Goal: Complete application form: Complete application form

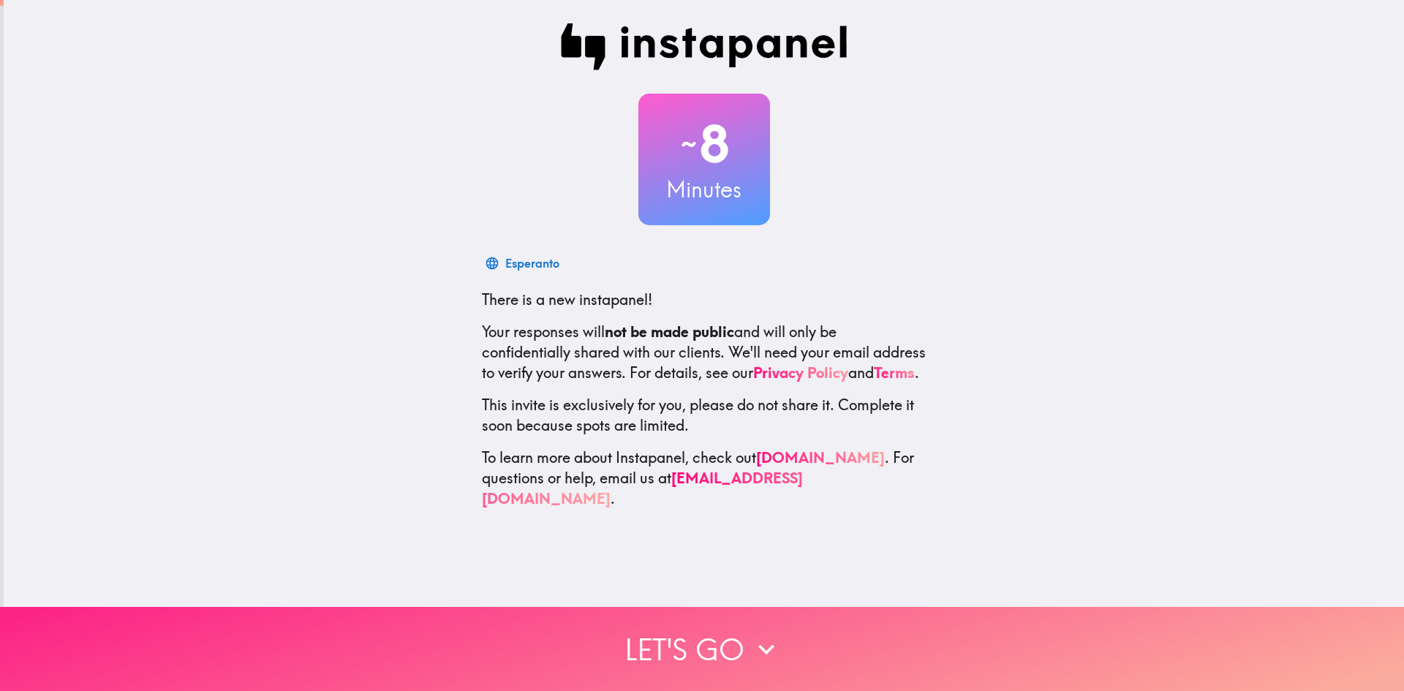
click at [733, 642] on button "Let's go" at bounding box center [702, 649] width 1404 height 84
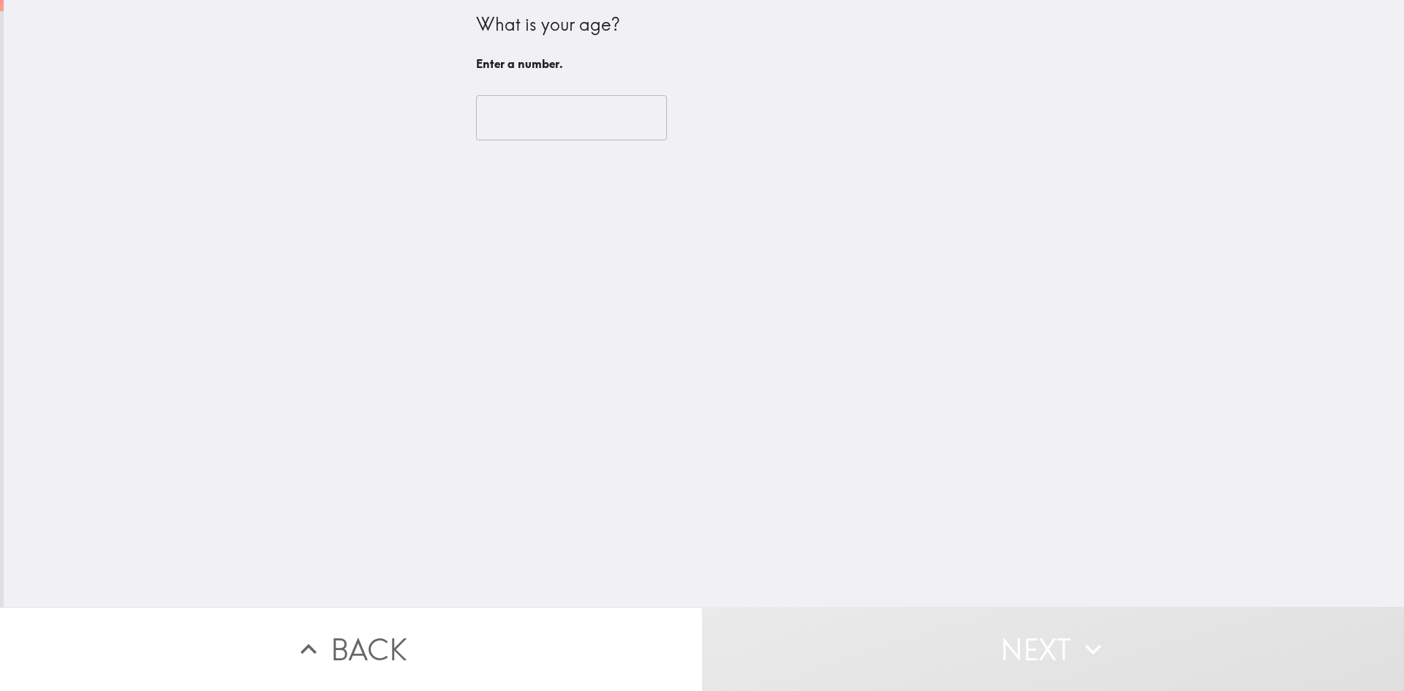
click at [539, 124] on input "number" at bounding box center [571, 117] width 191 height 45
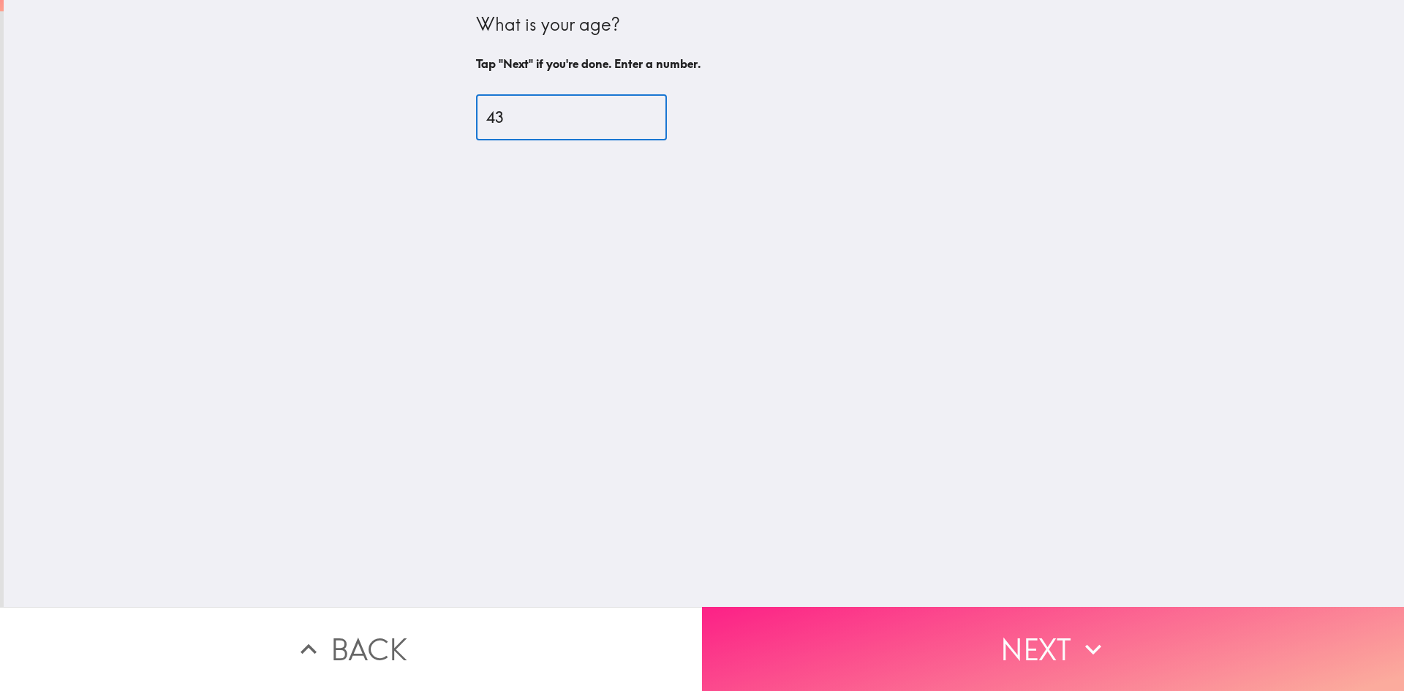
type input "43"
click at [891, 632] on button "Next" at bounding box center [1053, 649] width 702 height 84
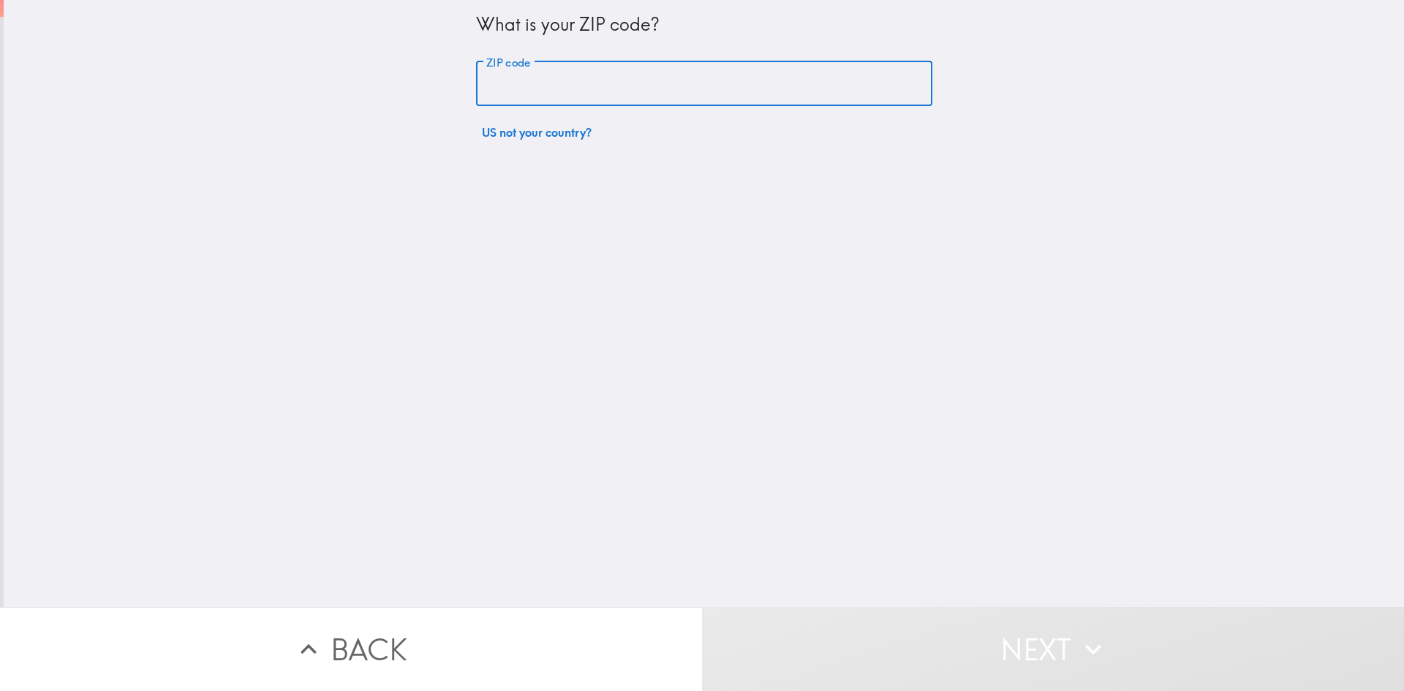
click at [597, 75] on input "ZIP code" at bounding box center [704, 83] width 456 height 45
type input "10024"
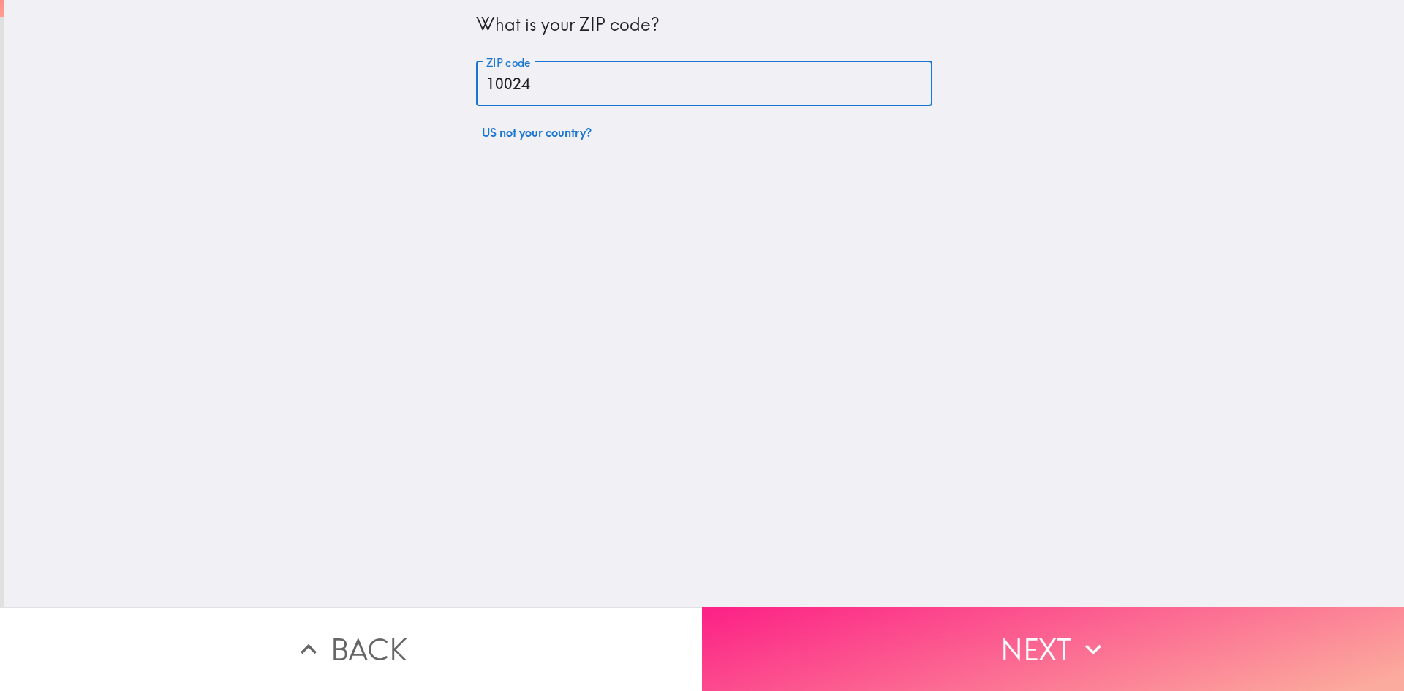
click at [888, 633] on button "Next" at bounding box center [1053, 649] width 702 height 84
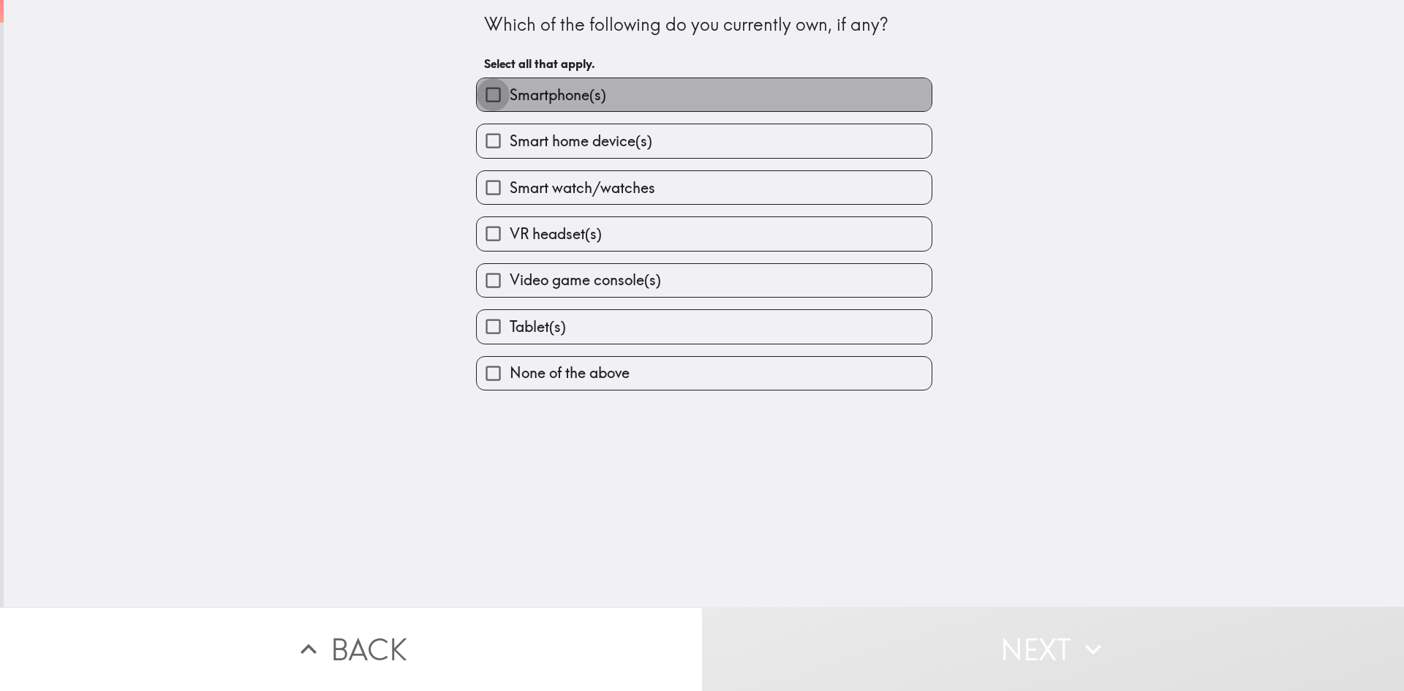
click at [486, 99] on input "Smartphone(s)" at bounding box center [493, 94] width 33 height 33
checkbox input "true"
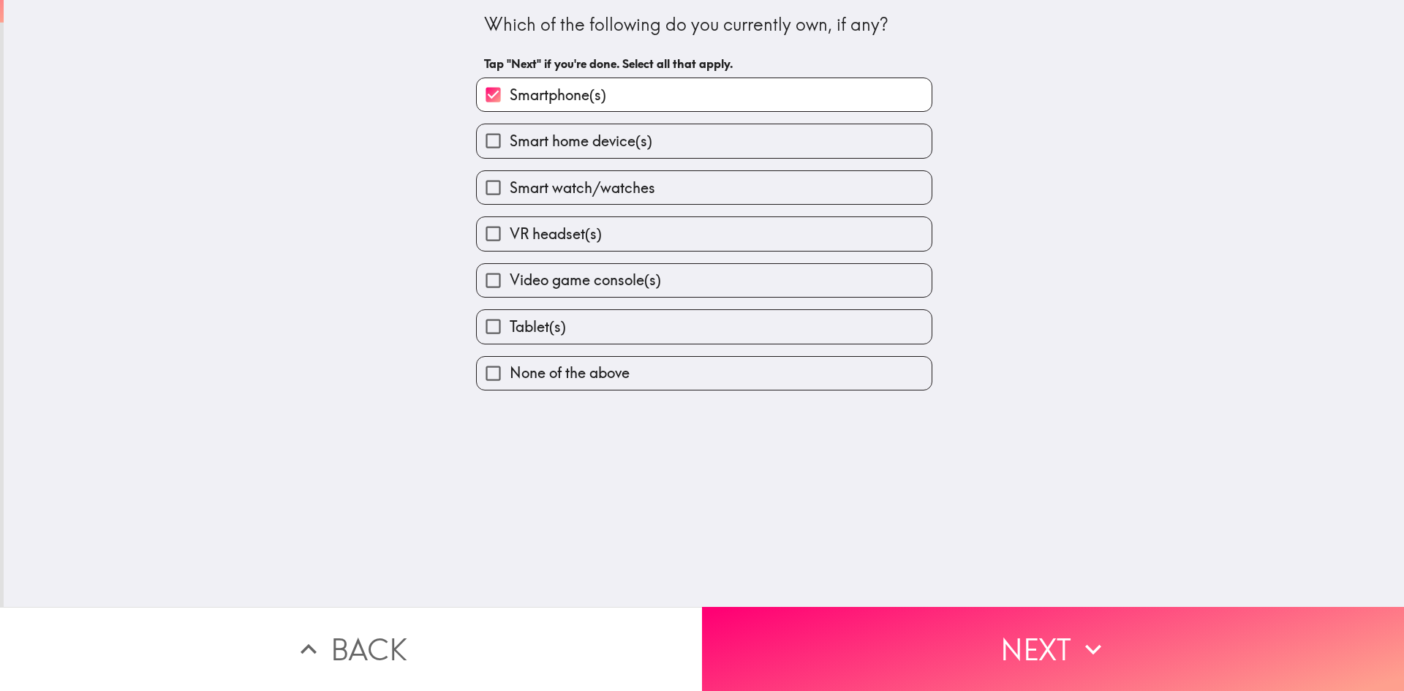
click at [497, 131] on input "Smart home device(s)" at bounding box center [493, 140] width 33 height 33
checkbox input "true"
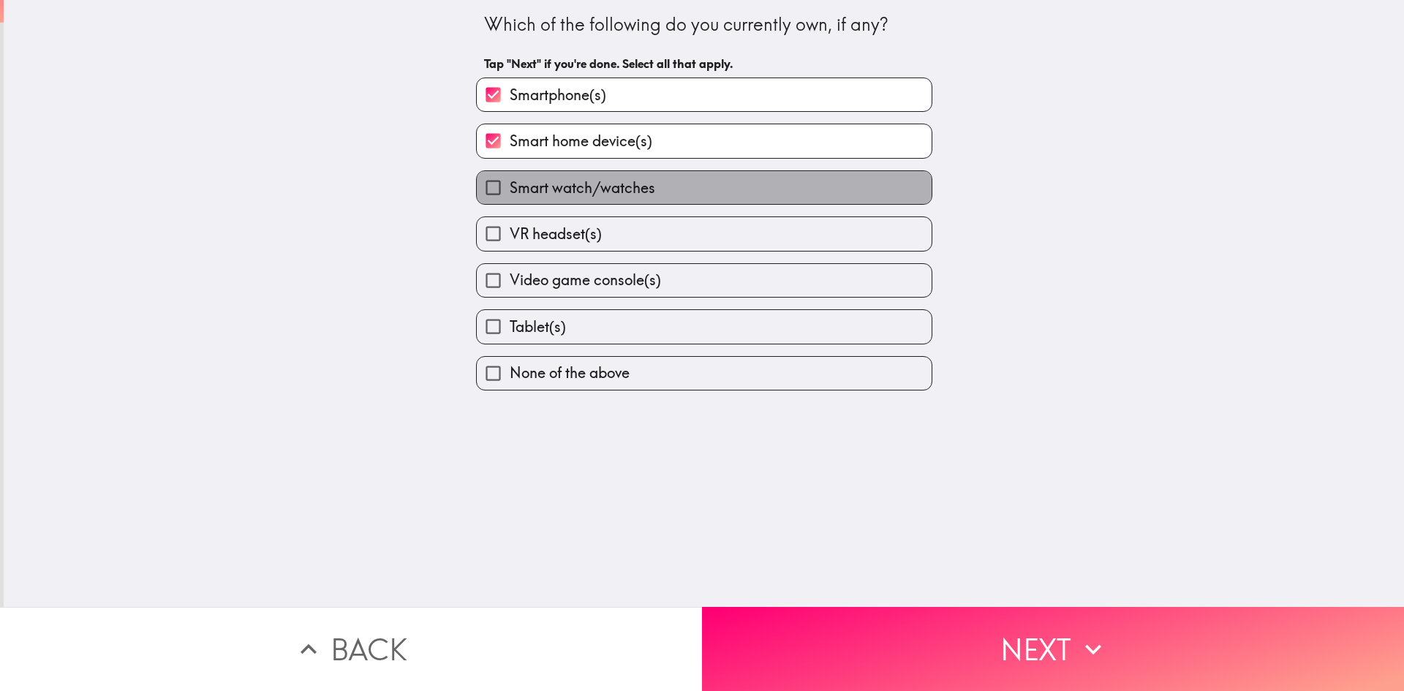
click at [513, 184] on span "Smart watch/watches" at bounding box center [582, 188] width 145 height 20
click at [510, 184] on input "Smart watch/watches" at bounding box center [493, 187] width 33 height 33
checkbox input "true"
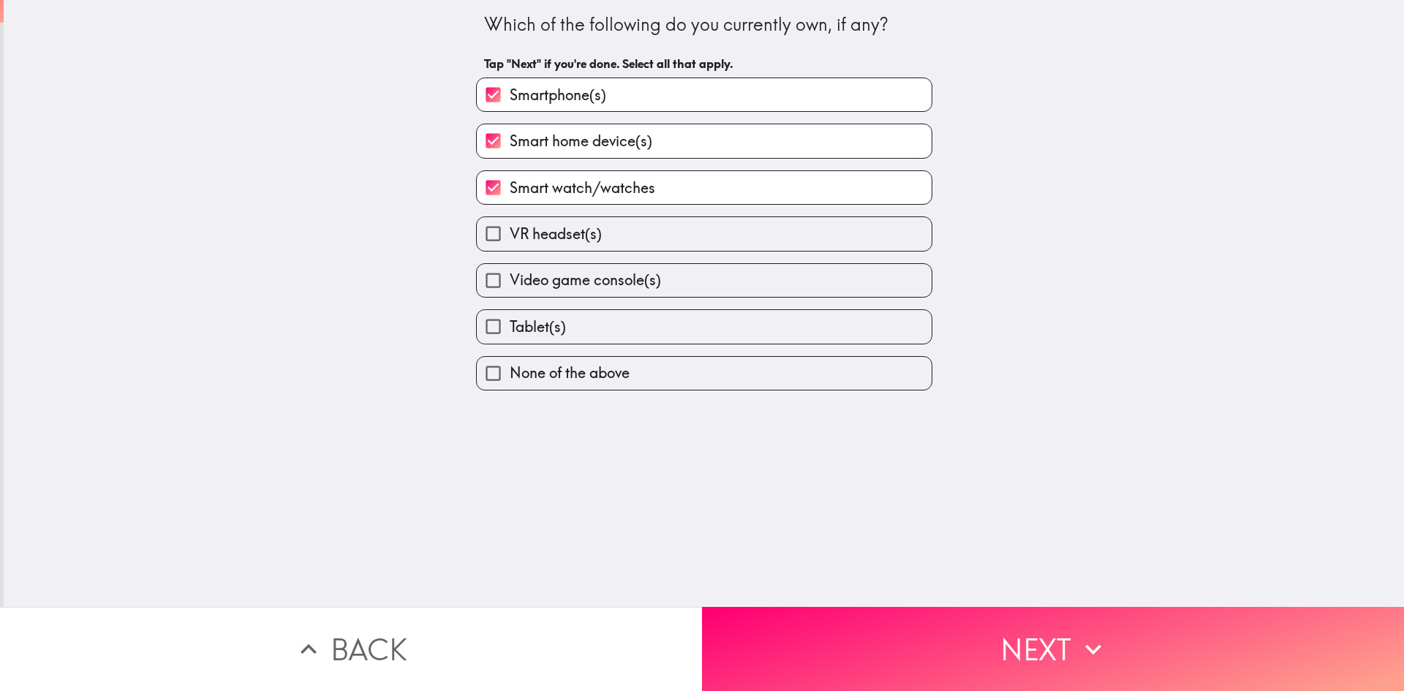
click at [536, 277] on span "Video game console(s)" at bounding box center [585, 280] width 151 height 20
click at [510, 277] on input "Video game console(s)" at bounding box center [493, 280] width 33 height 33
checkbox input "true"
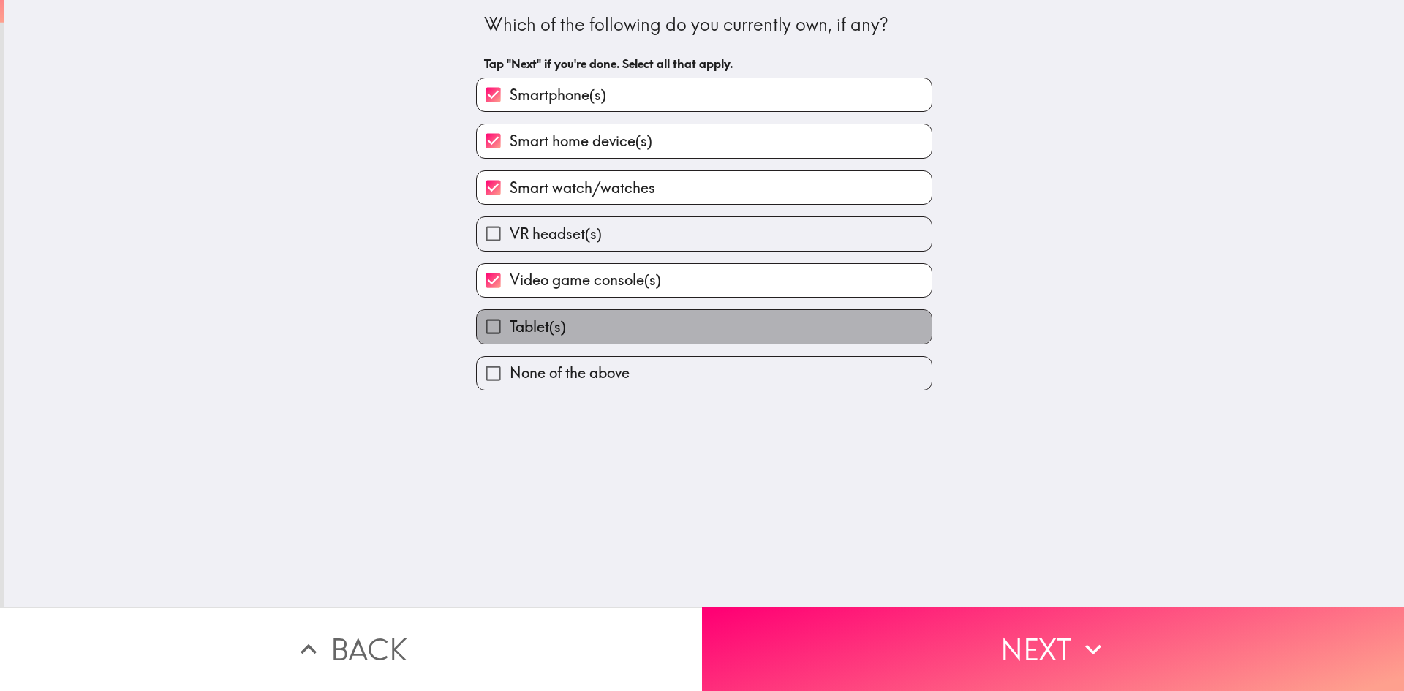
click at [521, 342] on label "Tablet(s)" at bounding box center [704, 326] width 455 height 33
click at [510, 342] on input "Tablet(s)" at bounding box center [493, 326] width 33 height 33
checkbox input "true"
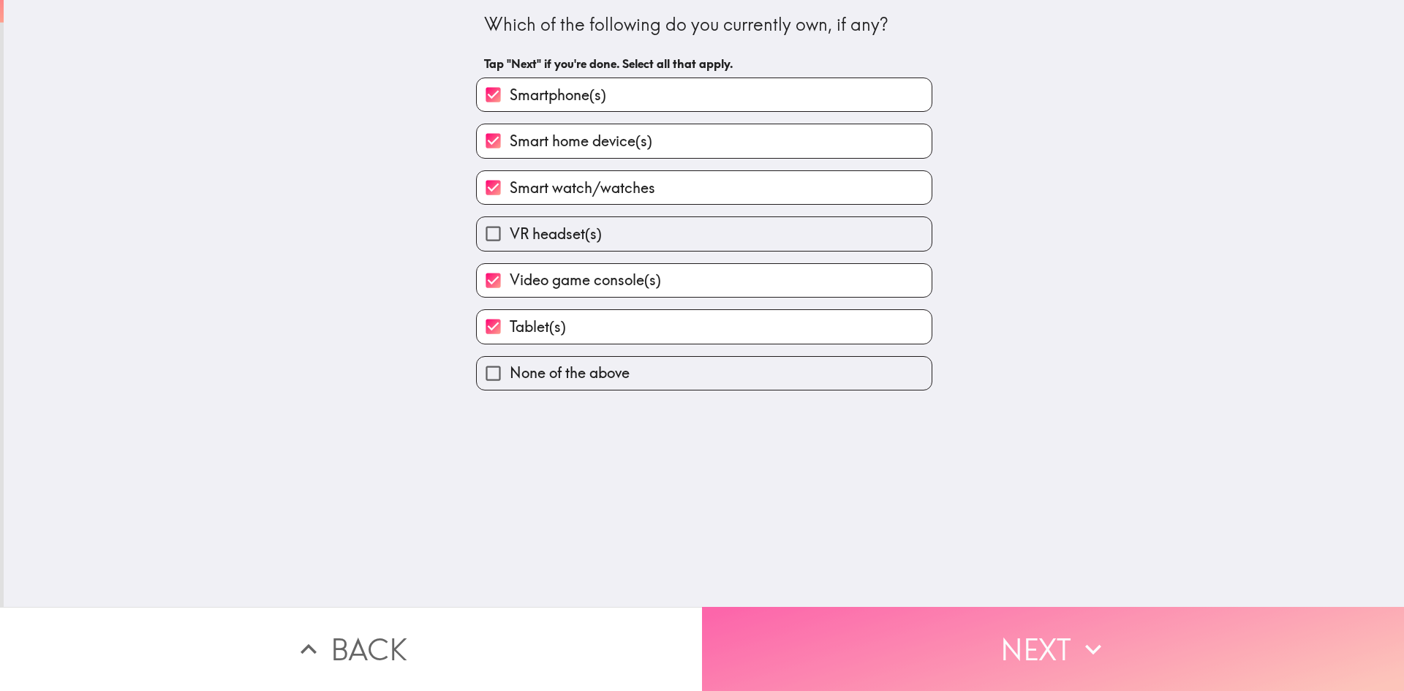
click at [959, 645] on button "Next" at bounding box center [1053, 649] width 702 height 84
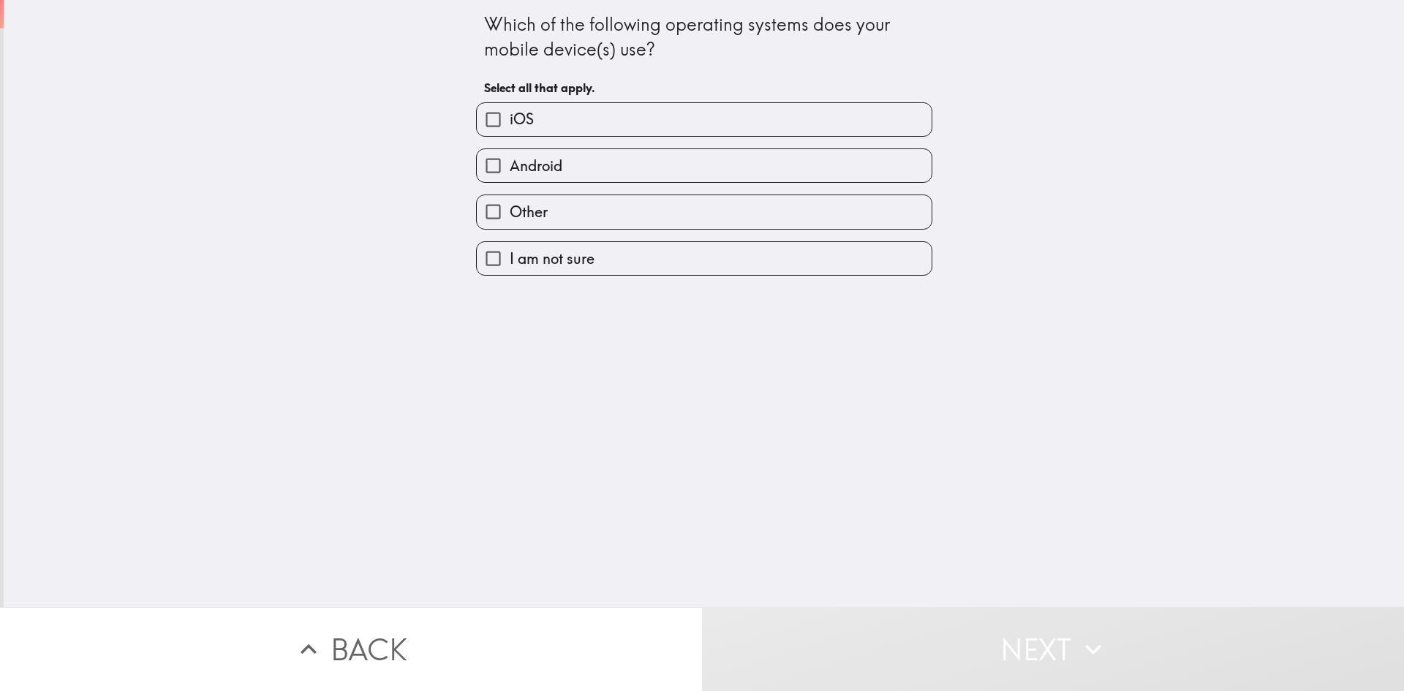
click at [617, 103] on label "iOS" at bounding box center [704, 119] width 455 height 33
click at [510, 103] on input "iOS" at bounding box center [493, 119] width 33 height 33
checkbox input "true"
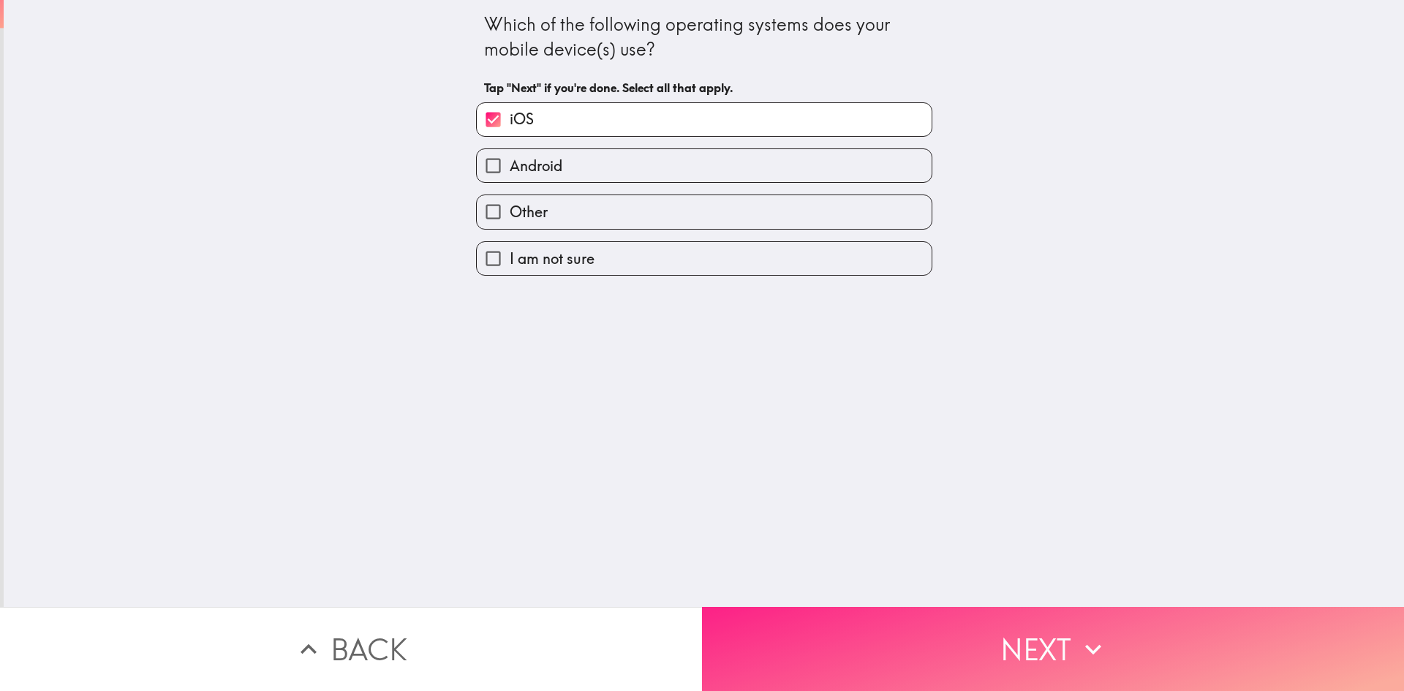
click at [909, 638] on button "Next" at bounding box center [1053, 649] width 702 height 84
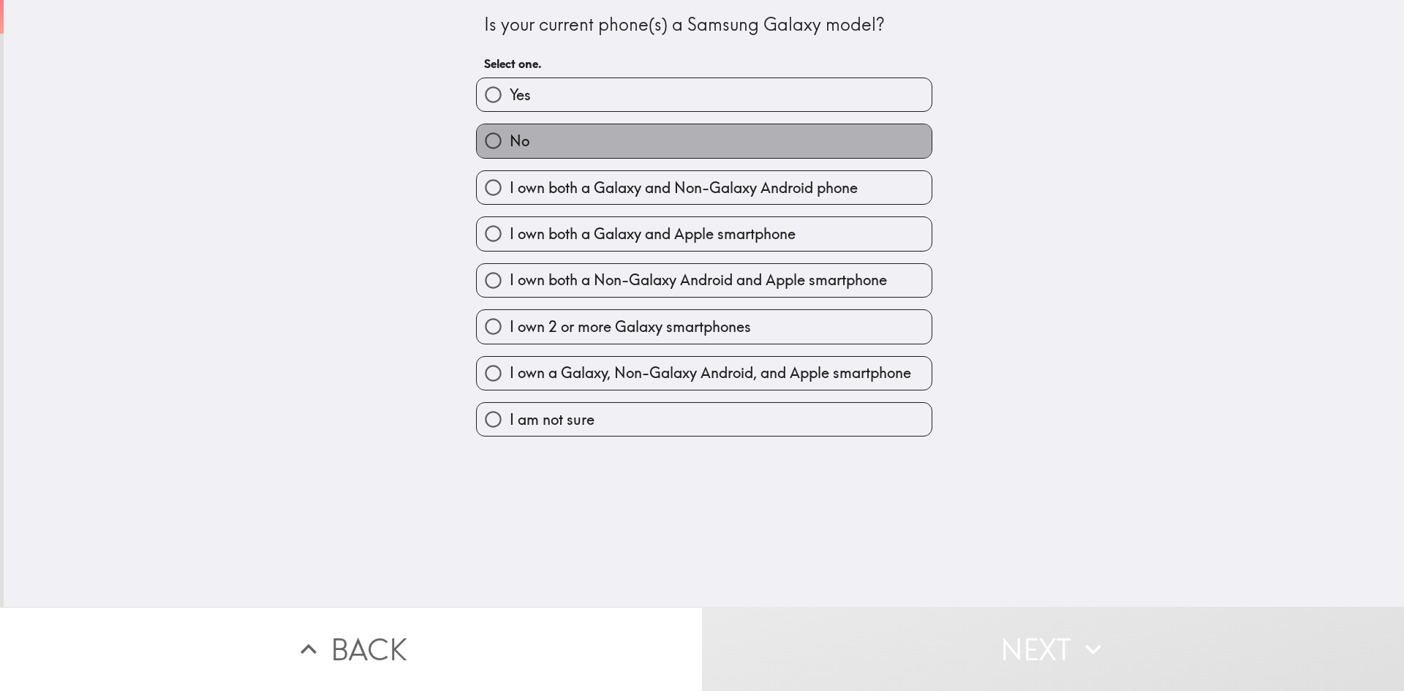
click at [585, 137] on label "No" at bounding box center [704, 140] width 455 height 33
click at [510, 137] on input "No" at bounding box center [493, 140] width 33 height 33
radio input "true"
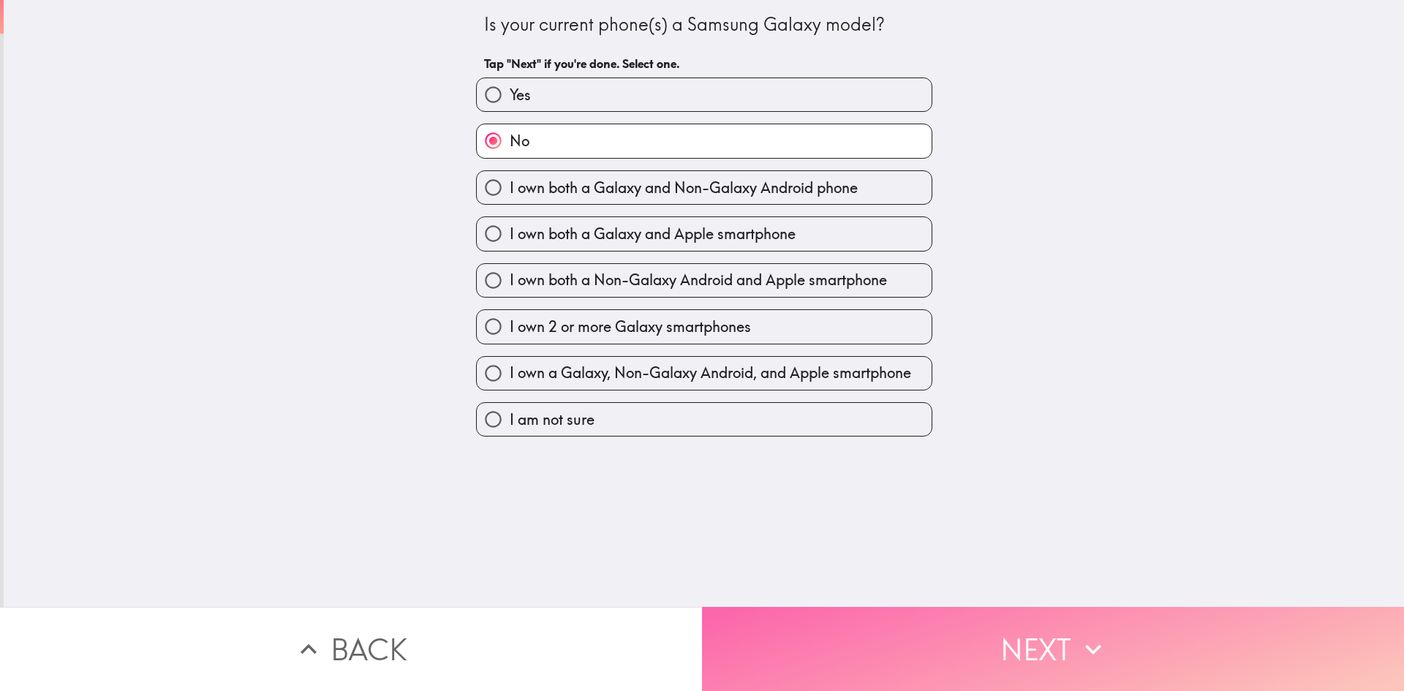
click at [912, 607] on button "Next" at bounding box center [1053, 649] width 702 height 84
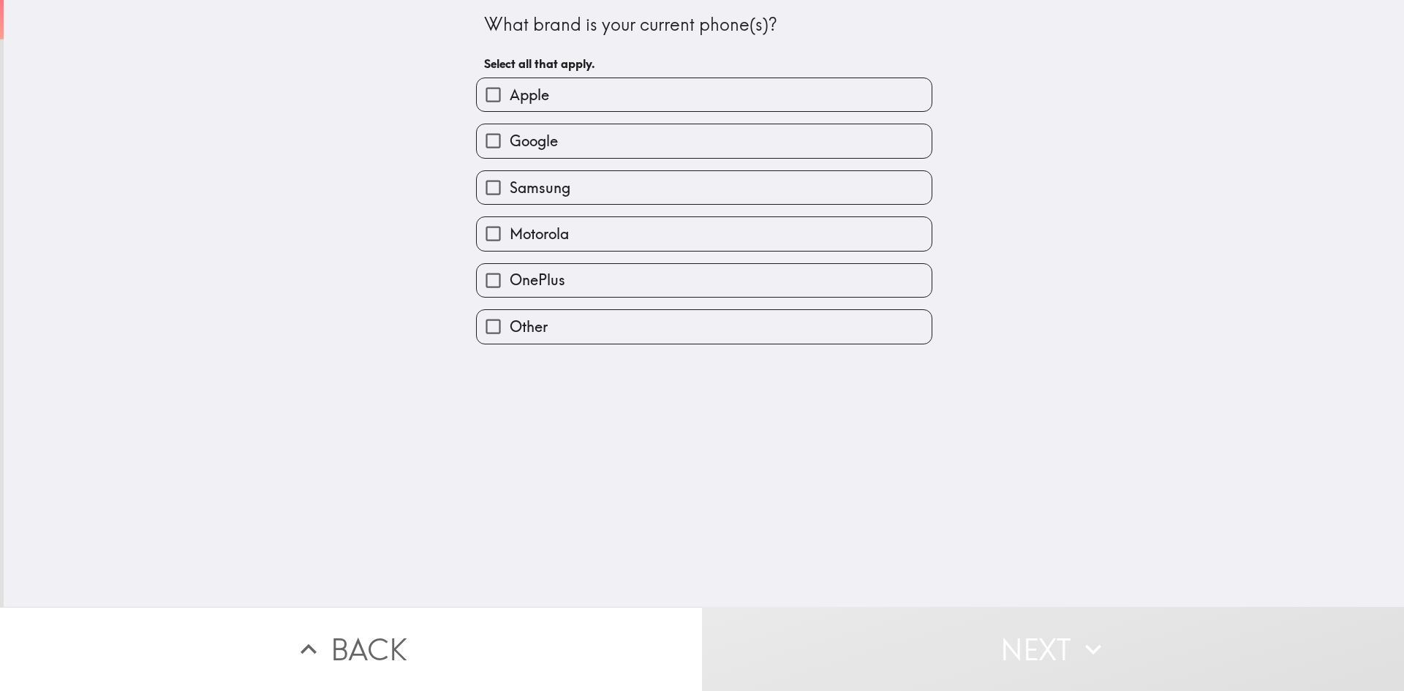
click at [521, 95] on span "Apple" at bounding box center [529, 95] width 39 height 20
click at [510, 95] on input "Apple" at bounding box center [493, 94] width 33 height 33
checkbox input "true"
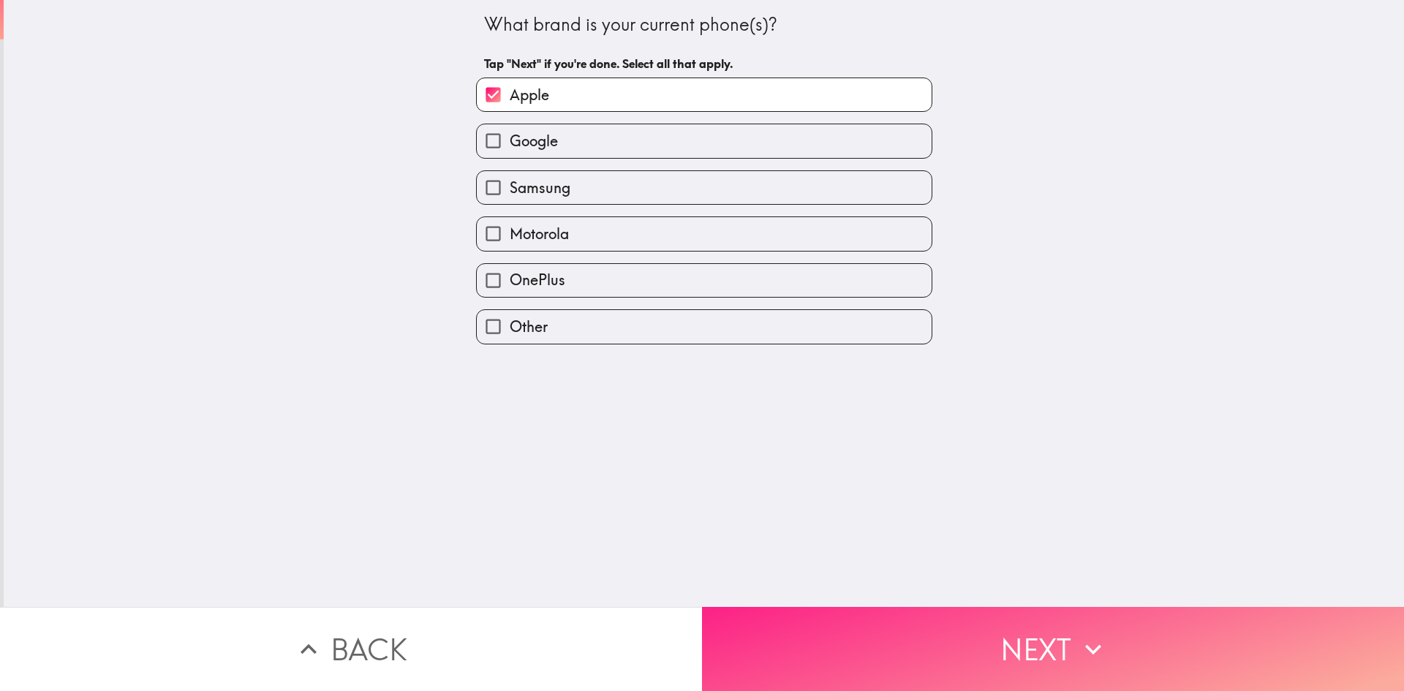
click at [872, 631] on button "Next" at bounding box center [1053, 649] width 702 height 84
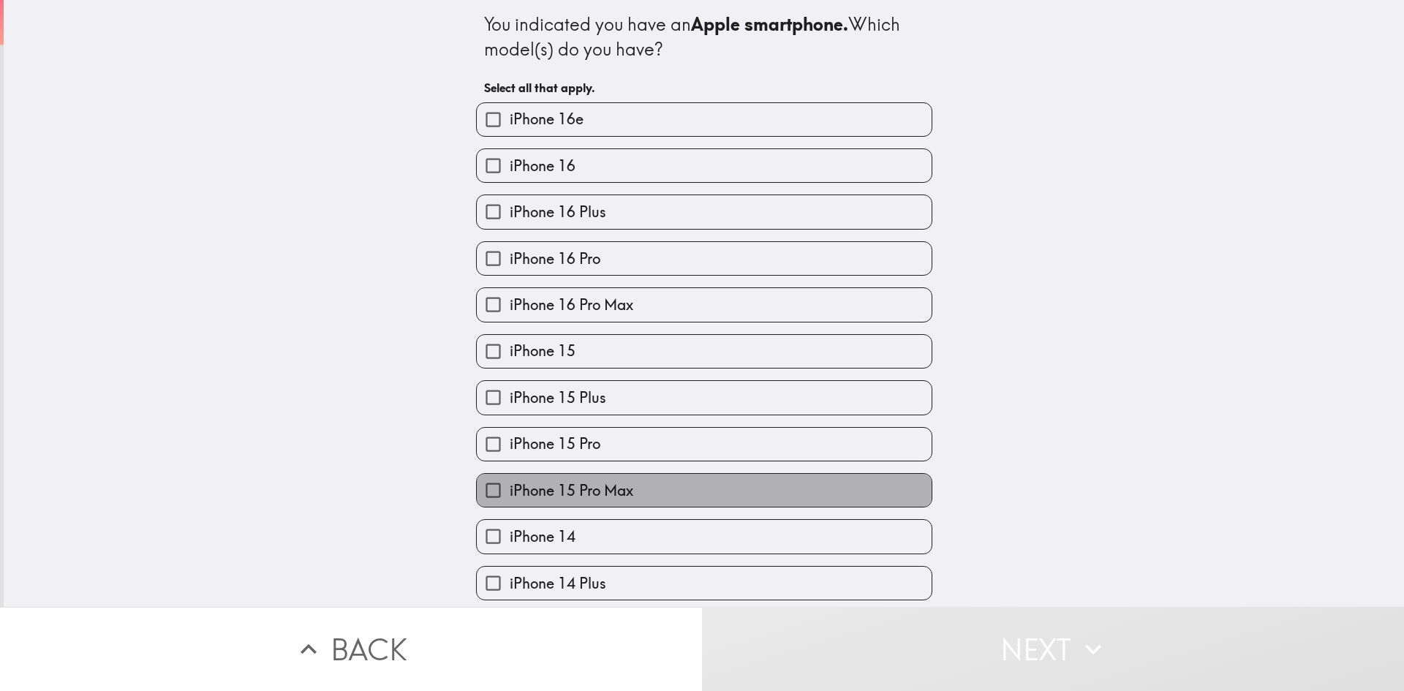
click at [601, 490] on span "iPhone 15 Pro Max" at bounding box center [572, 490] width 124 height 20
click at [510, 490] on input "iPhone 15 Pro Max" at bounding box center [493, 490] width 33 height 33
checkbox input "true"
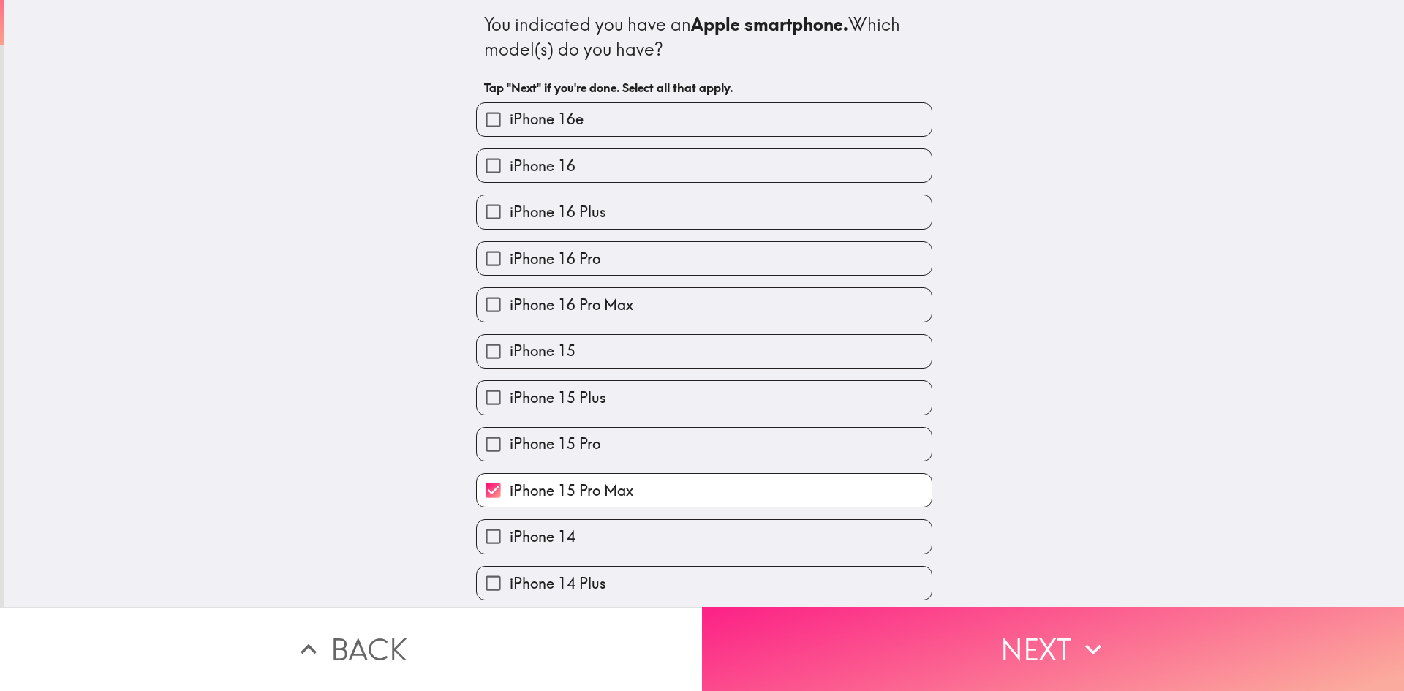
click at [897, 624] on button "Next" at bounding box center [1053, 649] width 702 height 84
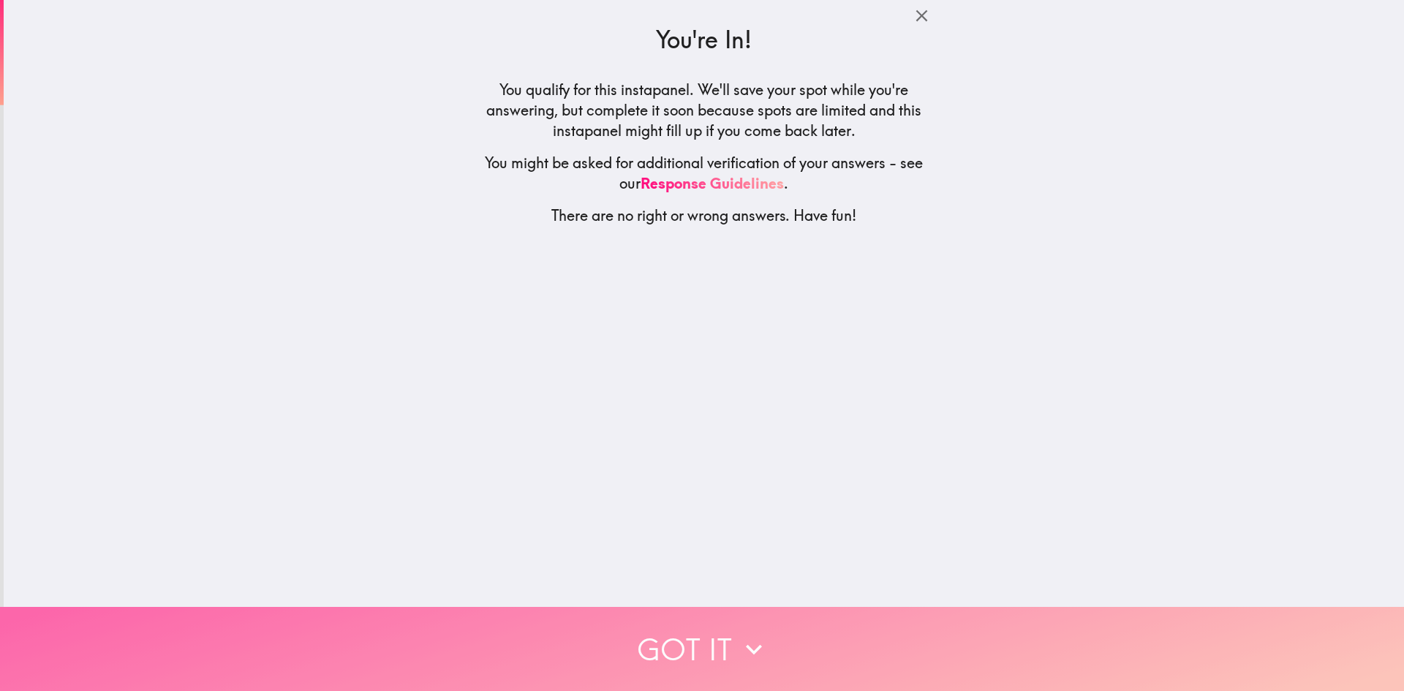
click at [813, 643] on button "Got it" at bounding box center [702, 649] width 1404 height 84
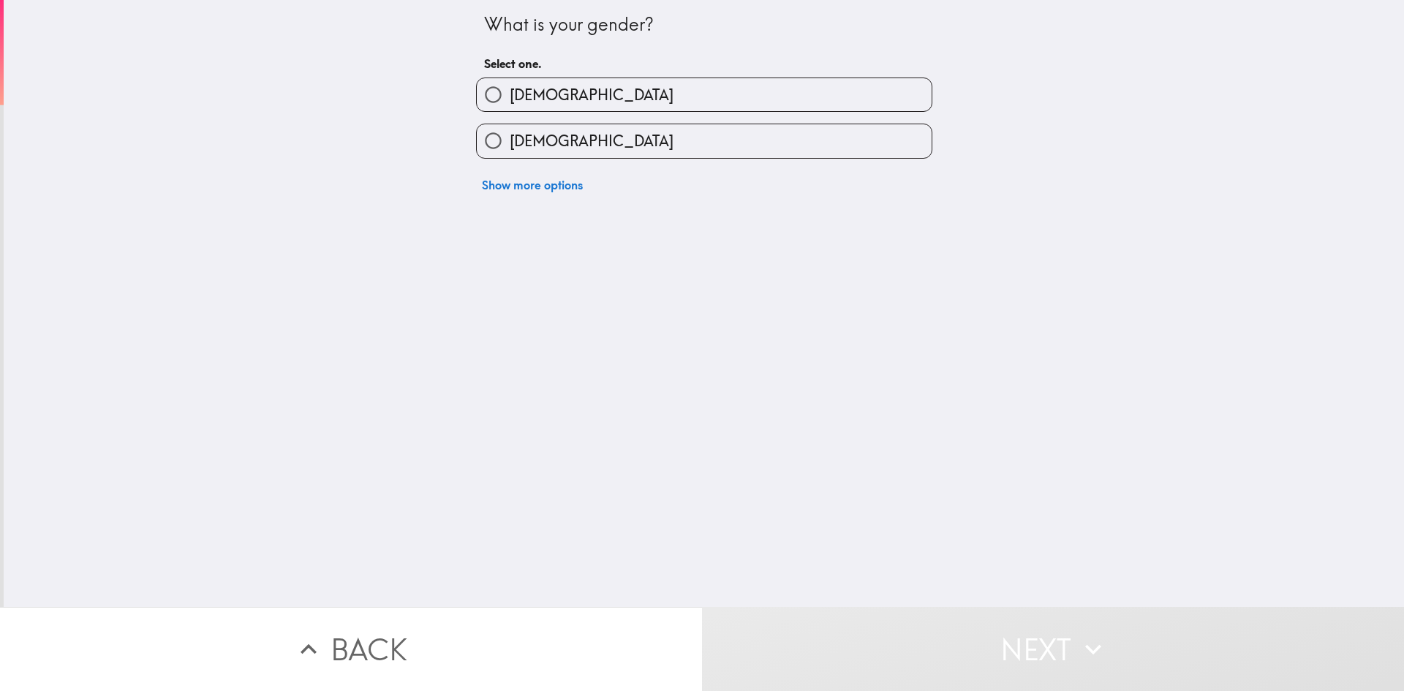
click at [522, 94] on span "[DEMOGRAPHIC_DATA]" at bounding box center [592, 95] width 164 height 20
click at [510, 94] on input "[DEMOGRAPHIC_DATA]" at bounding box center [493, 94] width 33 height 33
radio input "true"
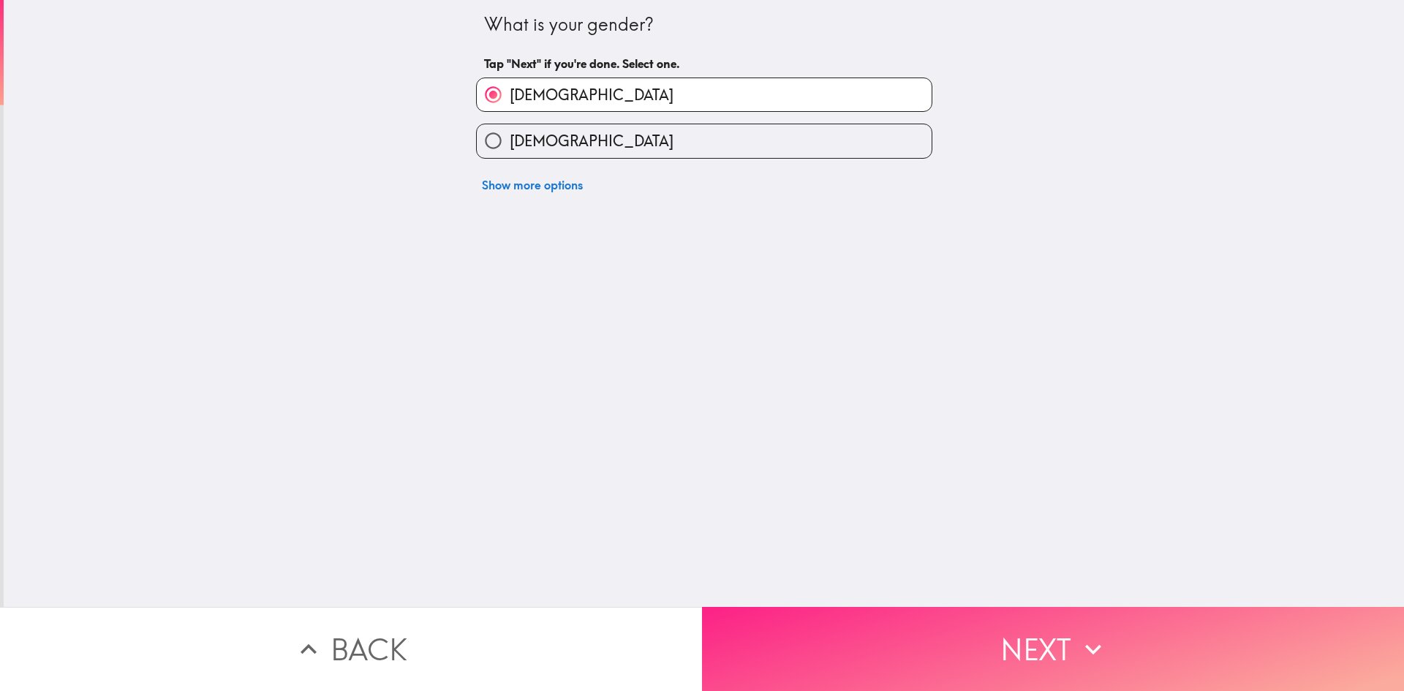
click at [829, 638] on button "Next" at bounding box center [1053, 649] width 702 height 84
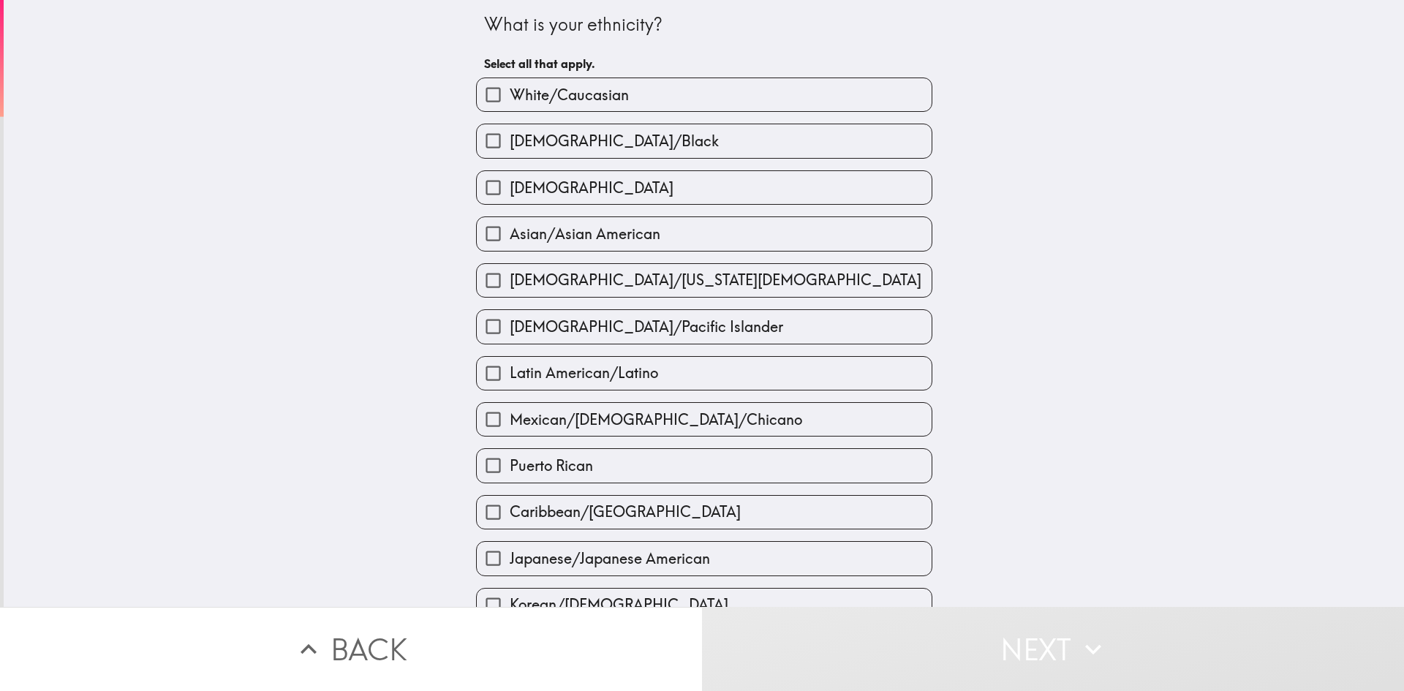
click at [534, 104] on span "White/Caucasian" at bounding box center [569, 95] width 119 height 20
click at [510, 104] on input "White/Caucasian" at bounding box center [493, 94] width 33 height 33
checkbox input "true"
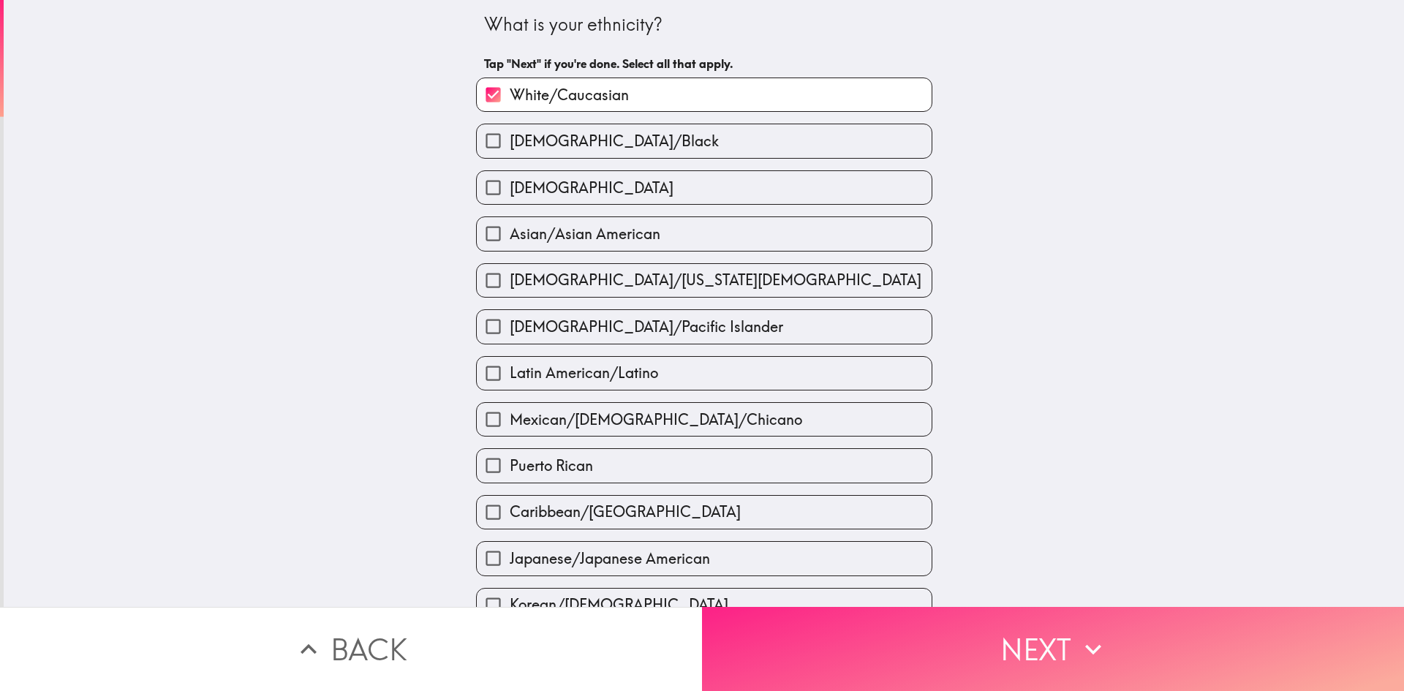
click at [863, 616] on button "Next" at bounding box center [1053, 649] width 702 height 84
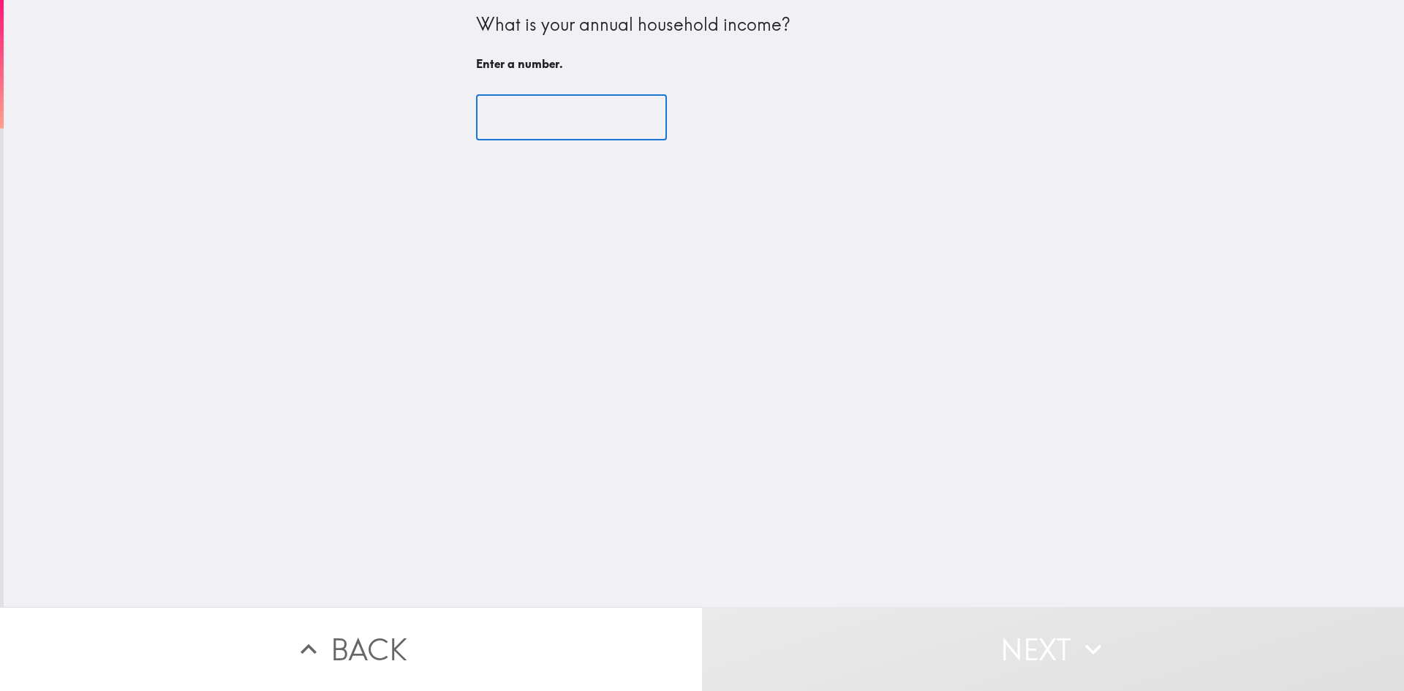
click at [576, 116] on input "number" at bounding box center [571, 117] width 191 height 45
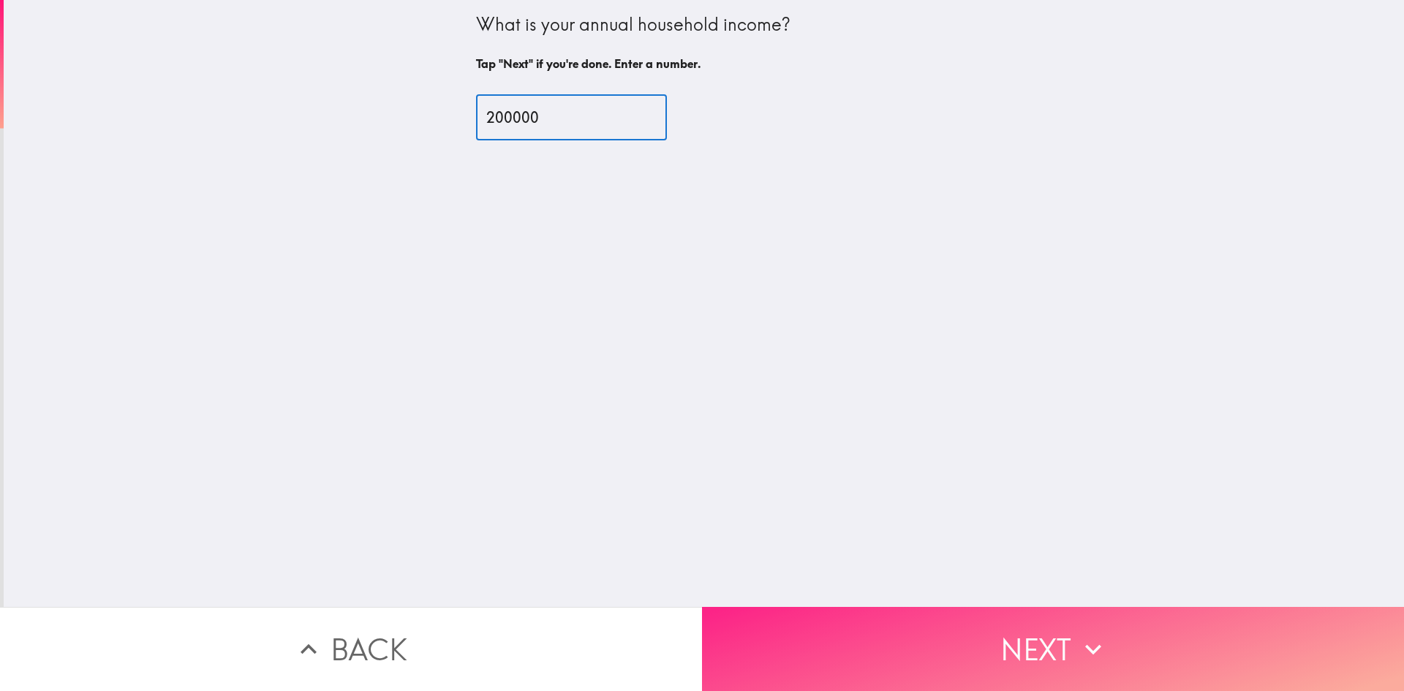
type input "200000"
click at [828, 625] on button "Next" at bounding box center [1053, 649] width 702 height 84
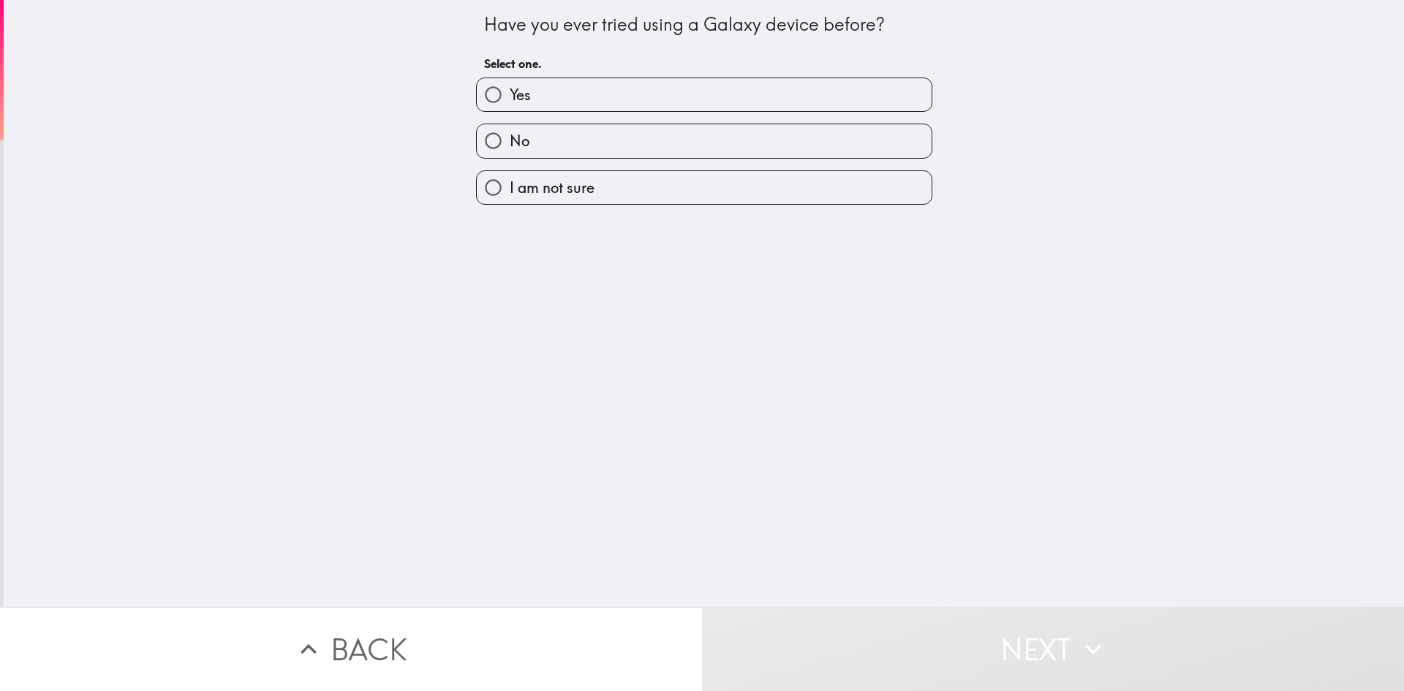
click at [548, 138] on label "No" at bounding box center [704, 140] width 455 height 33
click at [510, 138] on input "No" at bounding box center [493, 140] width 33 height 33
radio input "true"
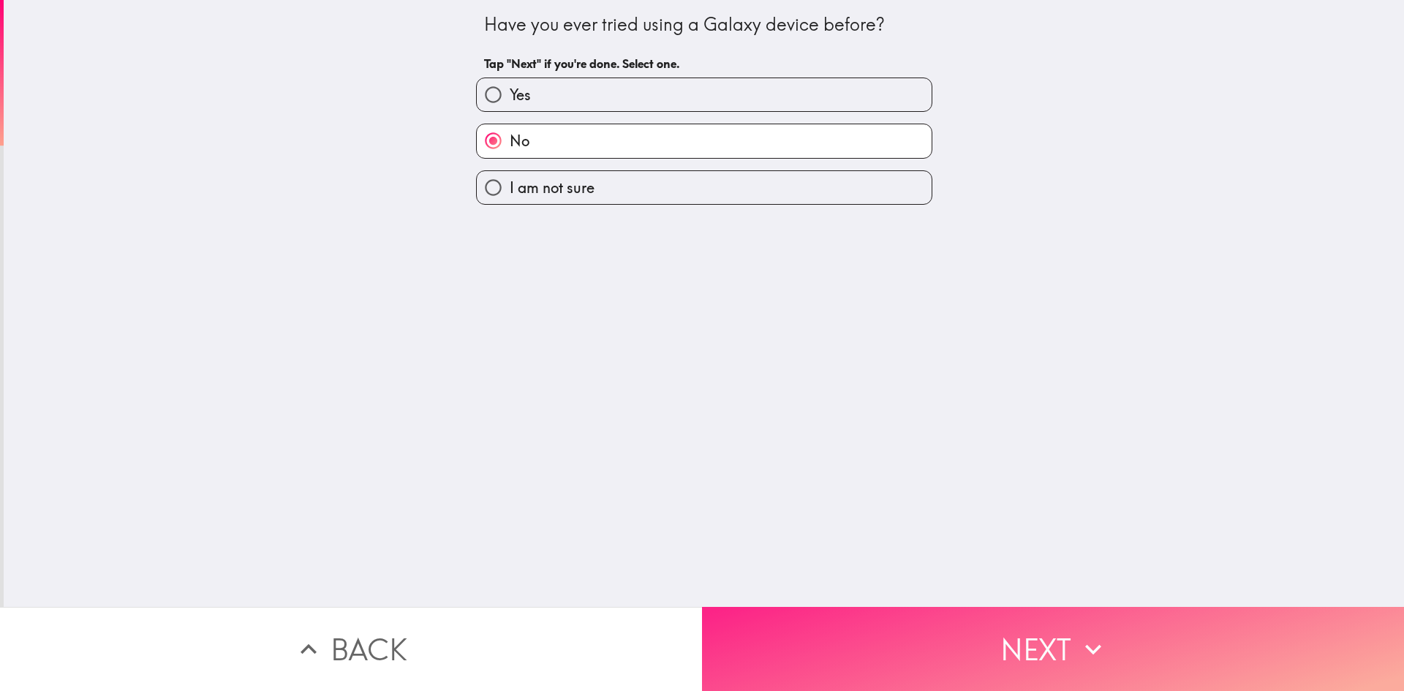
click at [852, 627] on button "Next" at bounding box center [1053, 649] width 702 height 84
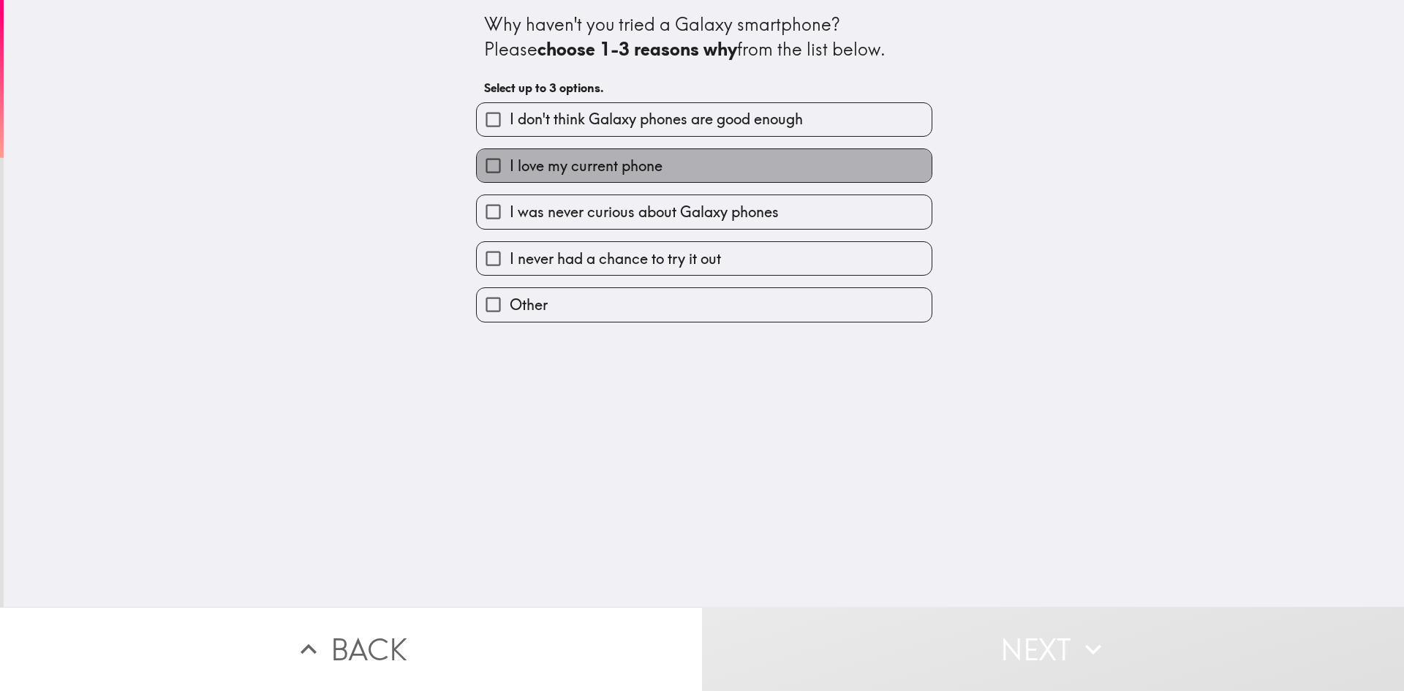
click at [609, 168] on span "I love my current phone" at bounding box center [586, 166] width 153 height 20
click at [510, 168] on input "I love my current phone" at bounding box center [493, 165] width 33 height 33
checkbox input "true"
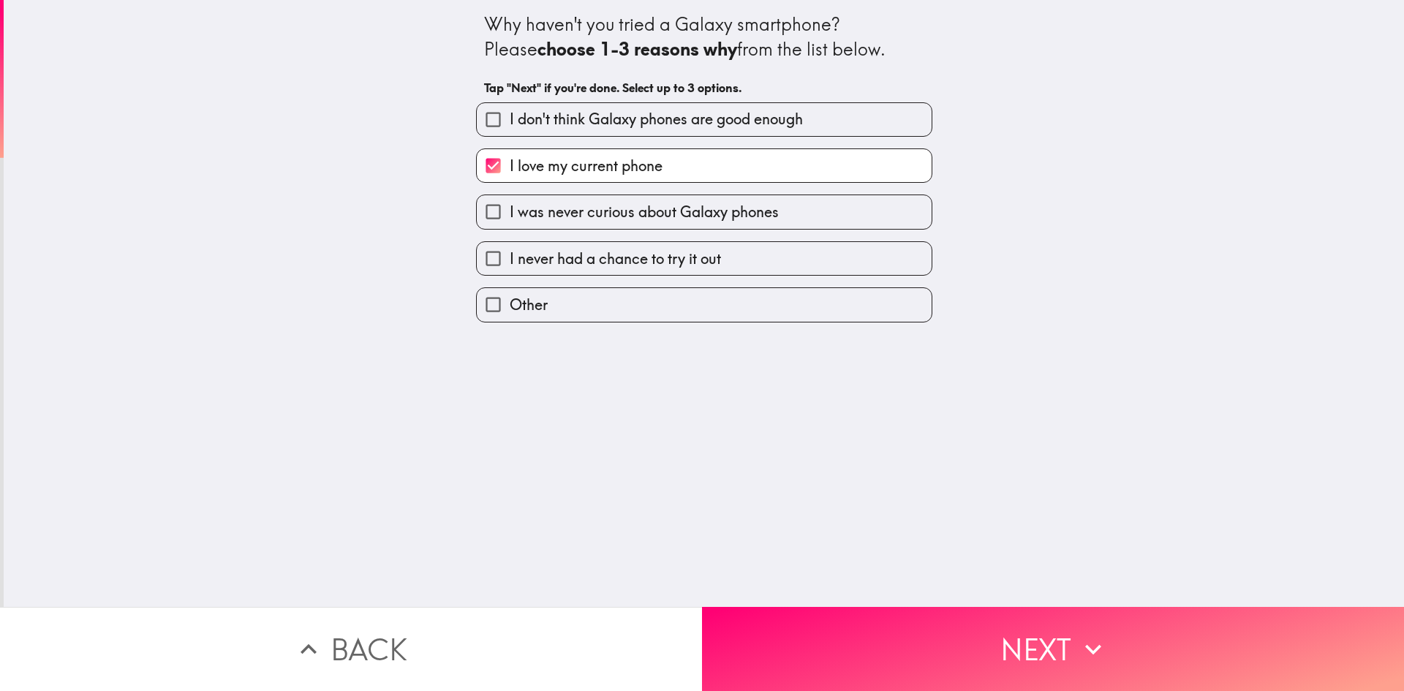
click at [537, 223] on label "I was never curious about Galaxy phones" at bounding box center [704, 211] width 455 height 33
click at [510, 223] on input "I was never curious about Galaxy phones" at bounding box center [493, 211] width 33 height 33
checkbox input "true"
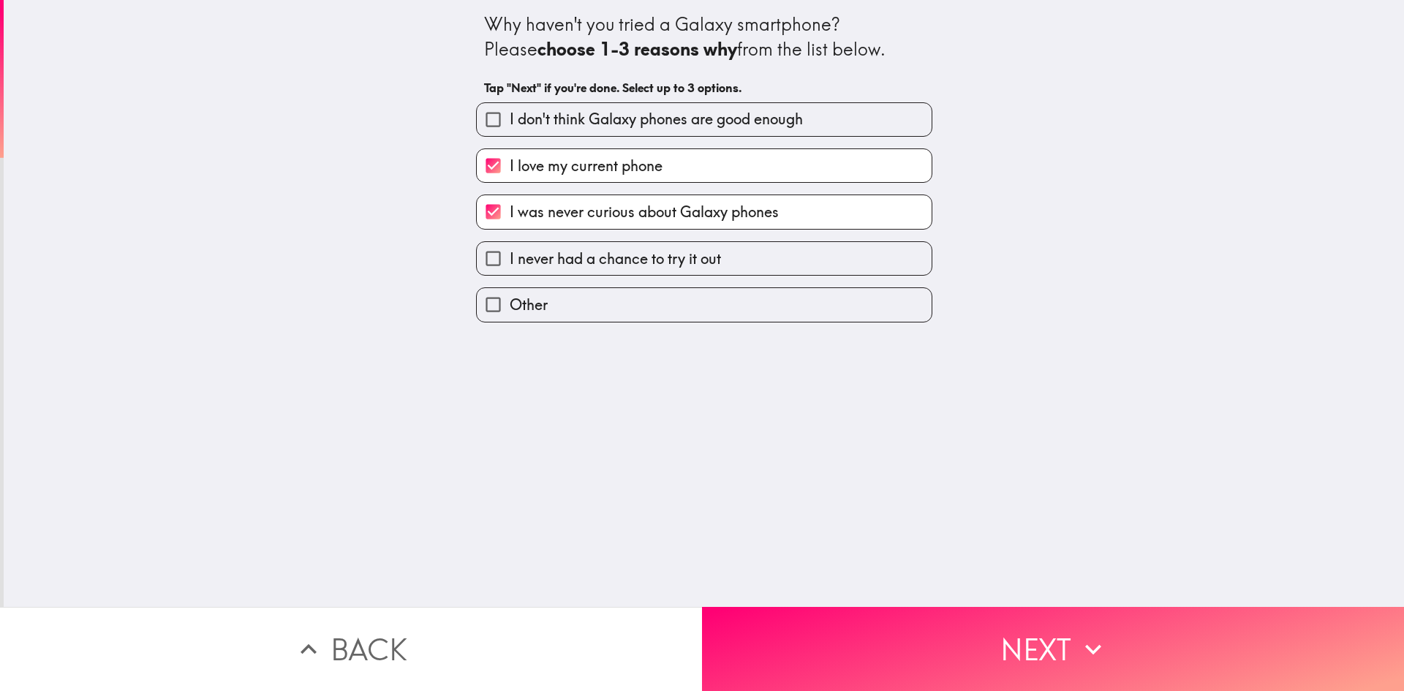
click at [510, 125] on span "I don't think Galaxy phones are good enough" at bounding box center [656, 119] width 293 height 20
click at [509, 125] on input "I don't think Galaxy phones are good enough" at bounding box center [493, 119] width 33 height 33
checkbox input "true"
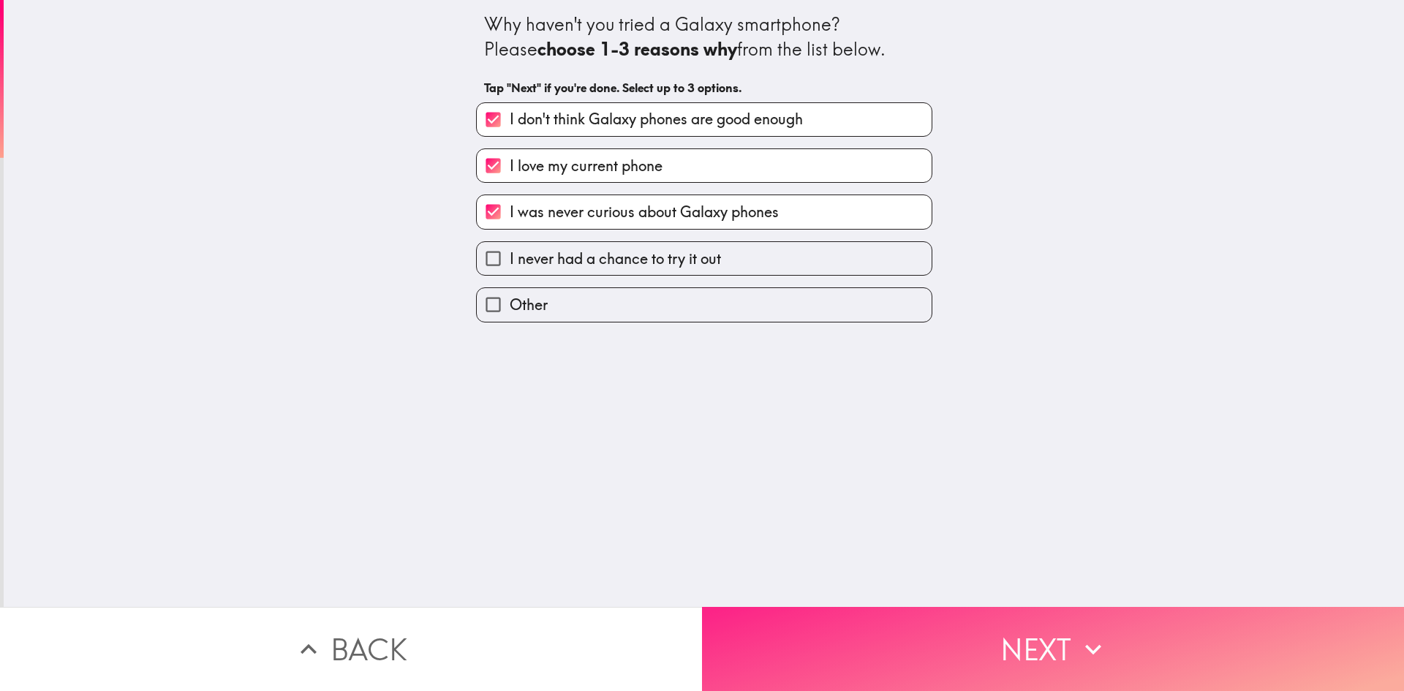
click at [823, 637] on button "Next" at bounding box center [1053, 649] width 702 height 84
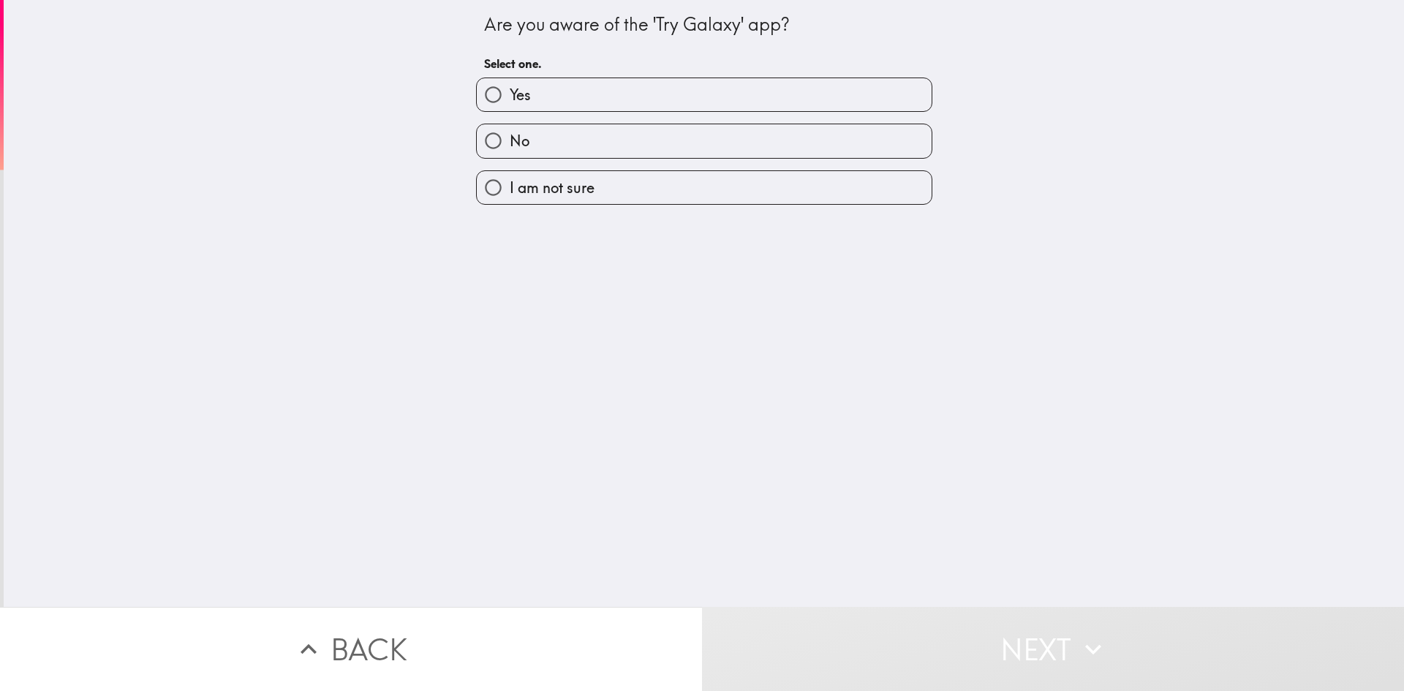
click at [513, 148] on span "No" at bounding box center [520, 141] width 20 height 20
click at [510, 148] on input "No" at bounding box center [493, 140] width 33 height 33
radio input "true"
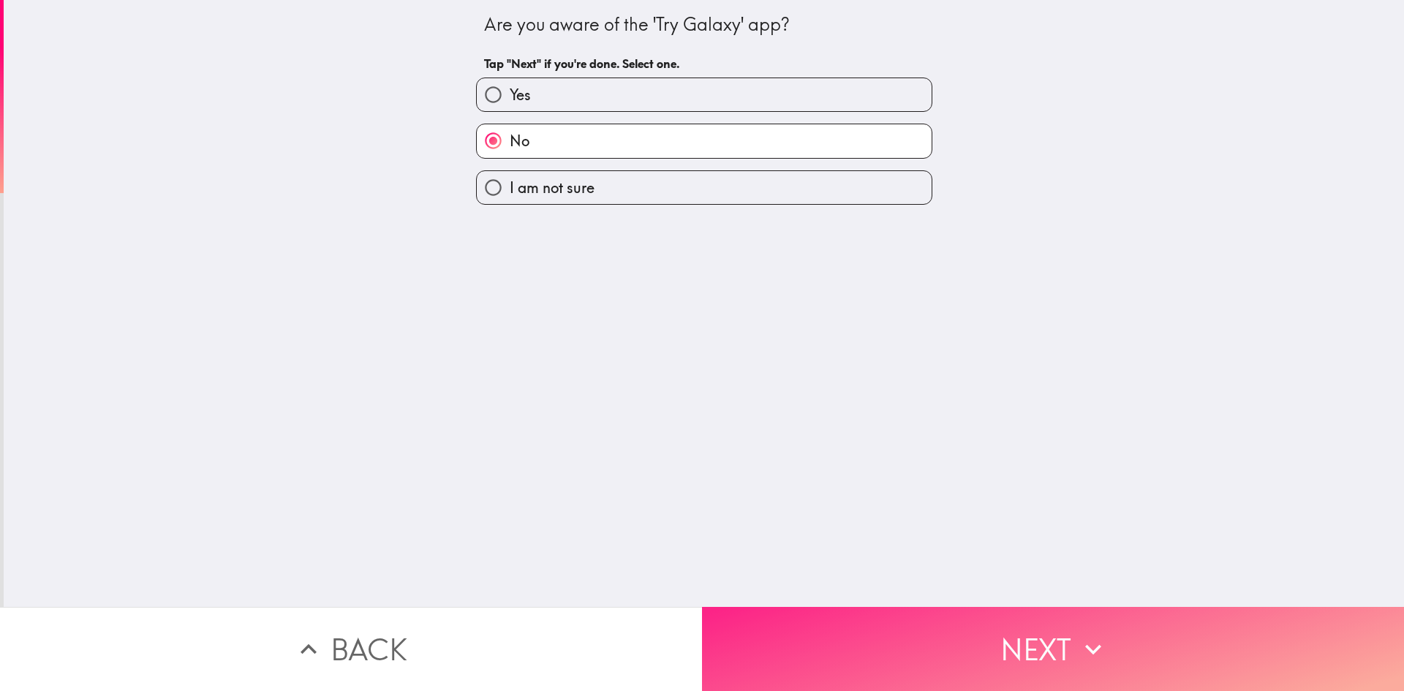
click at [929, 642] on button "Next" at bounding box center [1053, 649] width 702 height 84
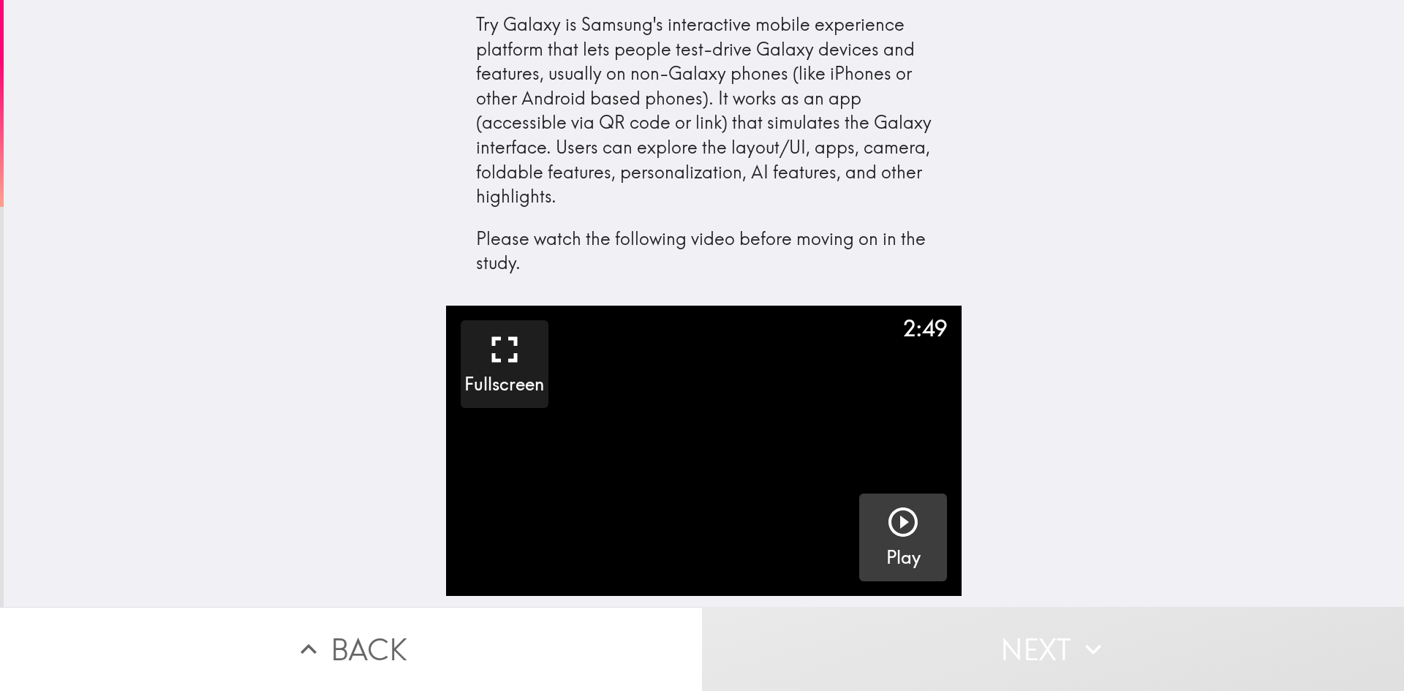
click at [902, 521] on icon "button" at bounding box center [902, 521] width 35 height 35
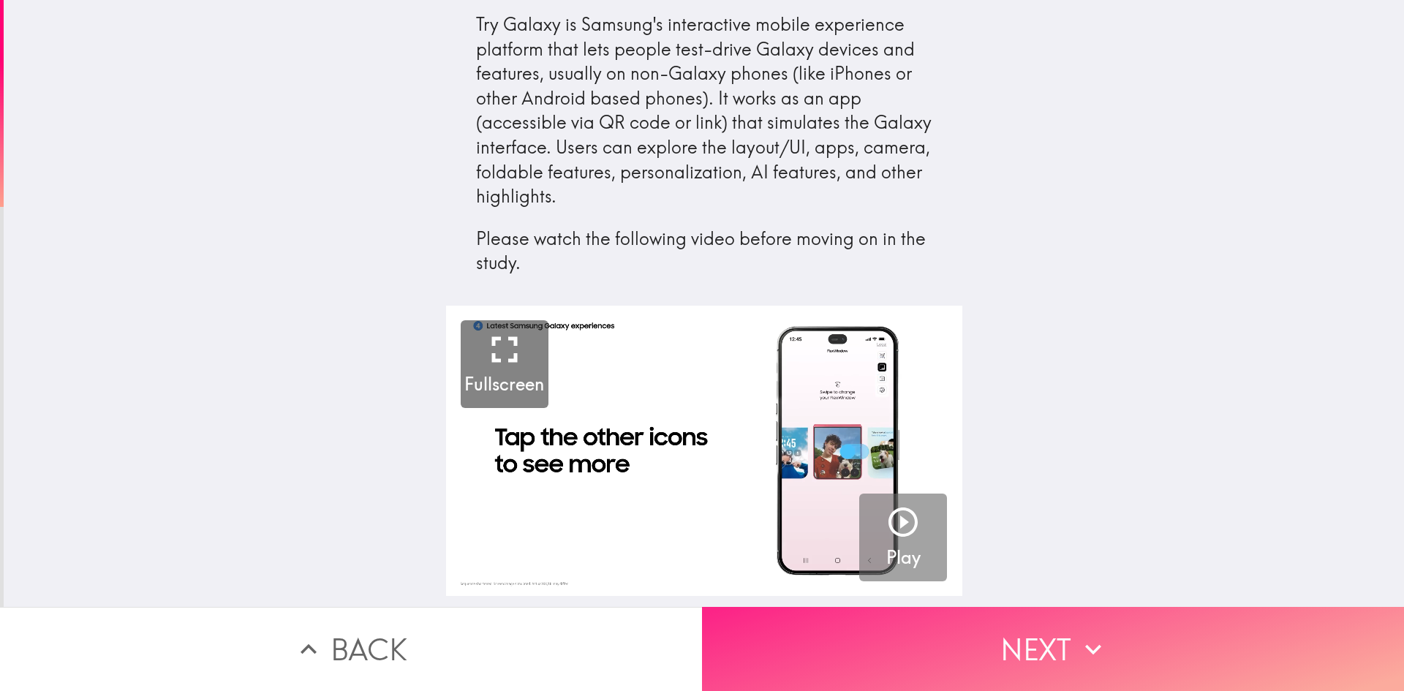
click at [1057, 619] on button "Next" at bounding box center [1053, 649] width 702 height 84
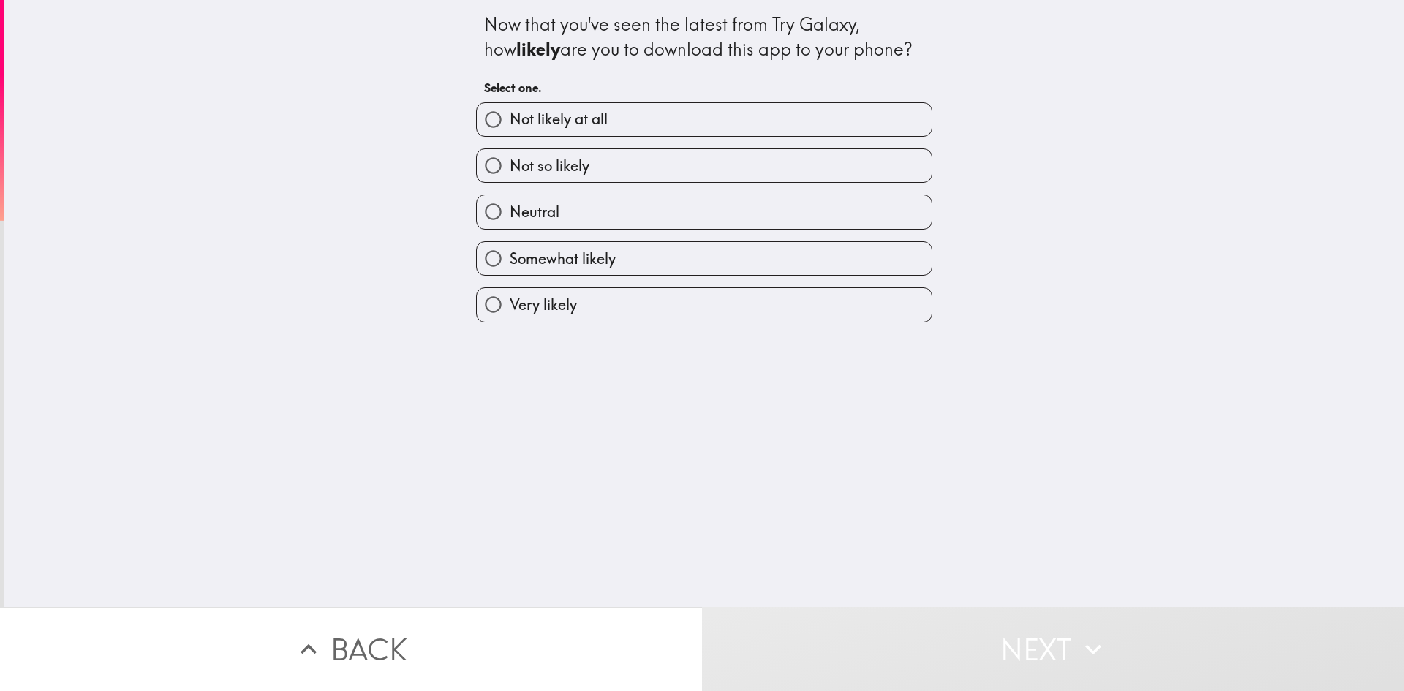
click at [579, 213] on label "Neutral" at bounding box center [704, 211] width 455 height 33
click at [510, 213] on input "Neutral" at bounding box center [493, 211] width 33 height 33
radio input "true"
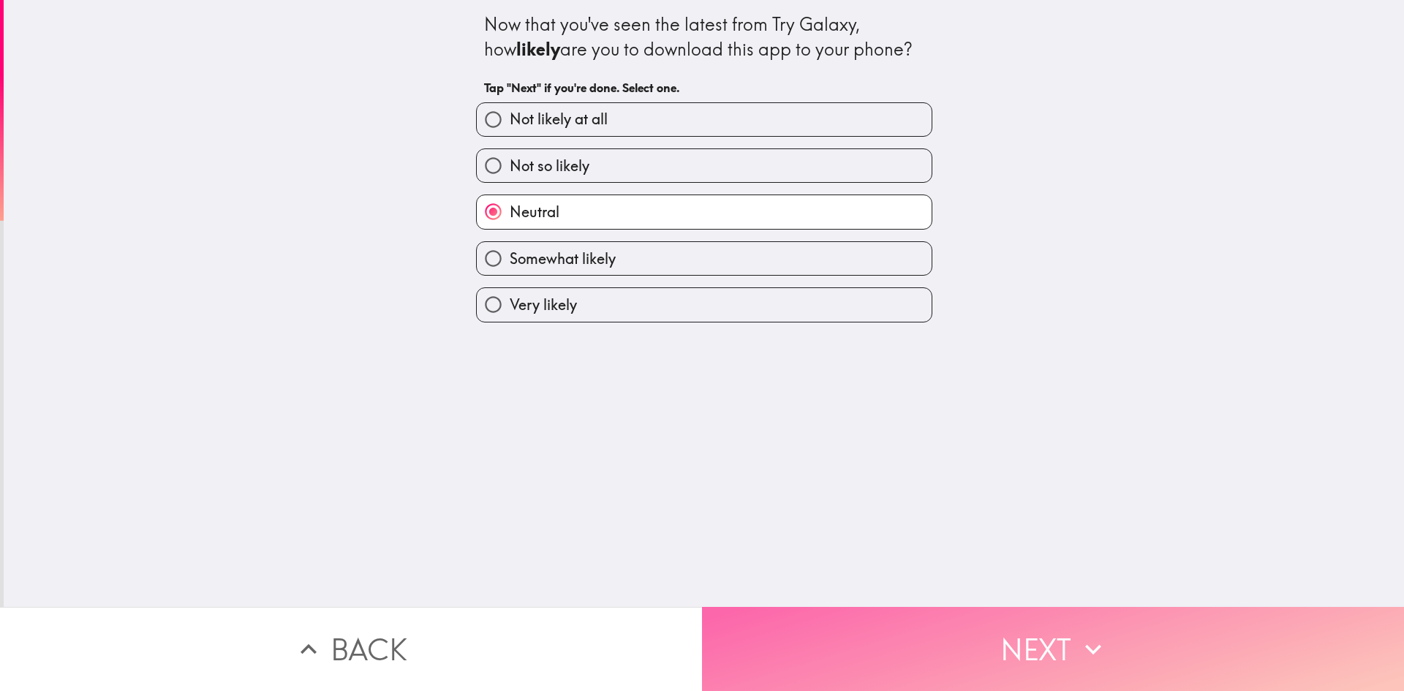
click at [891, 637] on button "Next" at bounding box center [1053, 649] width 702 height 84
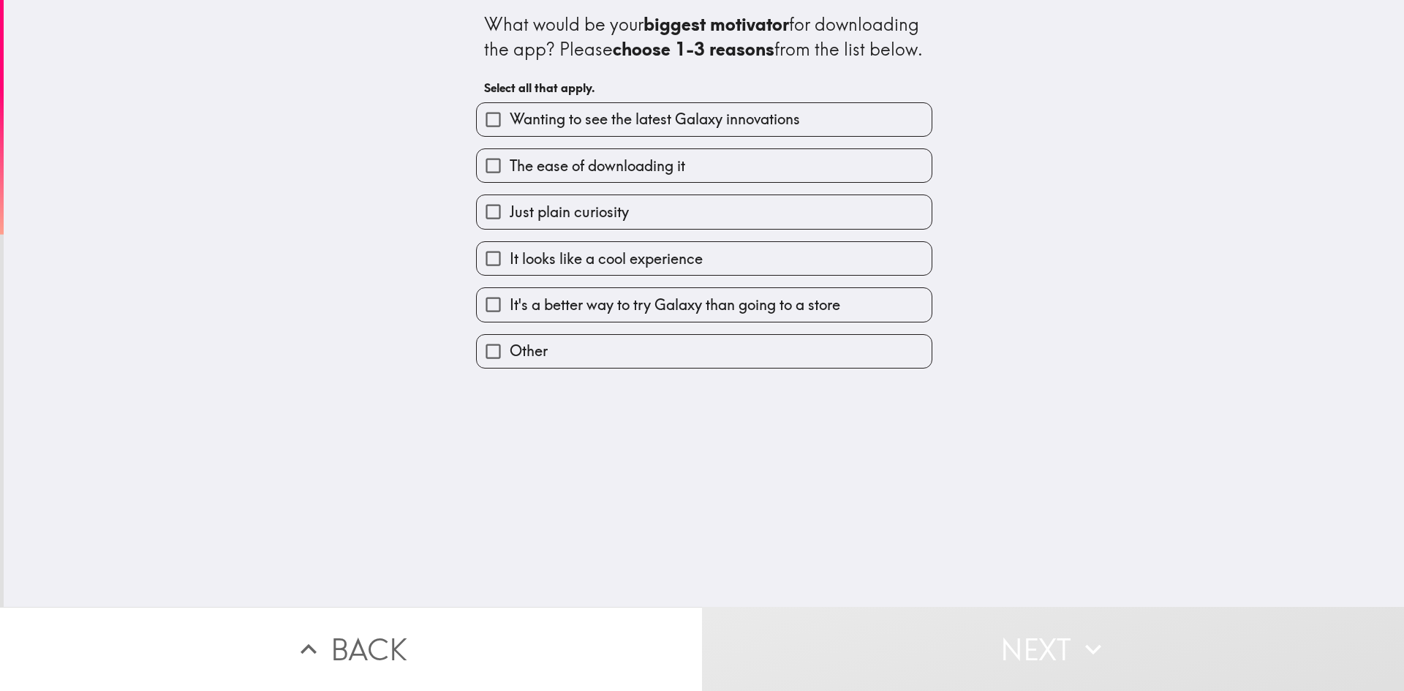
click at [617, 222] on span "Just plain curiosity" at bounding box center [569, 212] width 119 height 20
click at [510, 228] on input "Just plain curiosity" at bounding box center [493, 211] width 33 height 33
checkbox input "true"
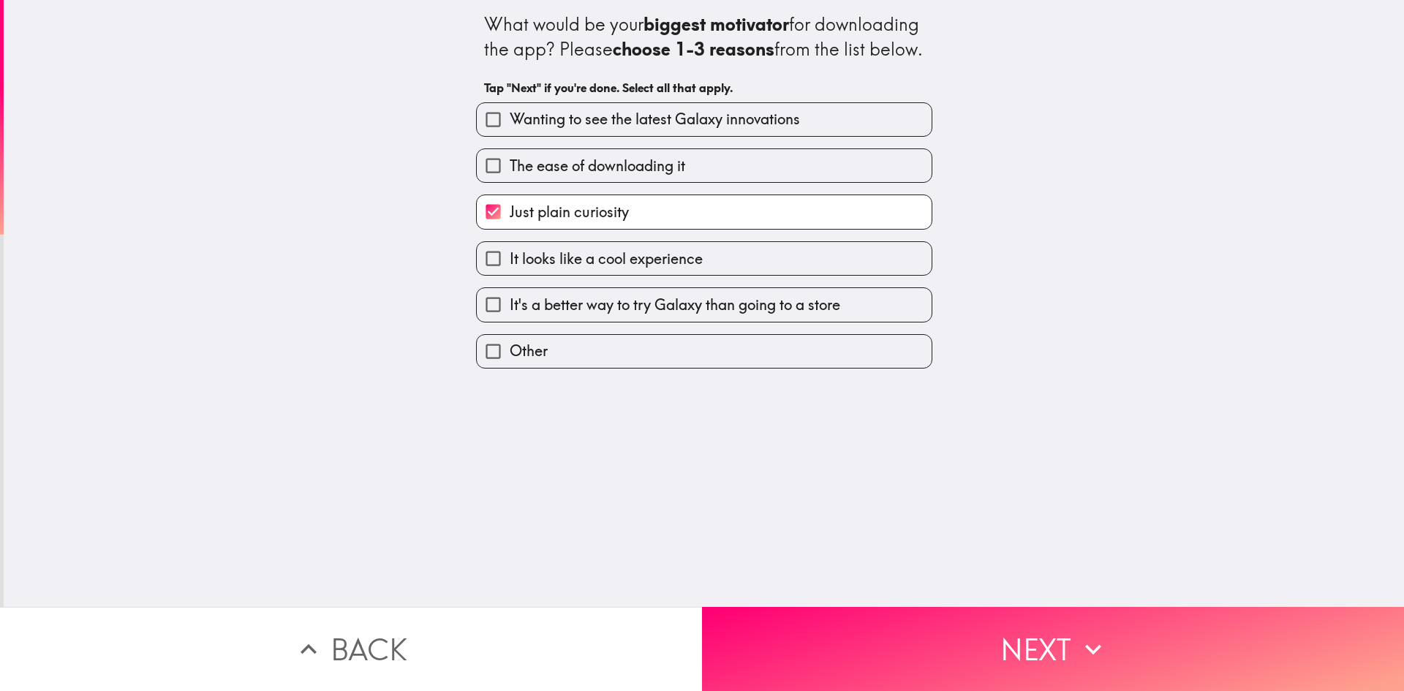
click at [597, 176] on span "The ease of downloading it" at bounding box center [597, 166] width 175 height 20
click at [510, 182] on input "The ease of downloading it" at bounding box center [493, 165] width 33 height 33
checkbox input "true"
click at [593, 136] on label "Wanting to see the latest Galaxy innovations" at bounding box center [704, 119] width 455 height 33
click at [510, 136] on input "Wanting to see the latest Galaxy innovations" at bounding box center [493, 119] width 33 height 33
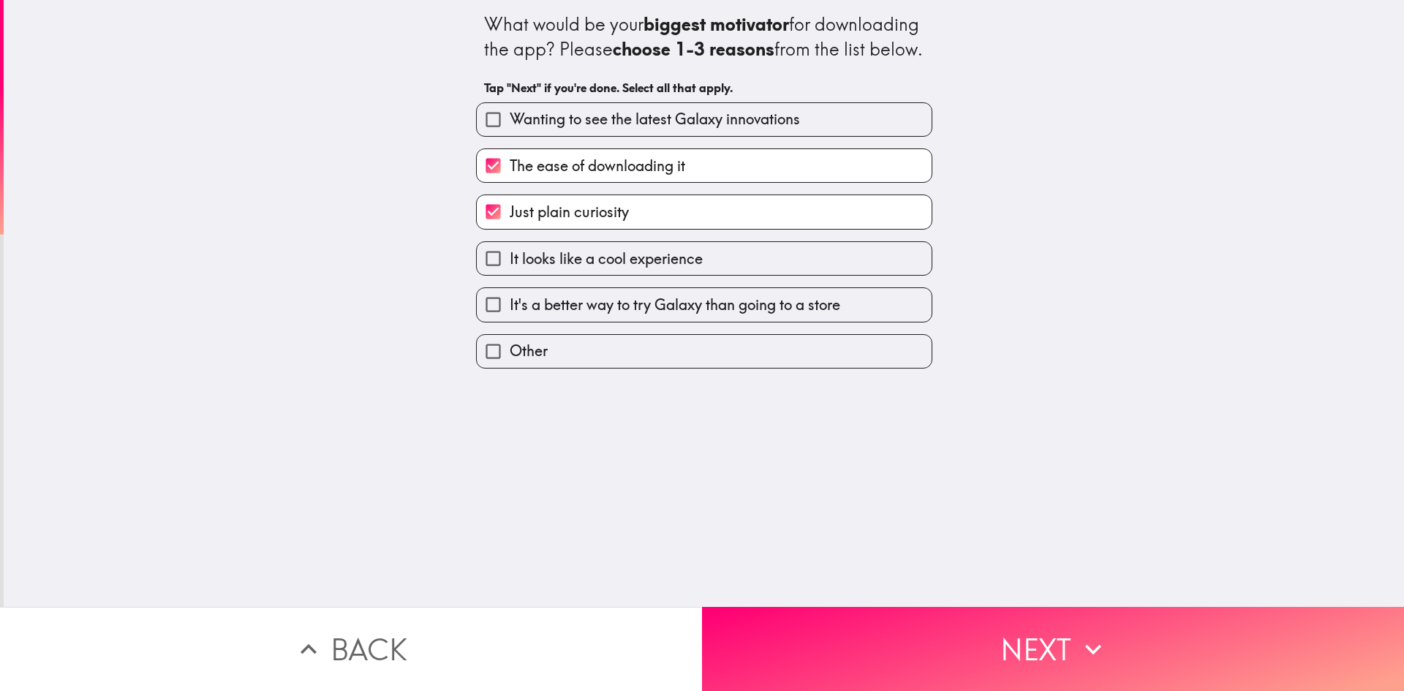
checkbox input "true"
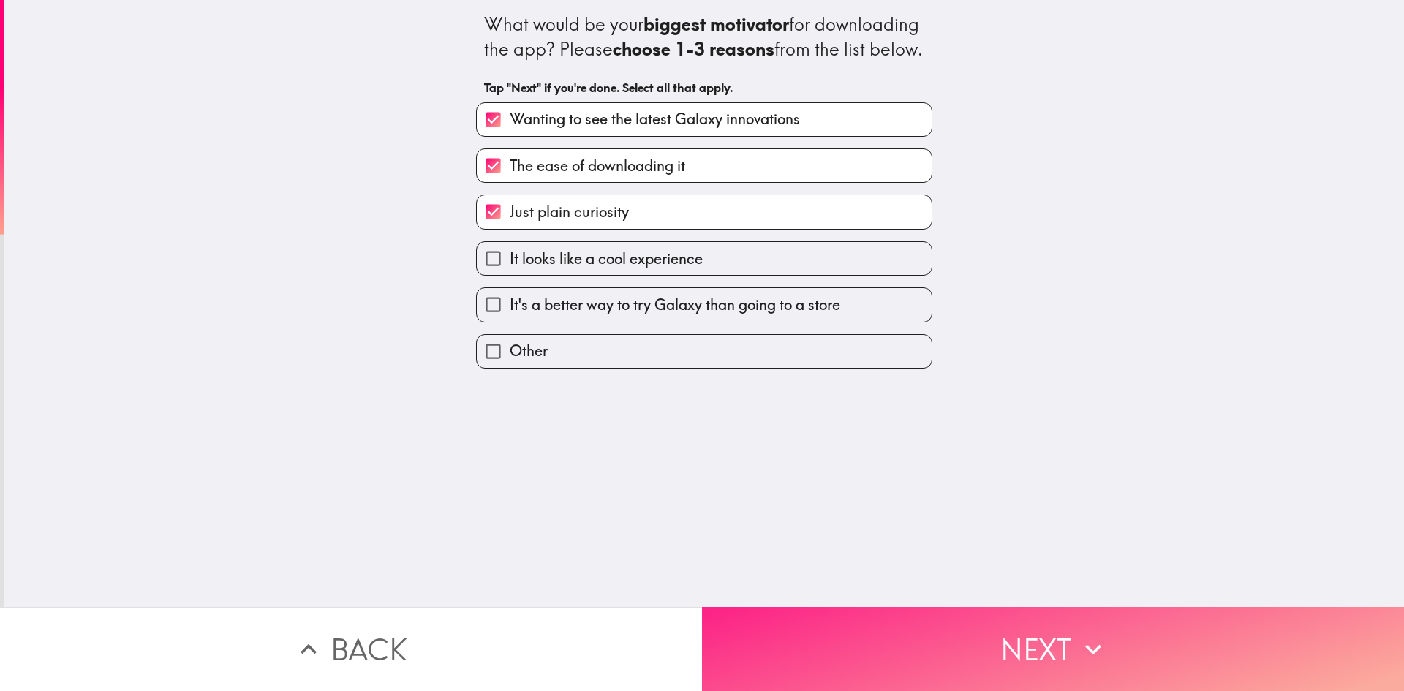
click at [935, 624] on button "Next" at bounding box center [1053, 649] width 702 height 84
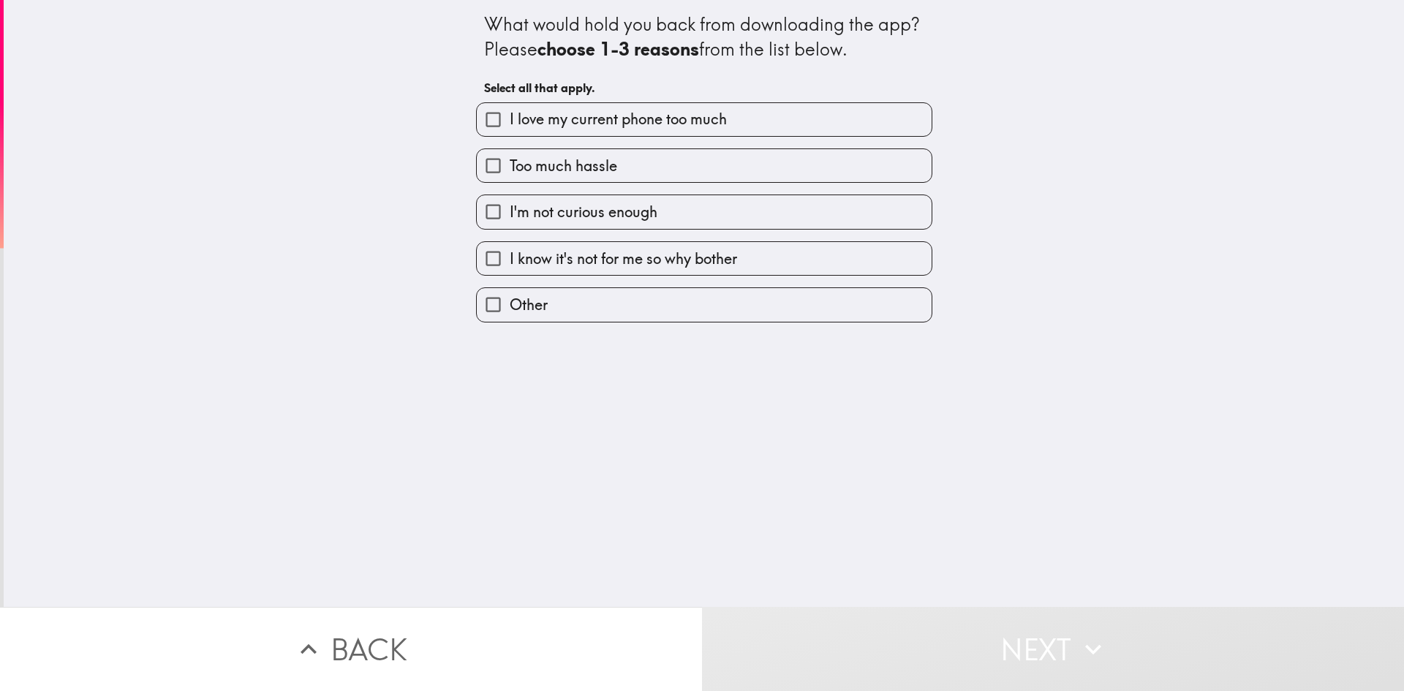
click at [578, 219] on span "I'm not curious enough" at bounding box center [584, 212] width 148 height 20
click at [510, 219] on input "I'm not curious enough" at bounding box center [493, 211] width 33 height 33
checkbox input "true"
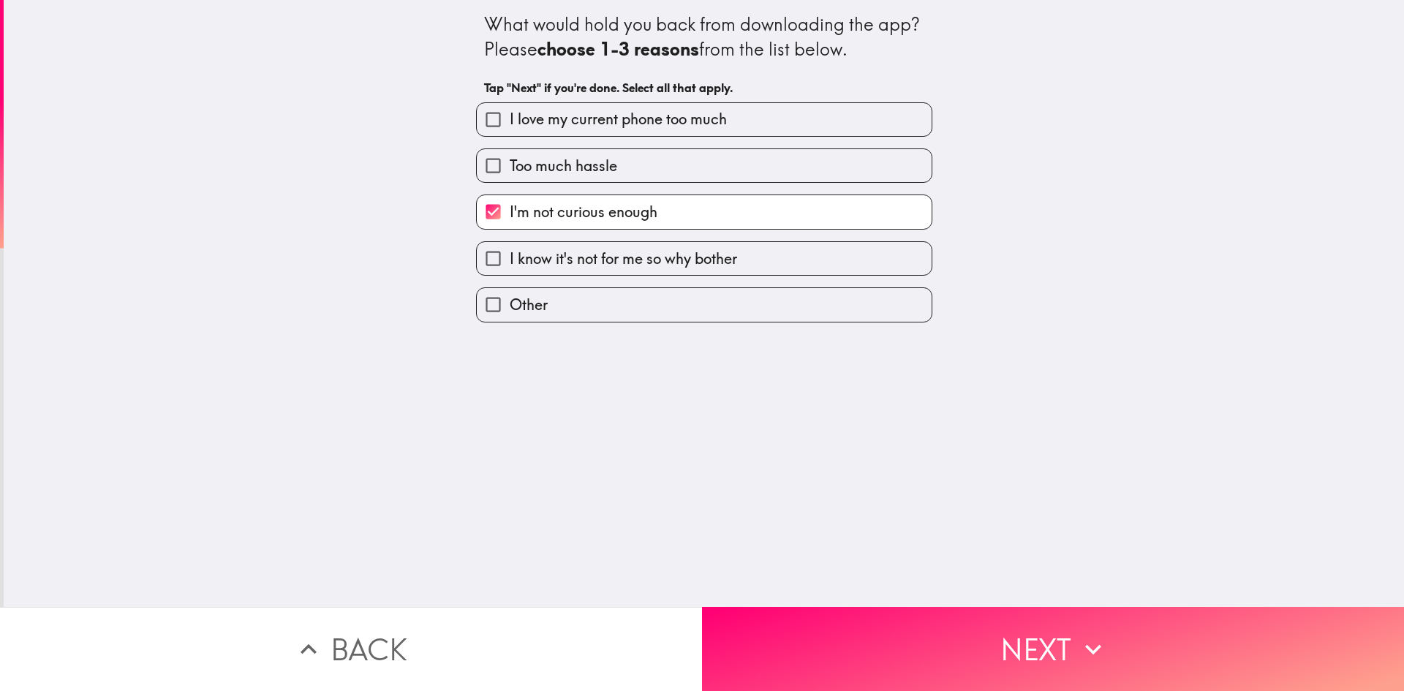
click at [564, 148] on div "Too much hassle" at bounding box center [698, 160] width 468 height 46
click at [598, 258] on span "I know it's not for me so why bother" at bounding box center [623, 259] width 227 height 20
click at [510, 258] on input "I know it's not for me so why bother" at bounding box center [493, 258] width 33 height 33
checkbox input "true"
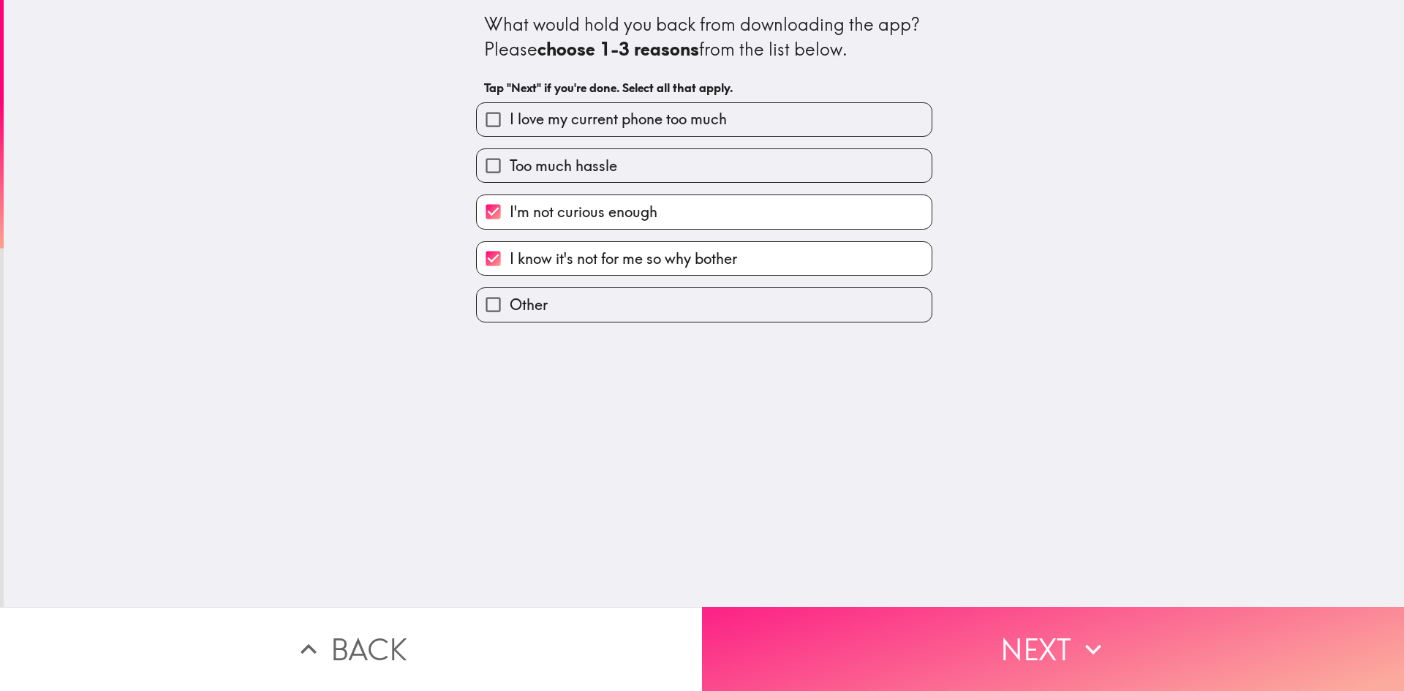
click at [883, 607] on button "Next" at bounding box center [1053, 649] width 702 height 84
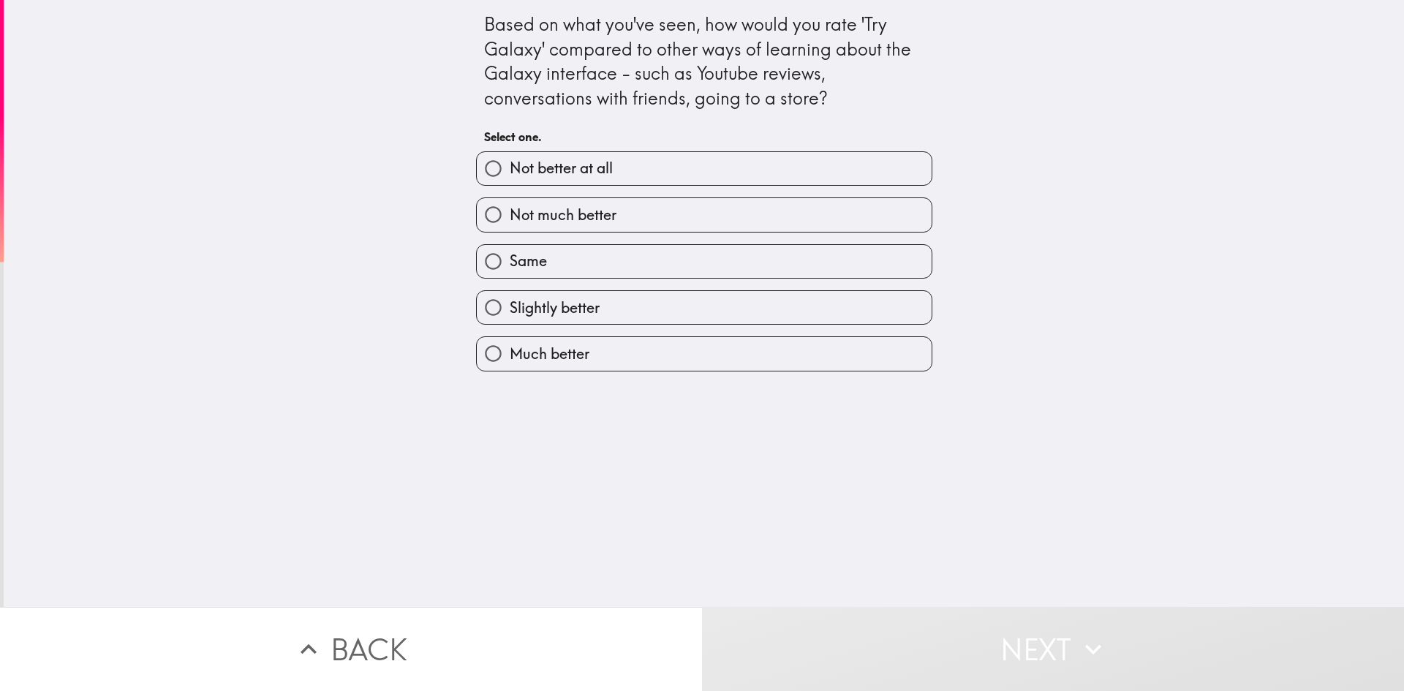
click at [617, 256] on label "Same" at bounding box center [704, 261] width 455 height 33
click at [510, 256] on input "Same" at bounding box center [493, 261] width 33 height 33
radio input "true"
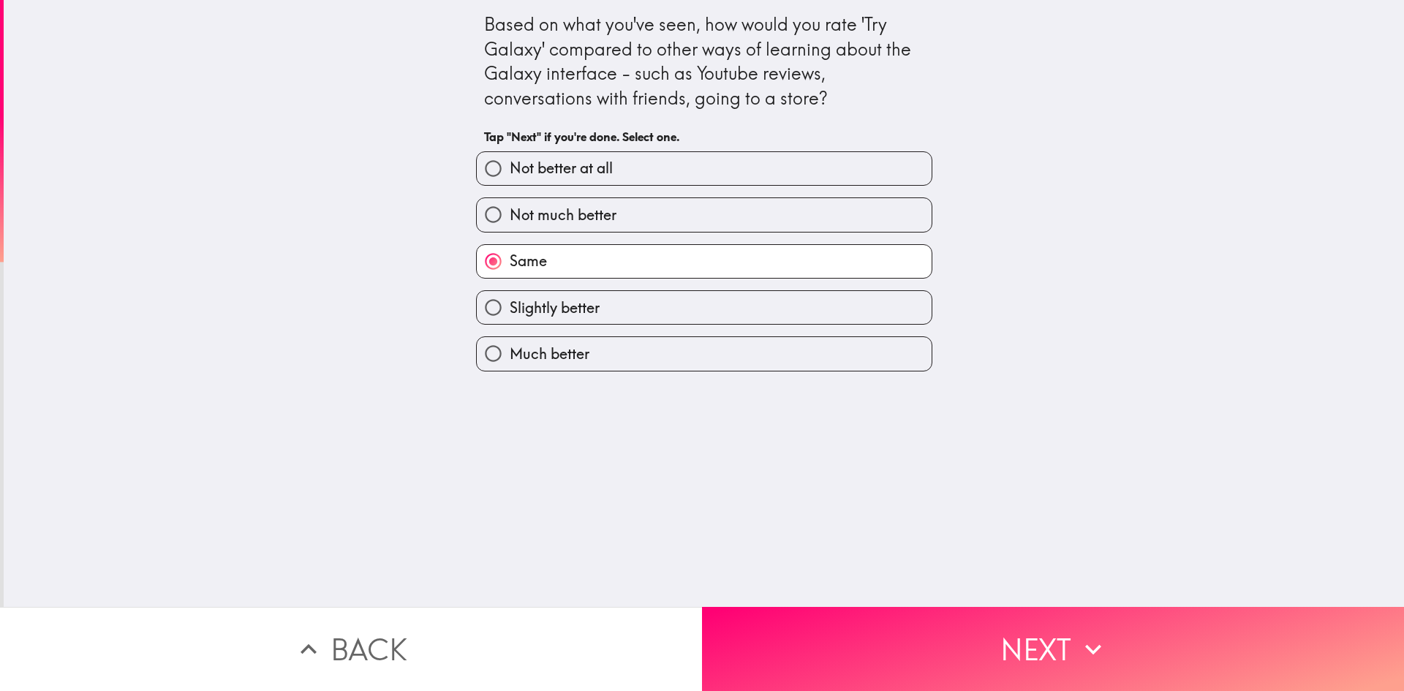
click at [605, 216] on span "Not much better" at bounding box center [563, 215] width 107 height 20
click at [510, 216] on input "Not much better" at bounding box center [493, 214] width 33 height 33
radio input "true"
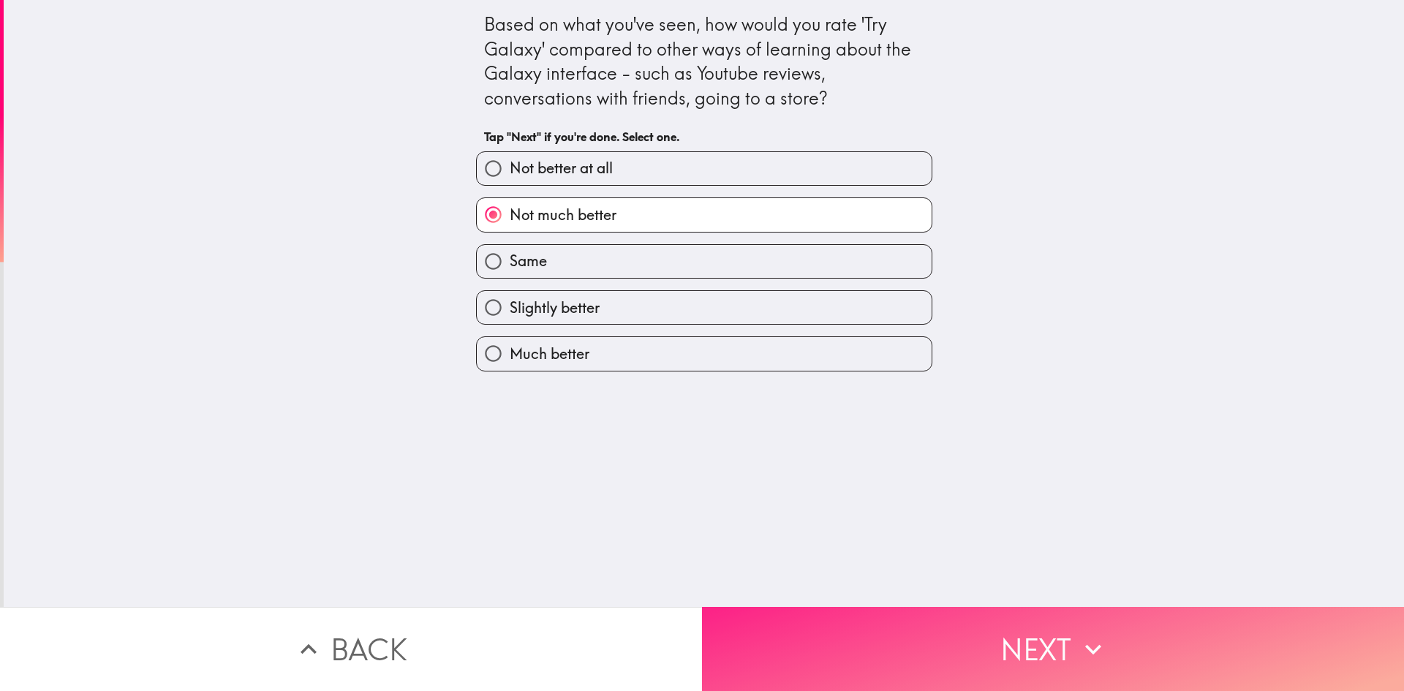
click at [841, 655] on button "Next" at bounding box center [1053, 649] width 702 height 84
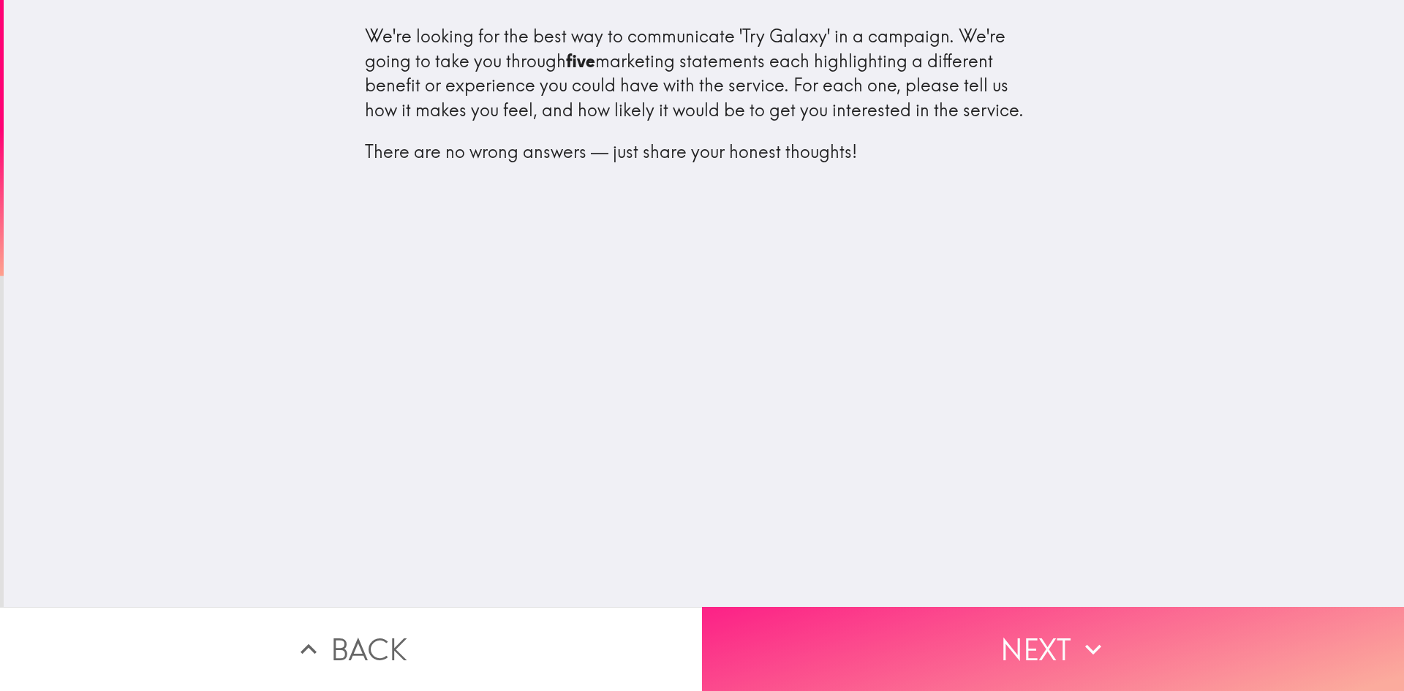
click at [896, 635] on button "Next" at bounding box center [1053, 649] width 702 height 84
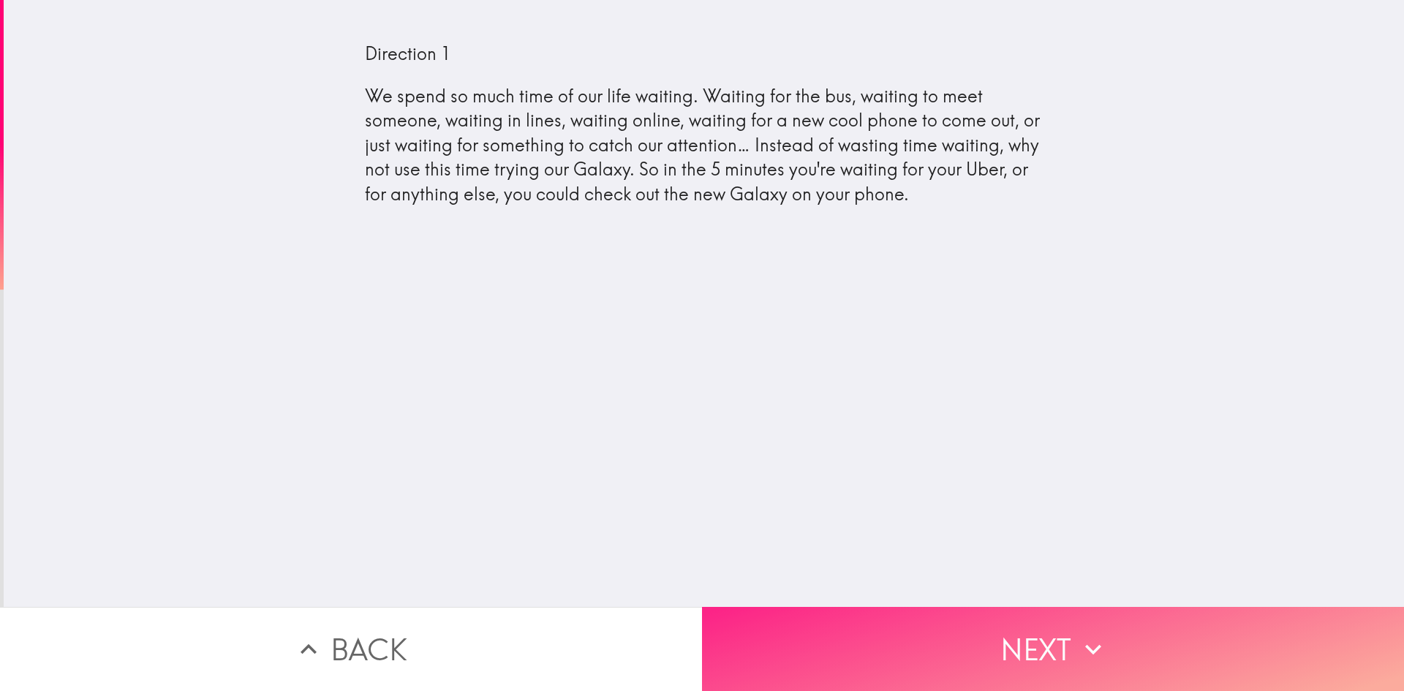
click at [896, 635] on button "Next" at bounding box center [1053, 649] width 702 height 84
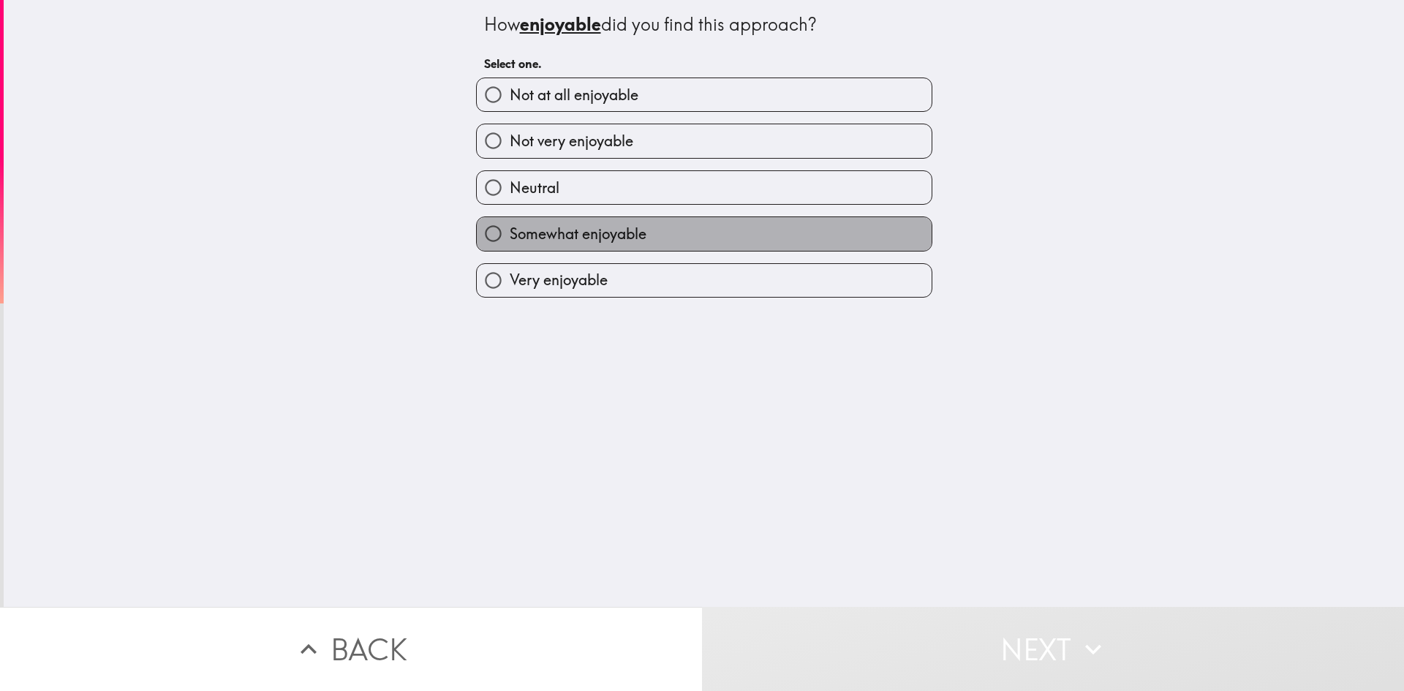
click at [530, 230] on span "Somewhat enjoyable" at bounding box center [578, 234] width 137 height 20
click at [510, 230] on input "Somewhat enjoyable" at bounding box center [493, 233] width 33 height 33
radio input "true"
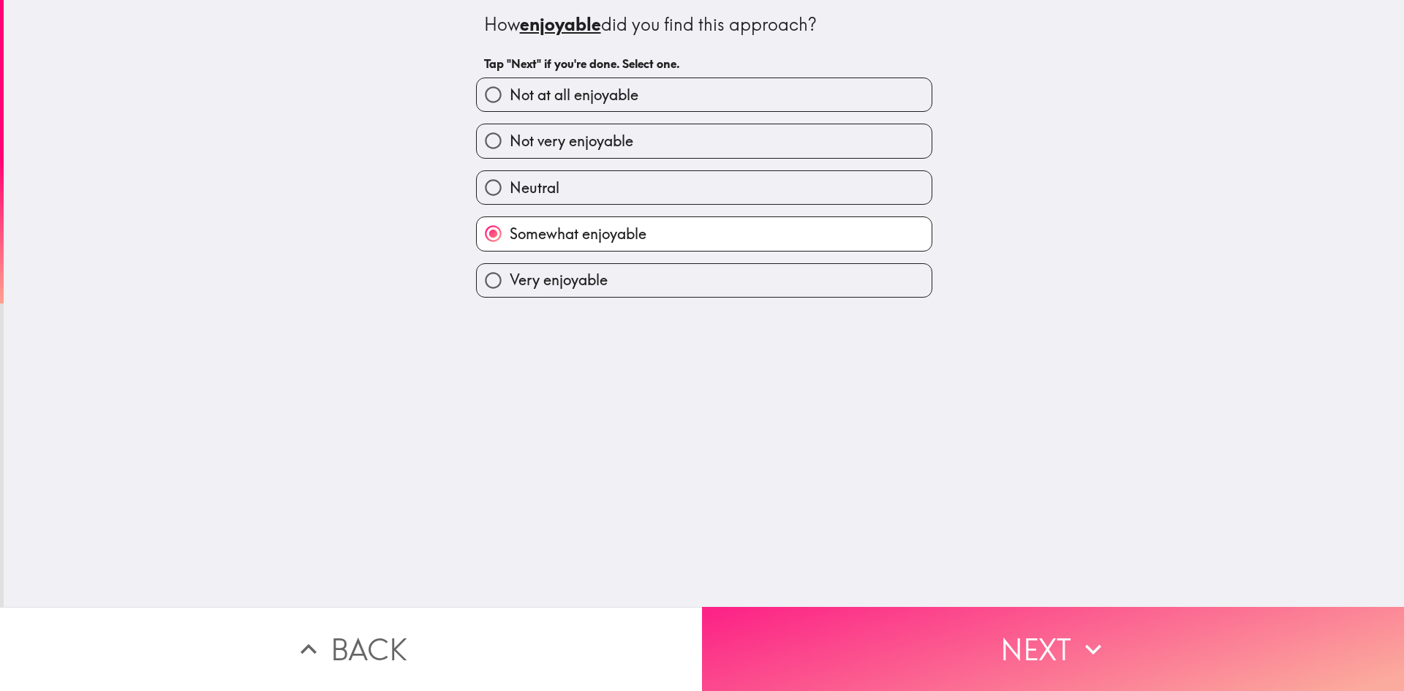
click at [852, 616] on button "Next" at bounding box center [1053, 649] width 702 height 84
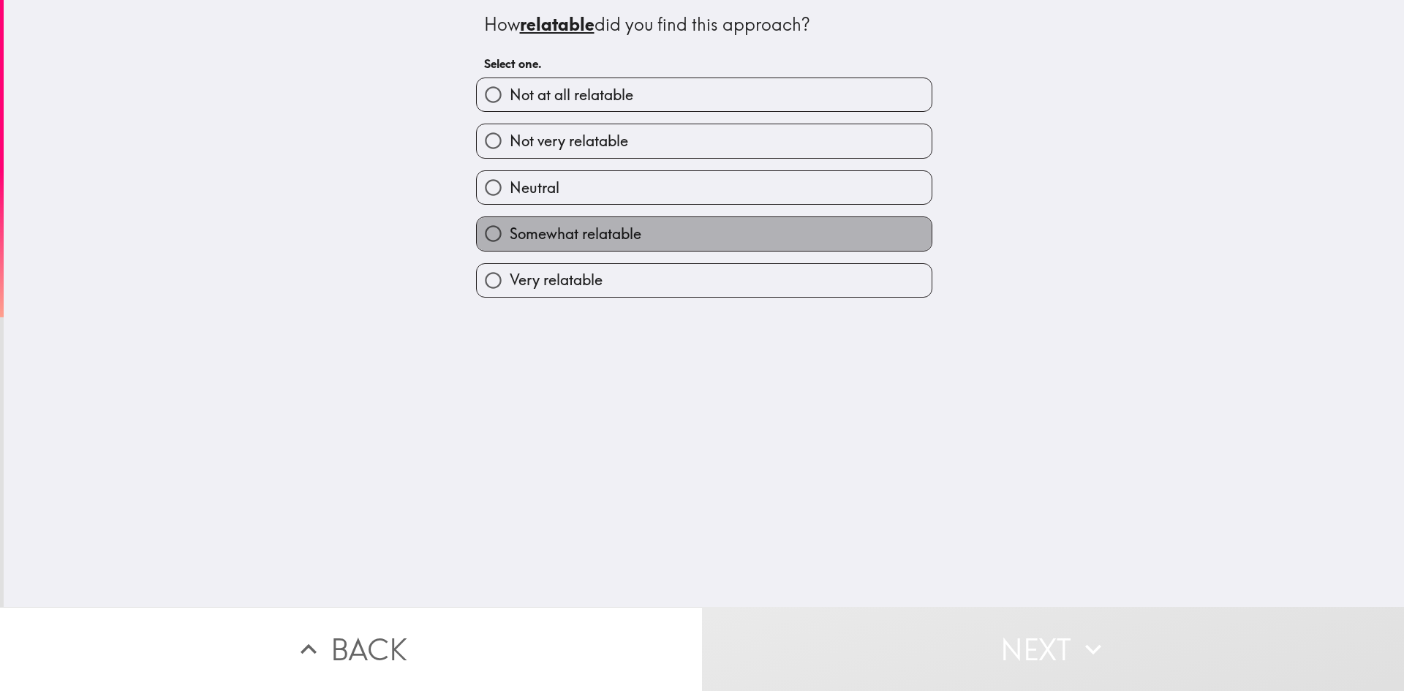
click at [619, 241] on span "Somewhat relatable" at bounding box center [576, 234] width 132 height 20
click at [510, 241] on input "Somewhat relatable" at bounding box center [493, 233] width 33 height 33
radio input "true"
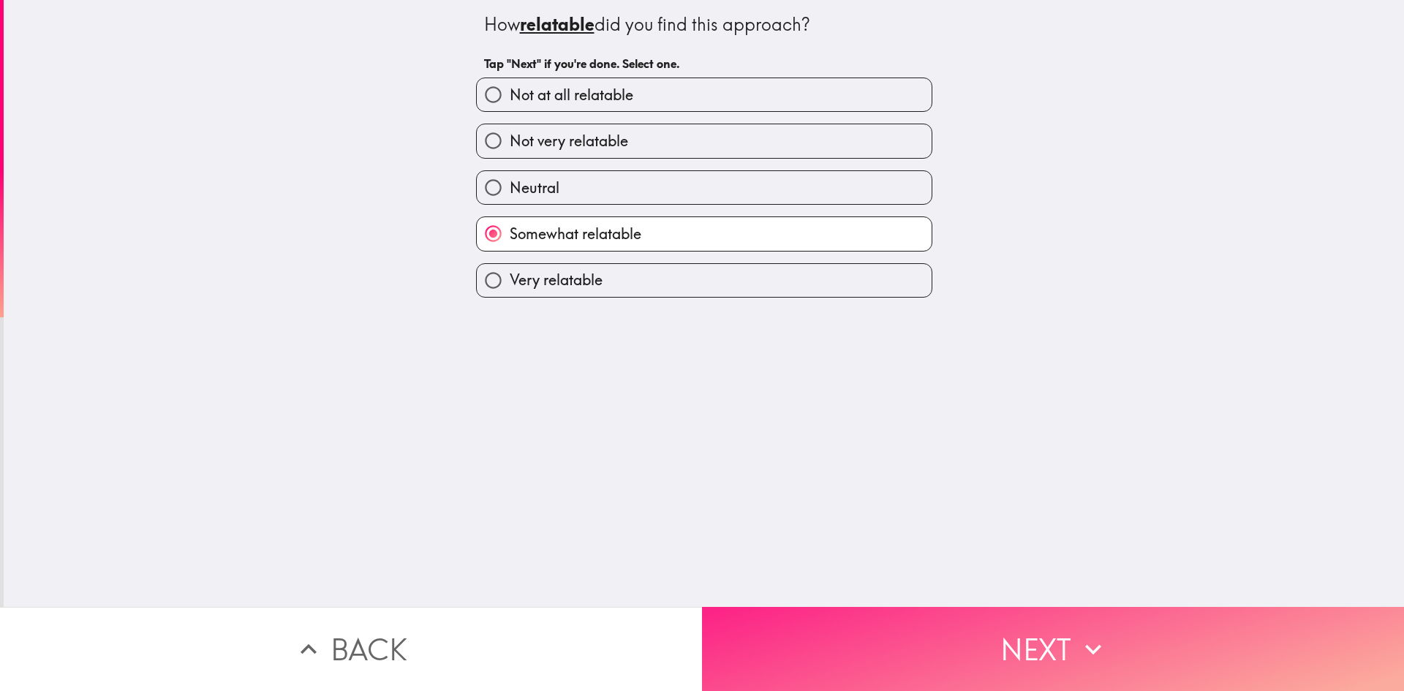
click at [916, 633] on button "Next" at bounding box center [1053, 649] width 702 height 84
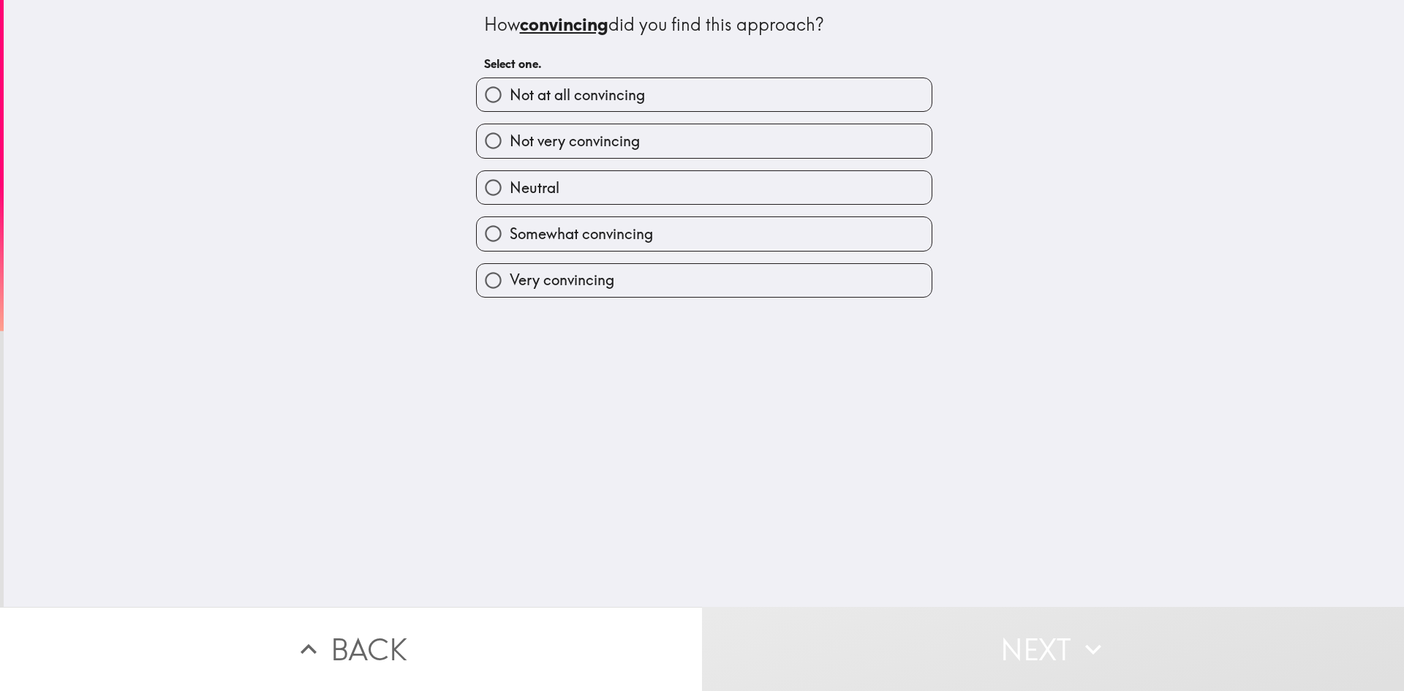
click at [578, 230] on span "Somewhat convincing" at bounding box center [581, 234] width 143 height 20
click at [510, 230] on input "Somewhat convincing" at bounding box center [493, 233] width 33 height 33
radio input "true"
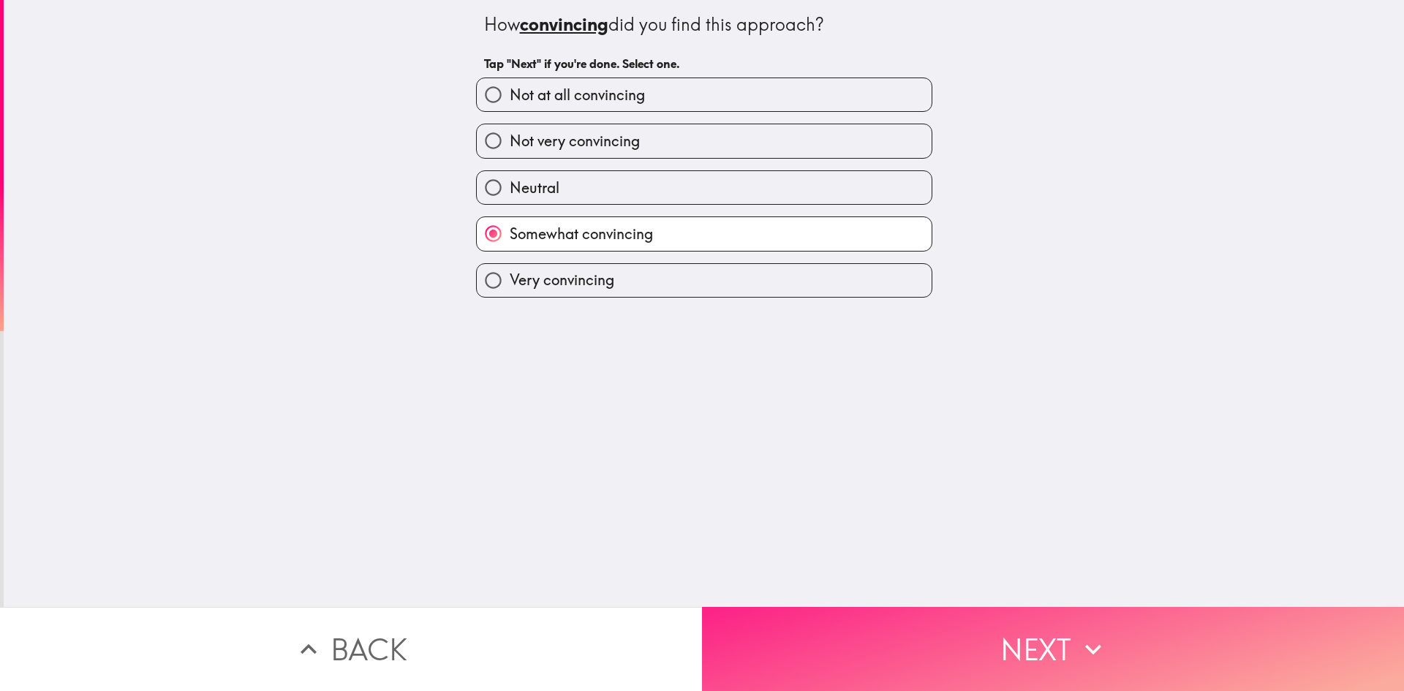
click at [936, 663] on button "Next" at bounding box center [1053, 649] width 702 height 84
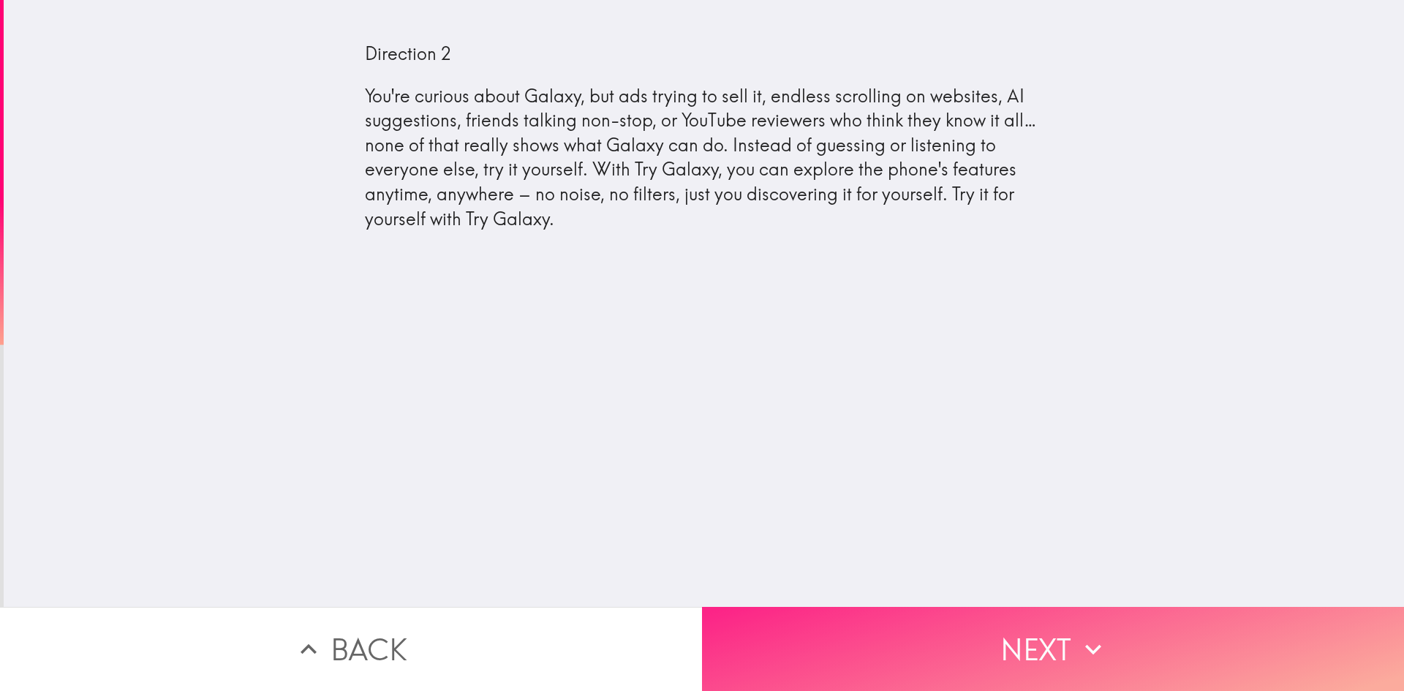
click at [849, 651] on button "Next" at bounding box center [1053, 649] width 702 height 84
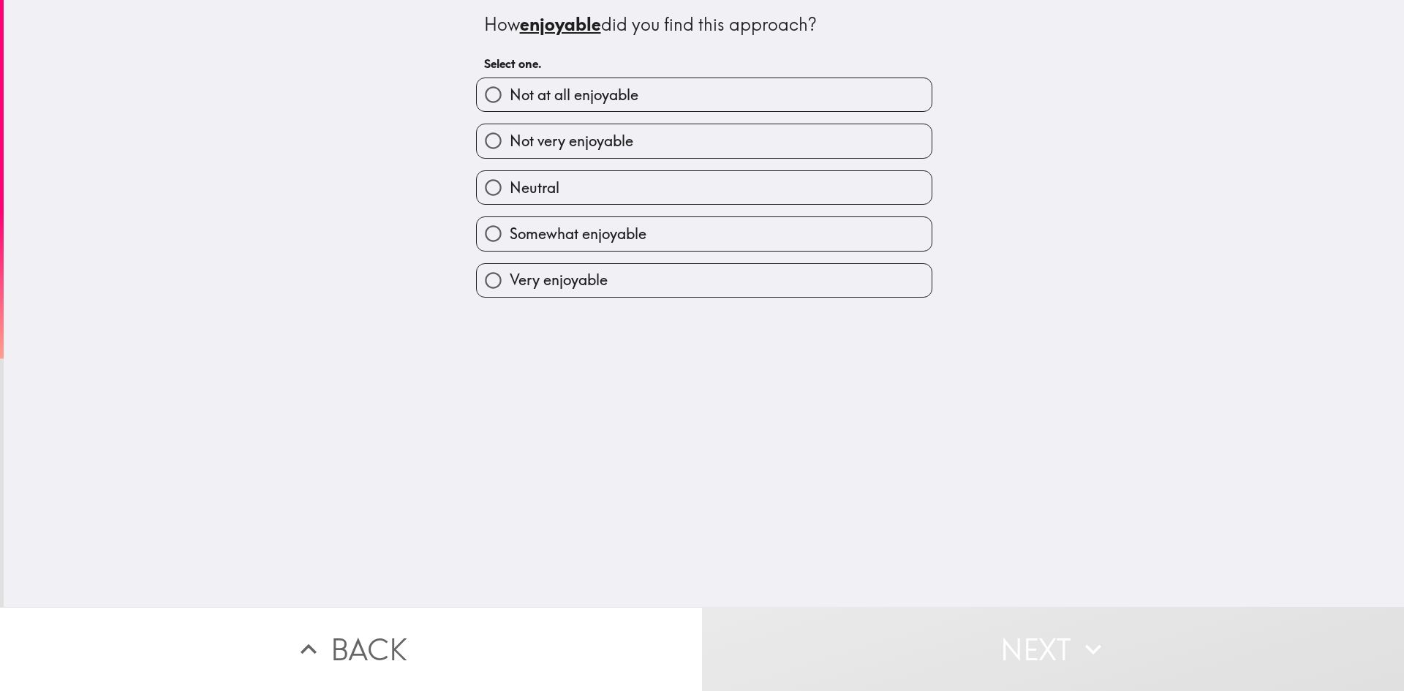
click at [567, 232] on span "Somewhat enjoyable" at bounding box center [578, 234] width 137 height 20
click at [510, 232] on input "Somewhat enjoyable" at bounding box center [493, 233] width 33 height 33
radio input "true"
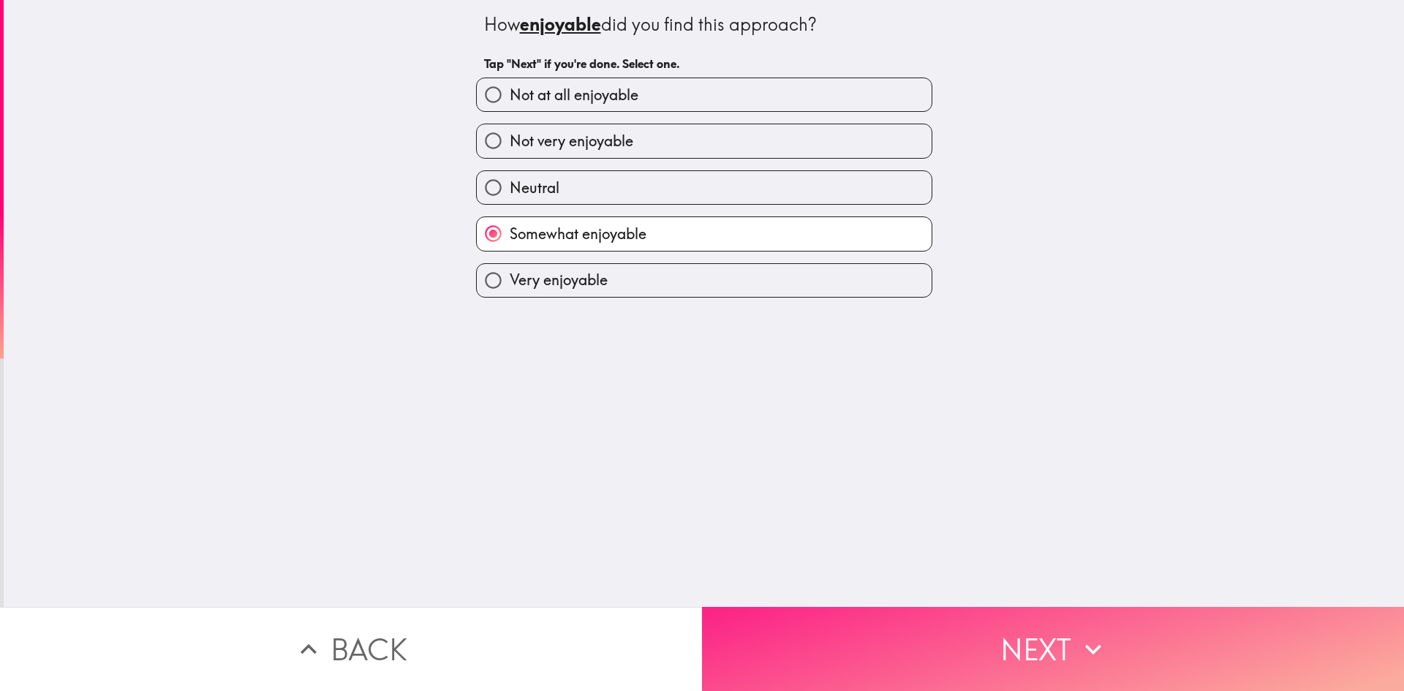
click at [882, 615] on button "Next" at bounding box center [1053, 649] width 702 height 84
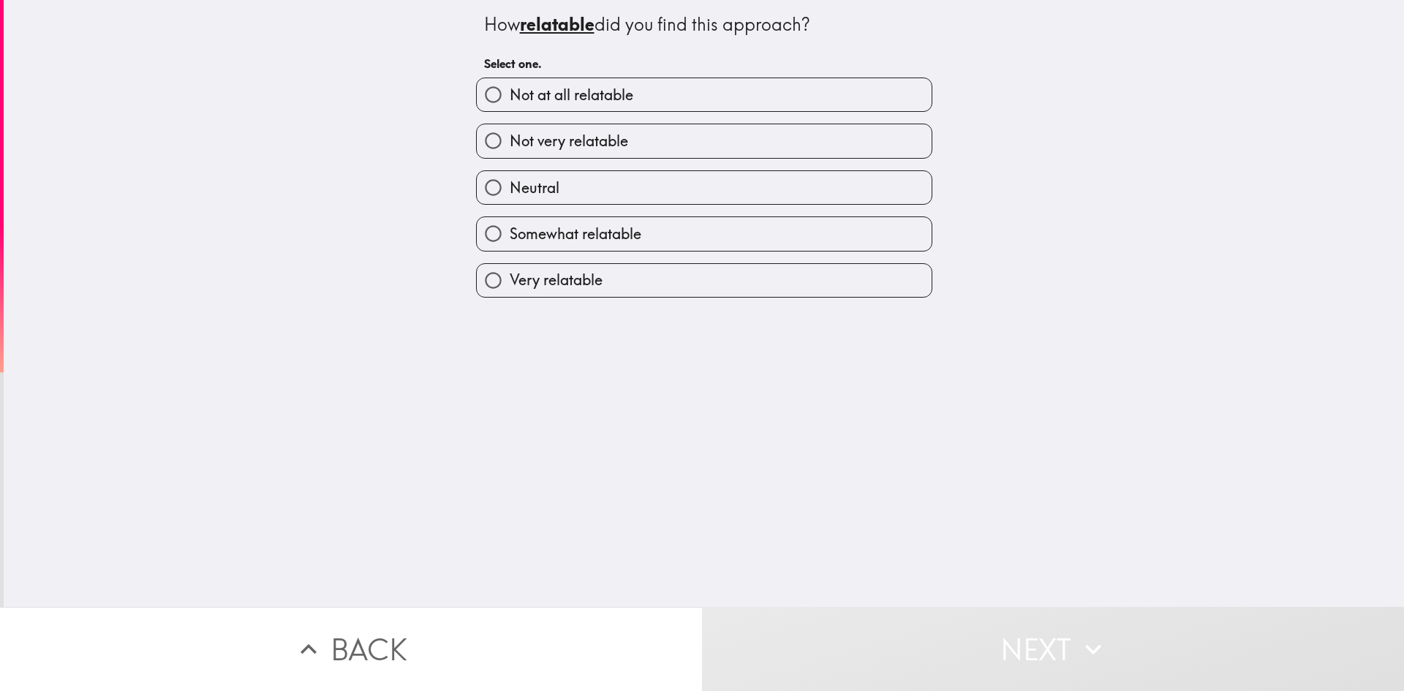
click at [537, 229] on span "Somewhat relatable" at bounding box center [576, 234] width 132 height 20
click at [510, 229] on input "Somewhat relatable" at bounding box center [493, 233] width 33 height 33
radio input "true"
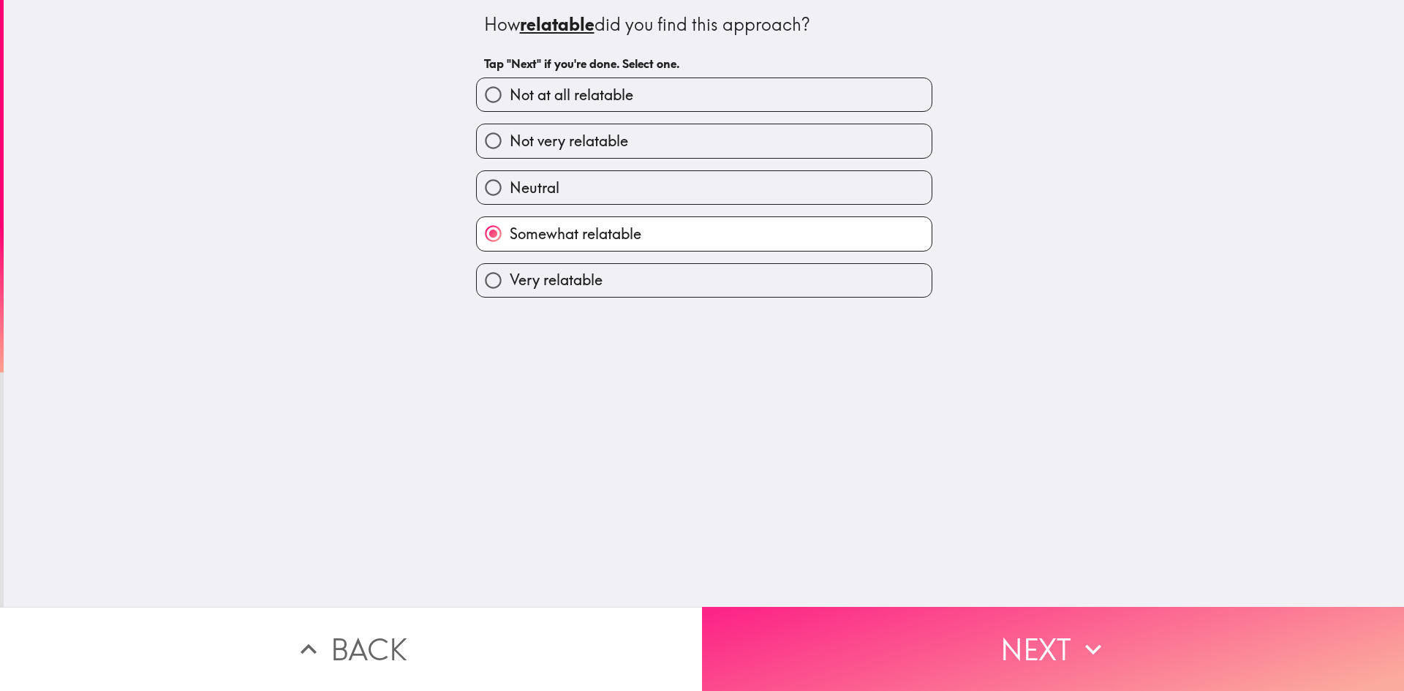
click at [927, 634] on button "Next" at bounding box center [1053, 649] width 702 height 84
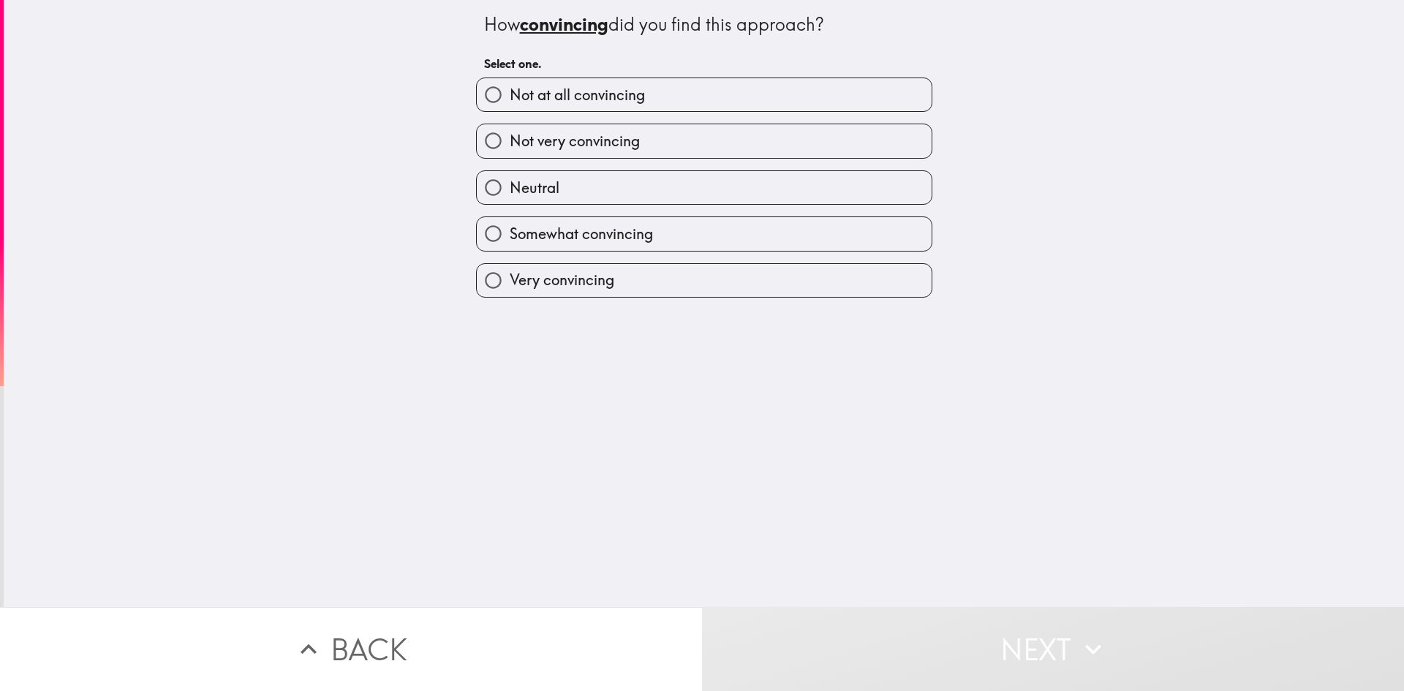
click at [736, 213] on div "Somewhat convincing" at bounding box center [698, 228] width 468 height 46
click at [736, 223] on label "Somewhat convincing" at bounding box center [704, 233] width 455 height 33
click at [510, 223] on input "Somewhat convincing" at bounding box center [493, 233] width 33 height 33
radio input "true"
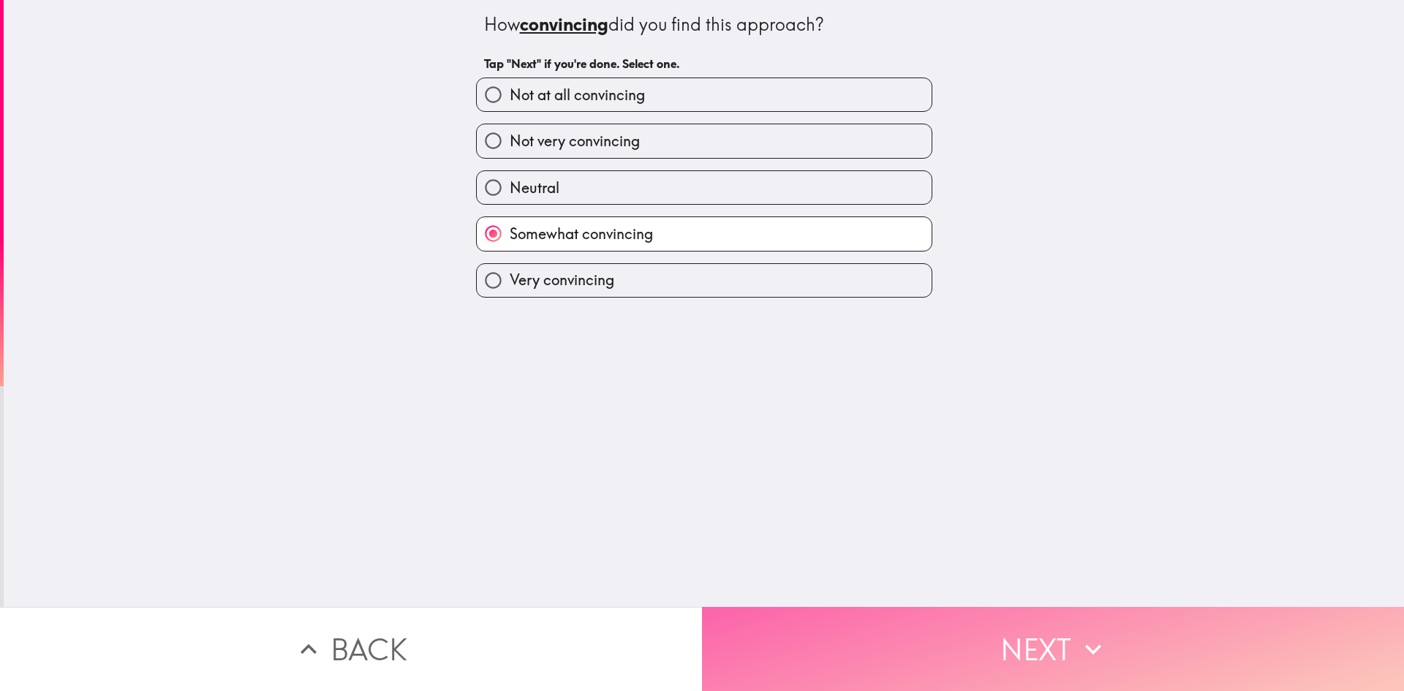
click at [873, 628] on button "Next" at bounding box center [1053, 649] width 702 height 84
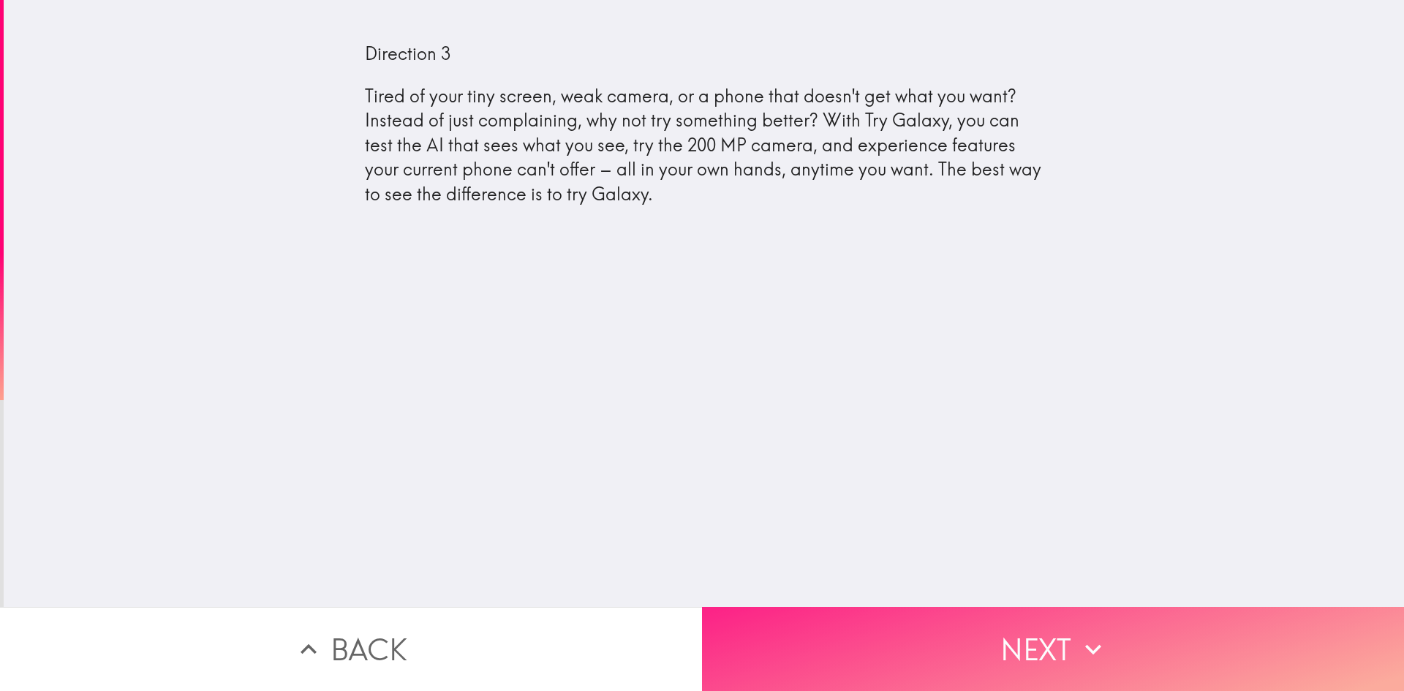
click at [847, 638] on button "Next" at bounding box center [1053, 649] width 702 height 84
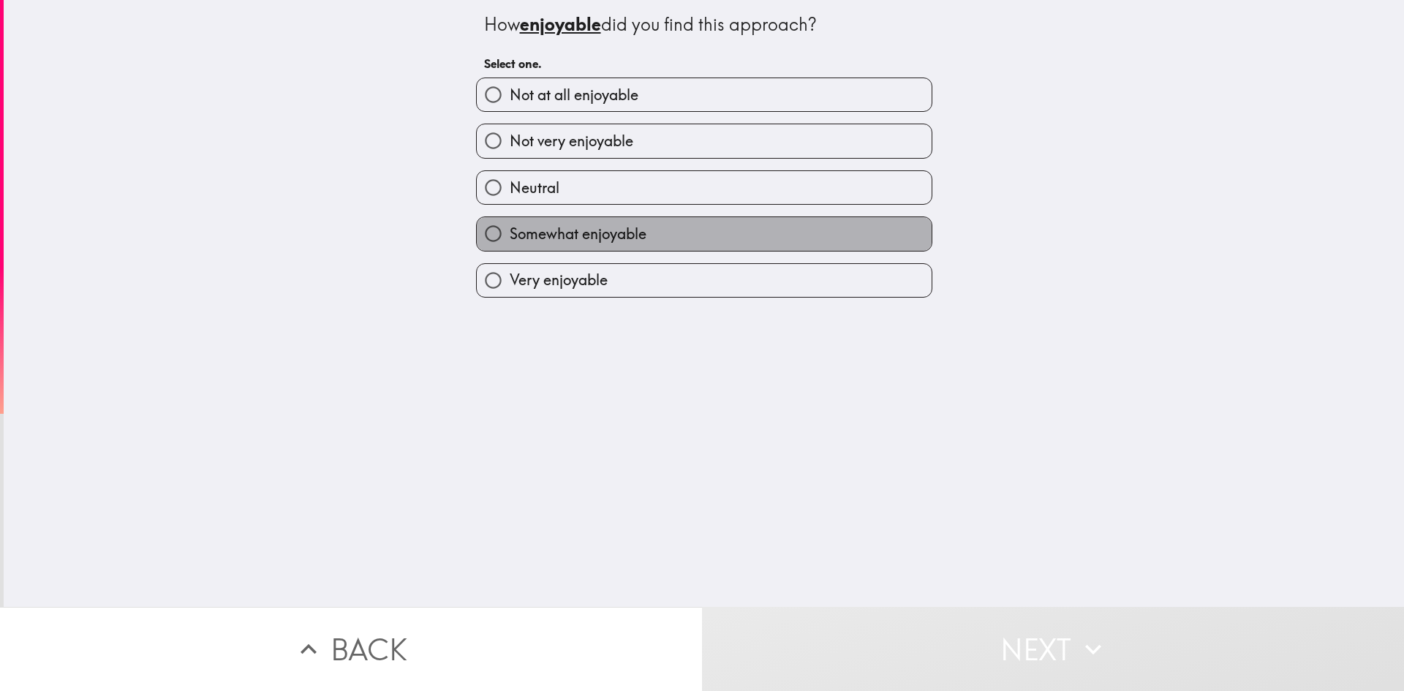
click at [581, 240] on span "Somewhat enjoyable" at bounding box center [578, 234] width 137 height 20
click at [510, 240] on input "Somewhat enjoyable" at bounding box center [493, 233] width 33 height 33
radio input "true"
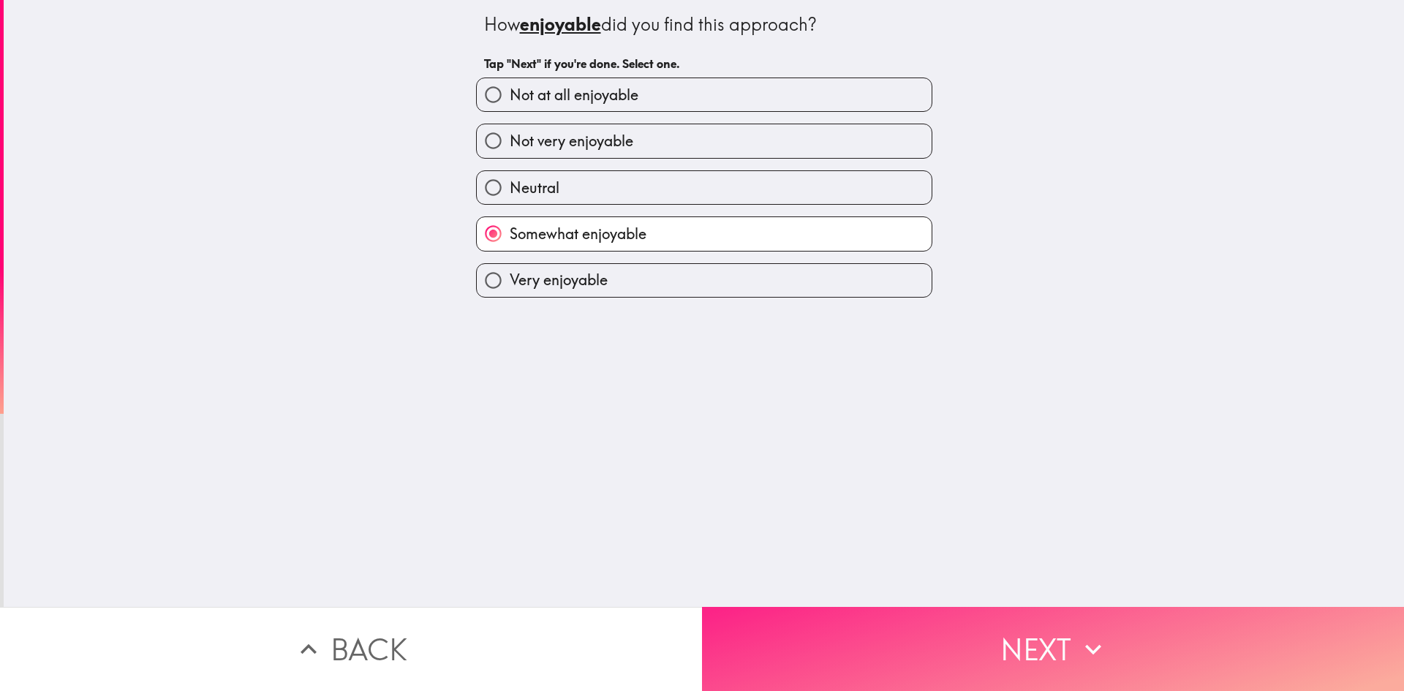
click at [894, 613] on button "Next" at bounding box center [1053, 649] width 702 height 84
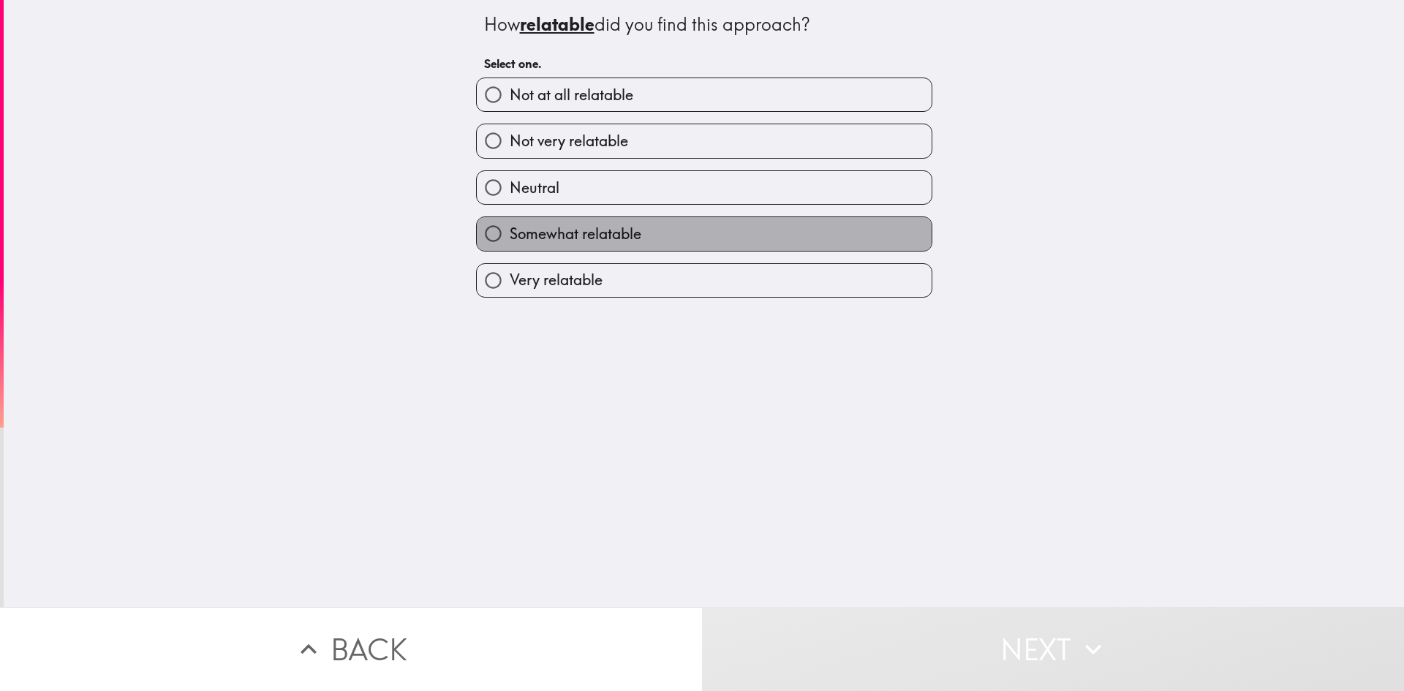
drag, startPoint x: 629, startPoint y: 374, endPoint x: 583, endPoint y: 244, distance: 137.1
click at [583, 244] on label "Somewhat relatable" at bounding box center [704, 233] width 455 height 33
click at [510, 244] on input "Somewhat relatable" at bounding box center [493, 233] width 33 height 33
radio input "true"
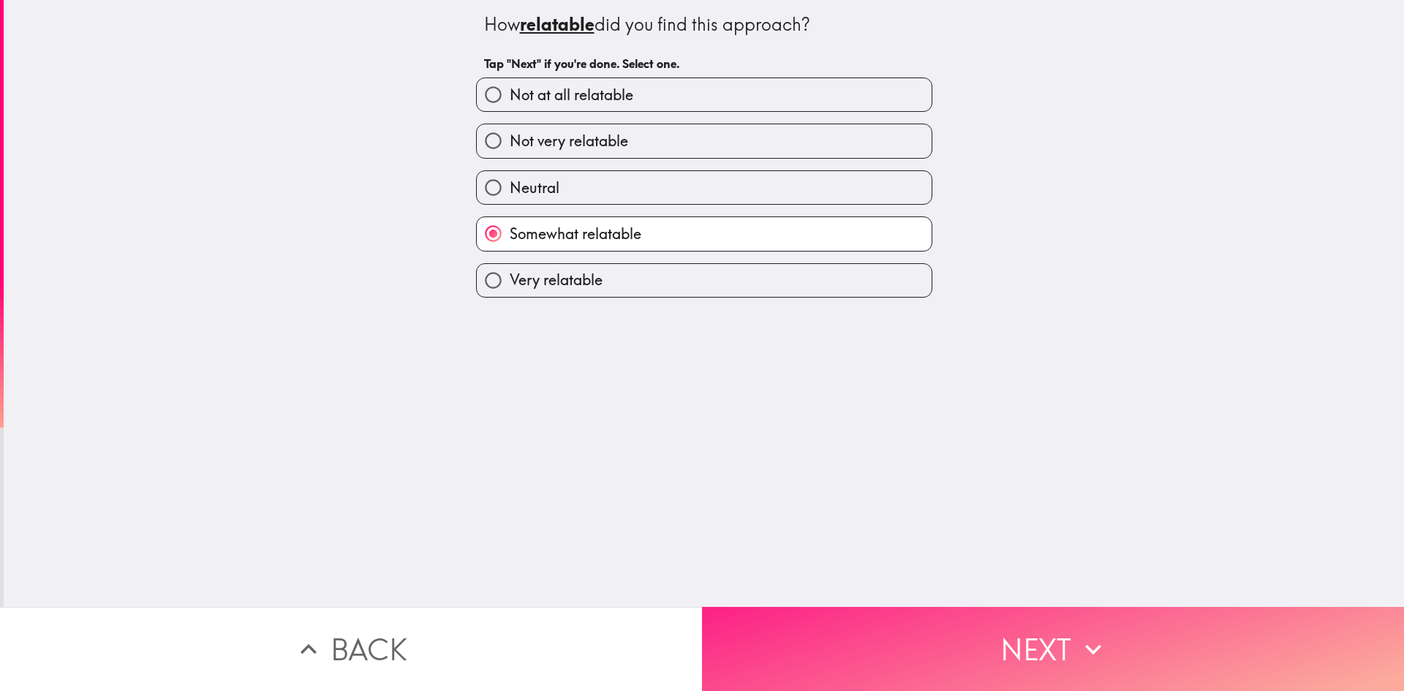
drag, startPoint x: 918, startPoint y: 594, endPoint x: 940, endPoint y: 624, distance: 36.6
click at [940, 624] on button "Next" at bounding box center [1053, 649] width 702 height 84
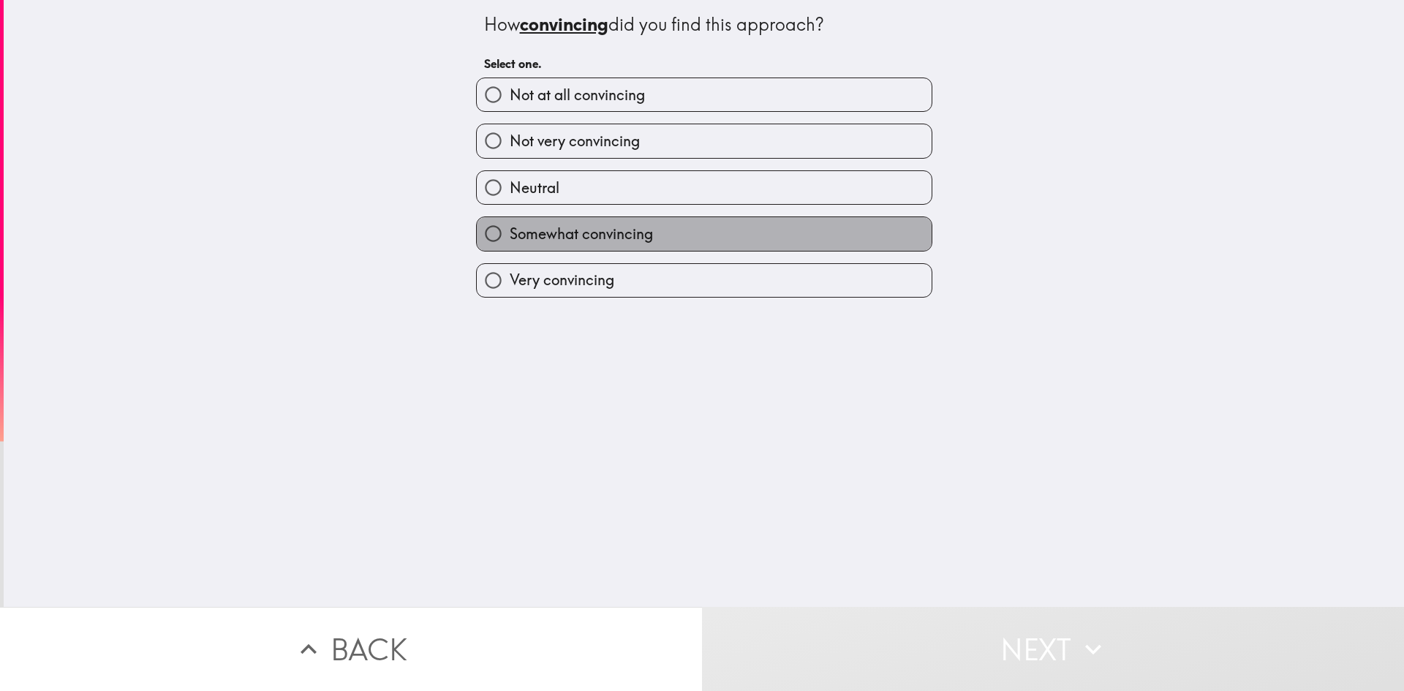
click at [605, 241] on span "Somewhat convincing" at bounding box center [581, 234] width 143 height 20
click at [510, 241] on input "Somewhat convincing" at bounding box center [493, 233] width 33 height 33
radio input "true"
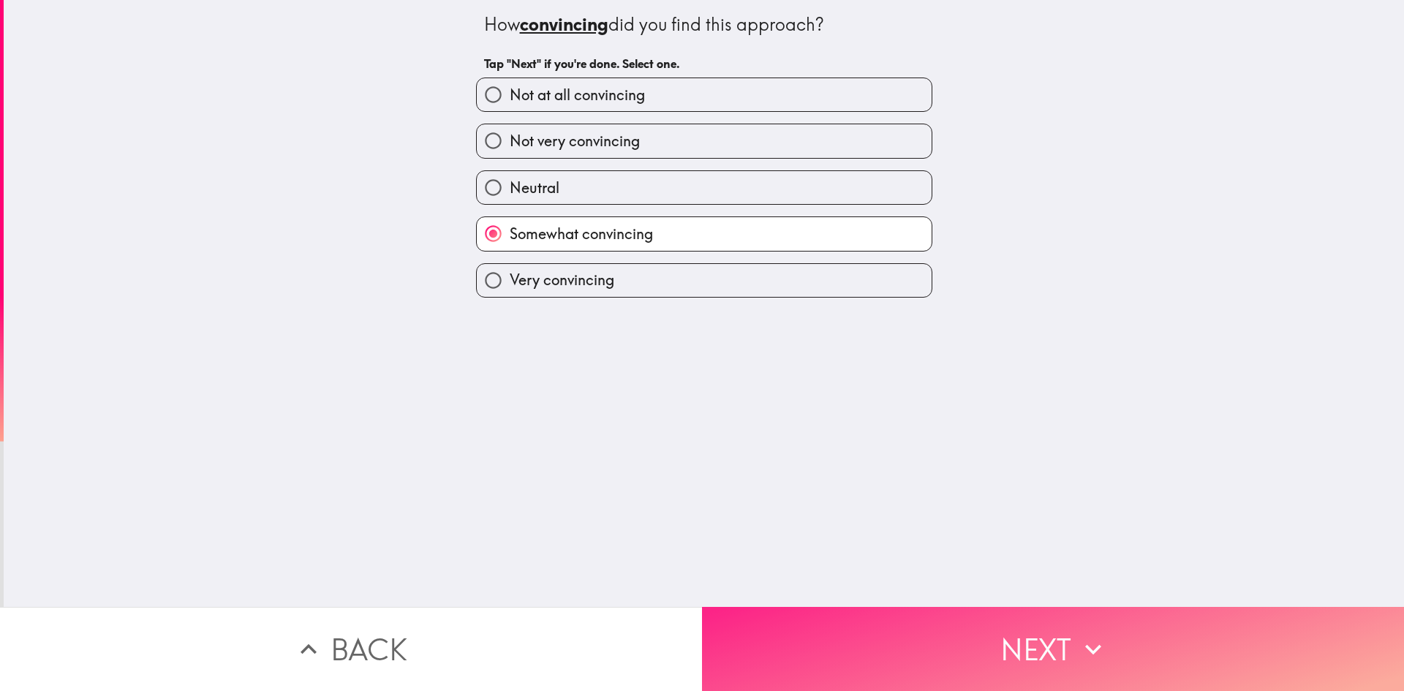
click at [858, 618] on button "Next" at bounding box center [1053, 649] width 702 height 84
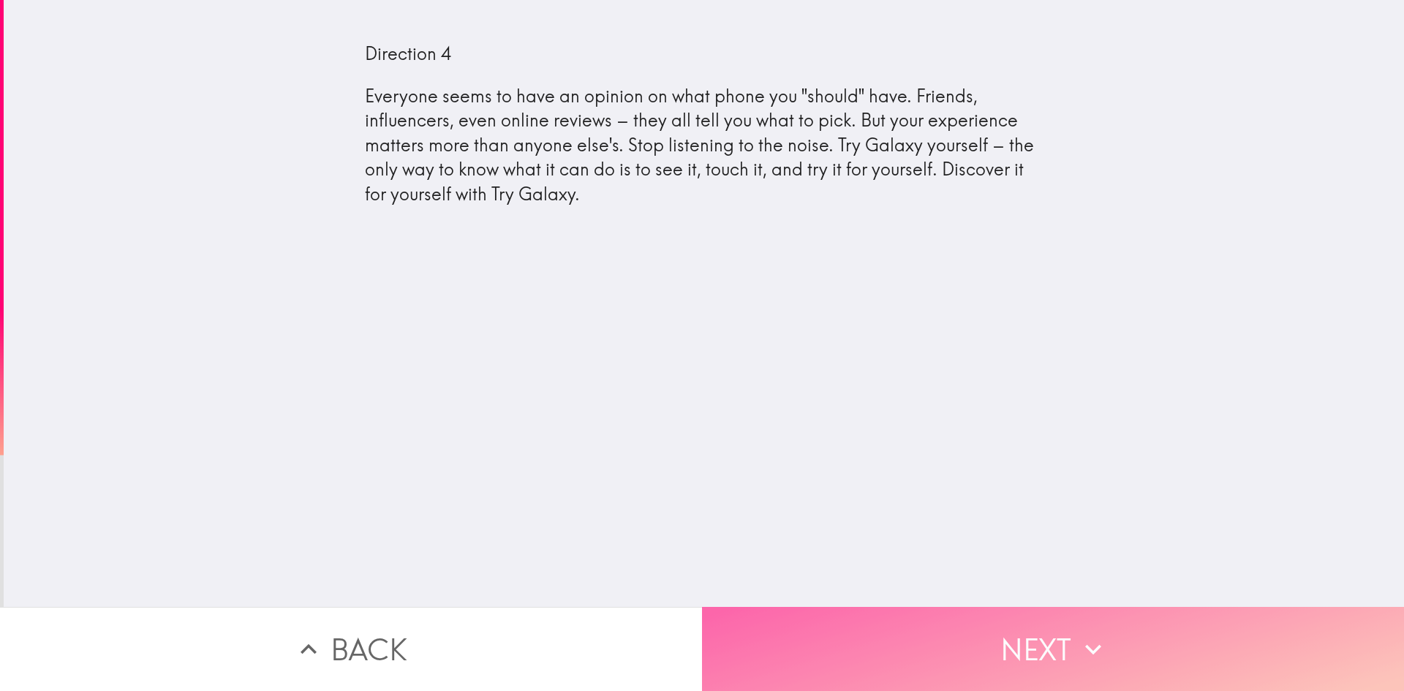
click at [811, 630] on button "Next" at bounding box center [1053, 649] width 702 height 84
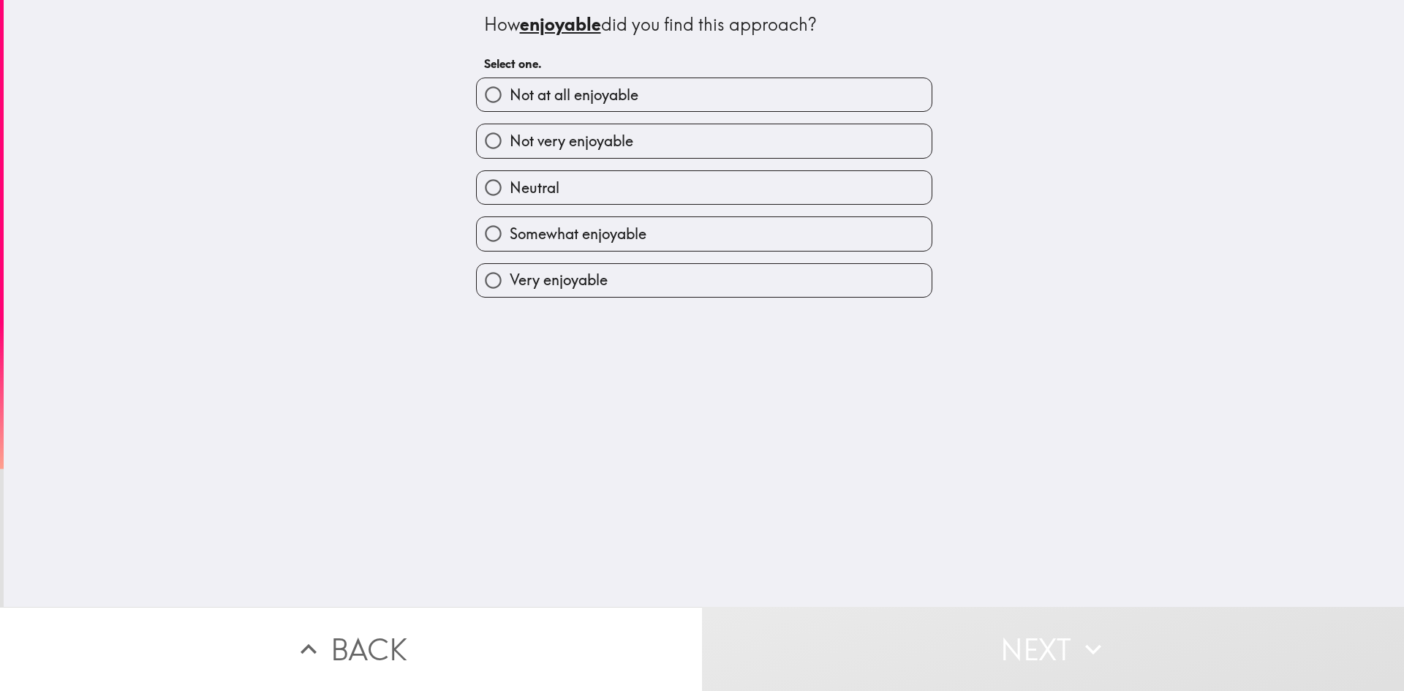
click at [614, 227] on span "Somewhat enjoyable" at bounding box center [578, 234] width 137 height 20
click at [510, 227] on input "Somewhat enjoyable" at bounding box center [493, 233] width 33 height 33
radio input "true"
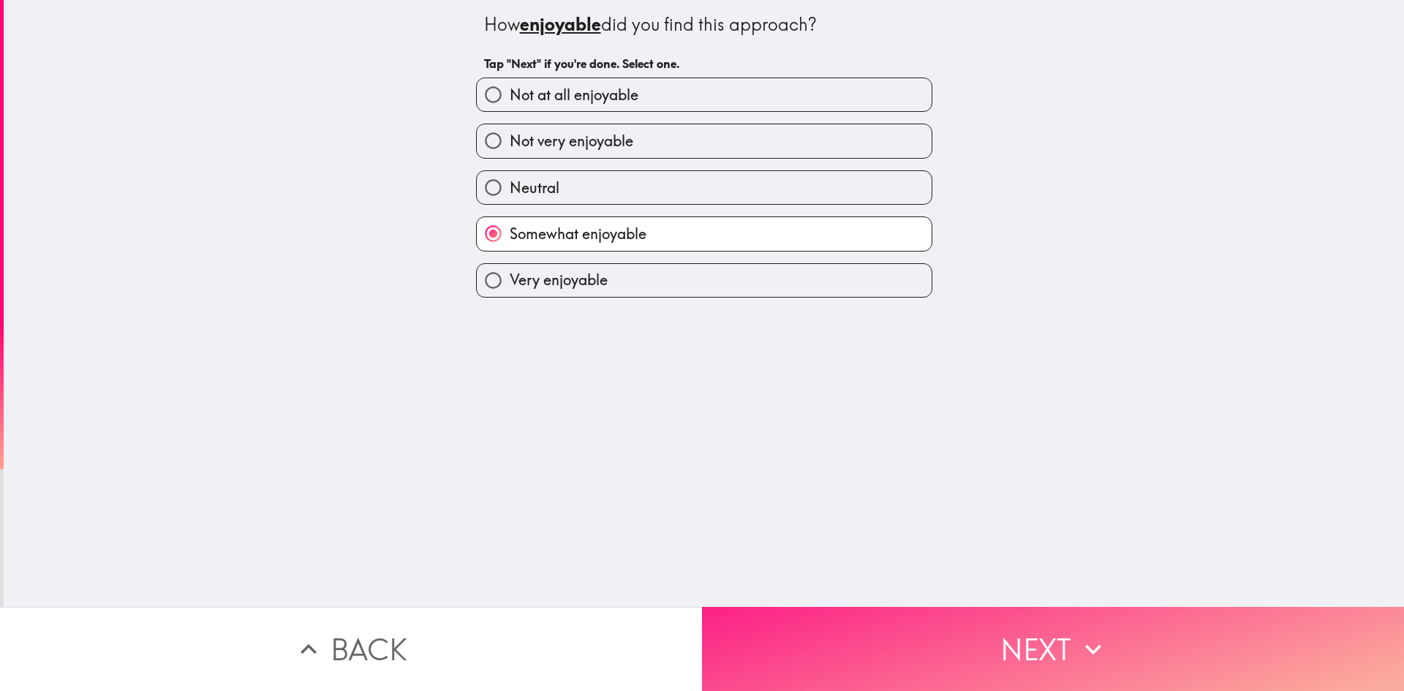
click at [911, 657] on button "Next" at bounding box center [1053, 649] width 702 height 84
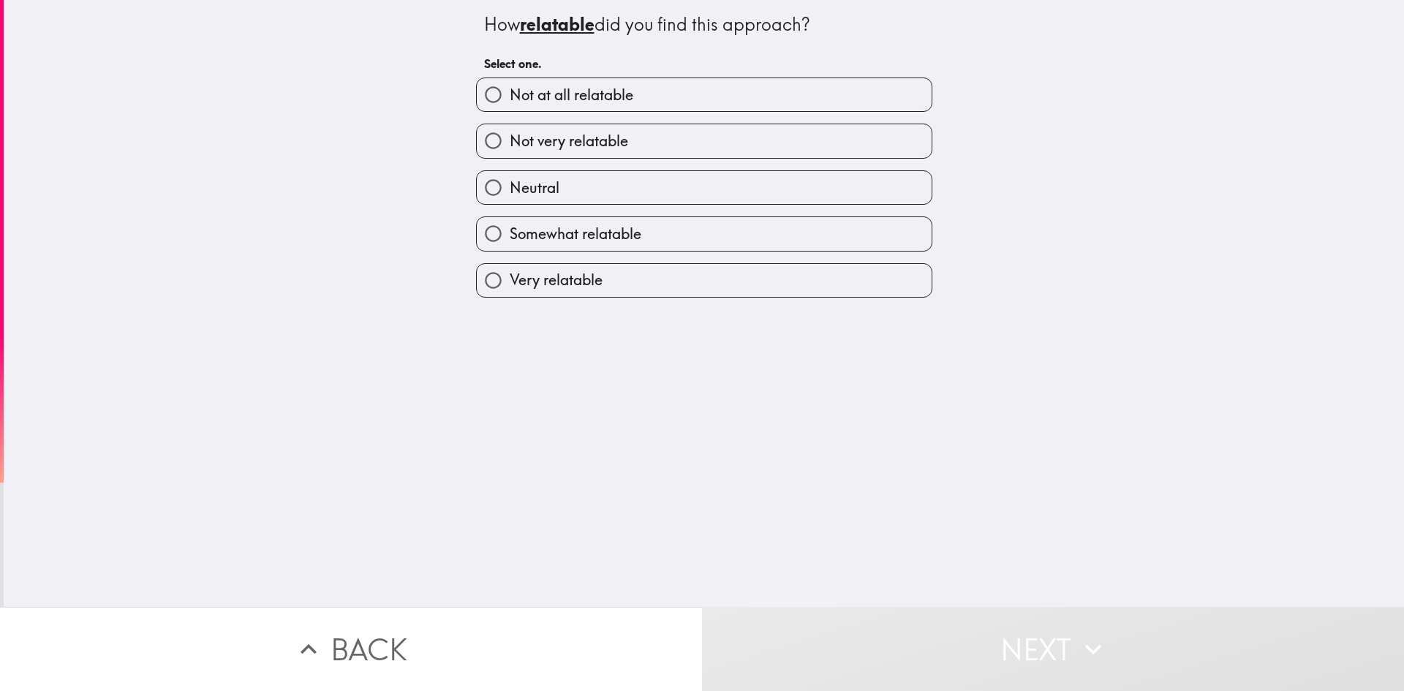
click at [583, 244] on label "Somewhat relatable" at bounding box center [704, 233] width 455 height 33
click at [510, 244] on input "Somewhat relatable" at bounding box center [493, 233] width 33 height 33
radio input "true"
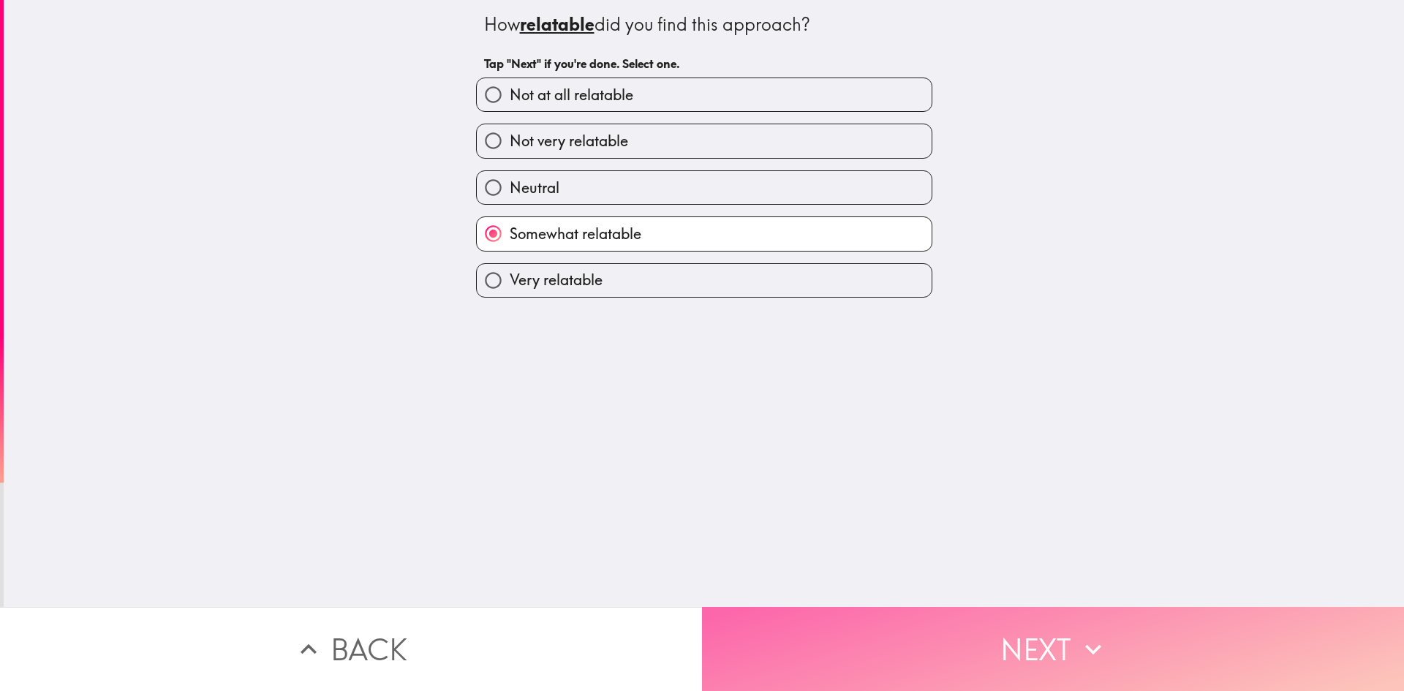
click at [907, 651] on button "Next" at bounding box center [1053, 649] width 702 height 84
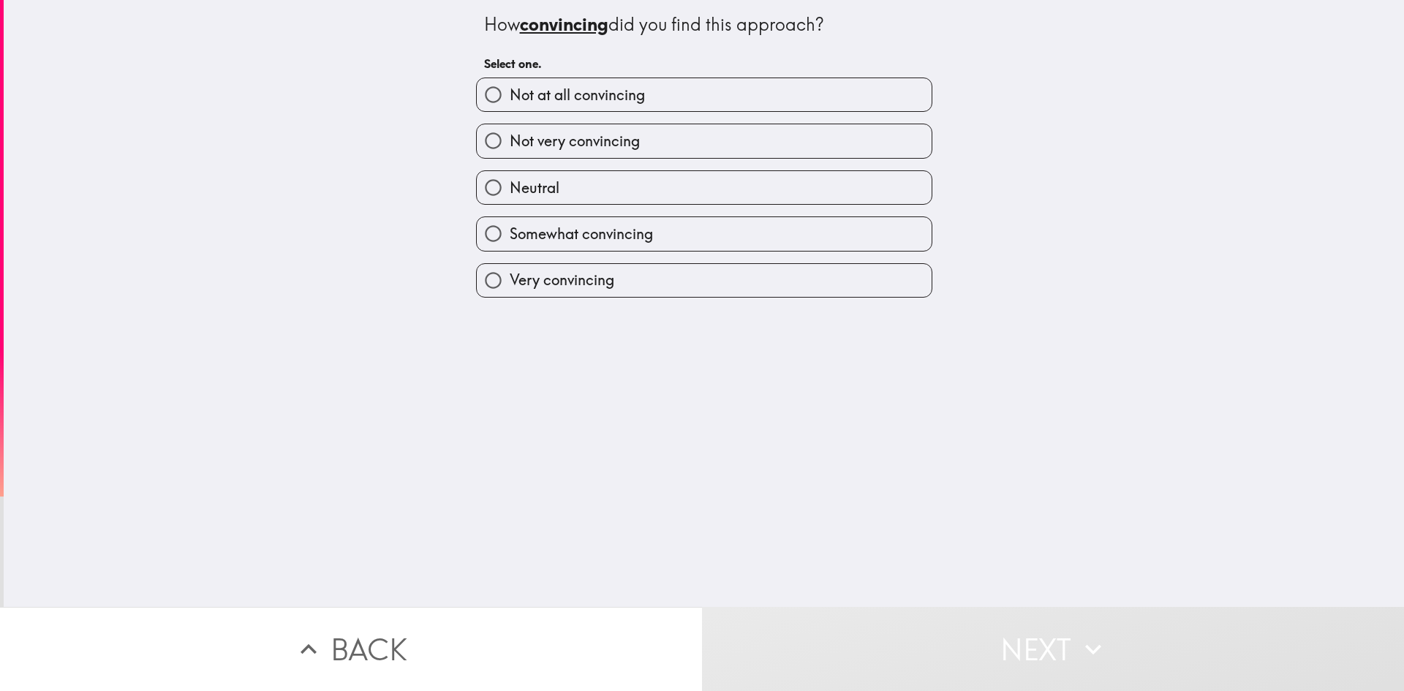
click at [623, 229] on span "Somewhat convincing" at bounding box center [581, 234] width 143 height 20
click at [510, 229] on input "Somewhat convincing" at bounding box center [493, 233] width 33 height 33
radio input "true"
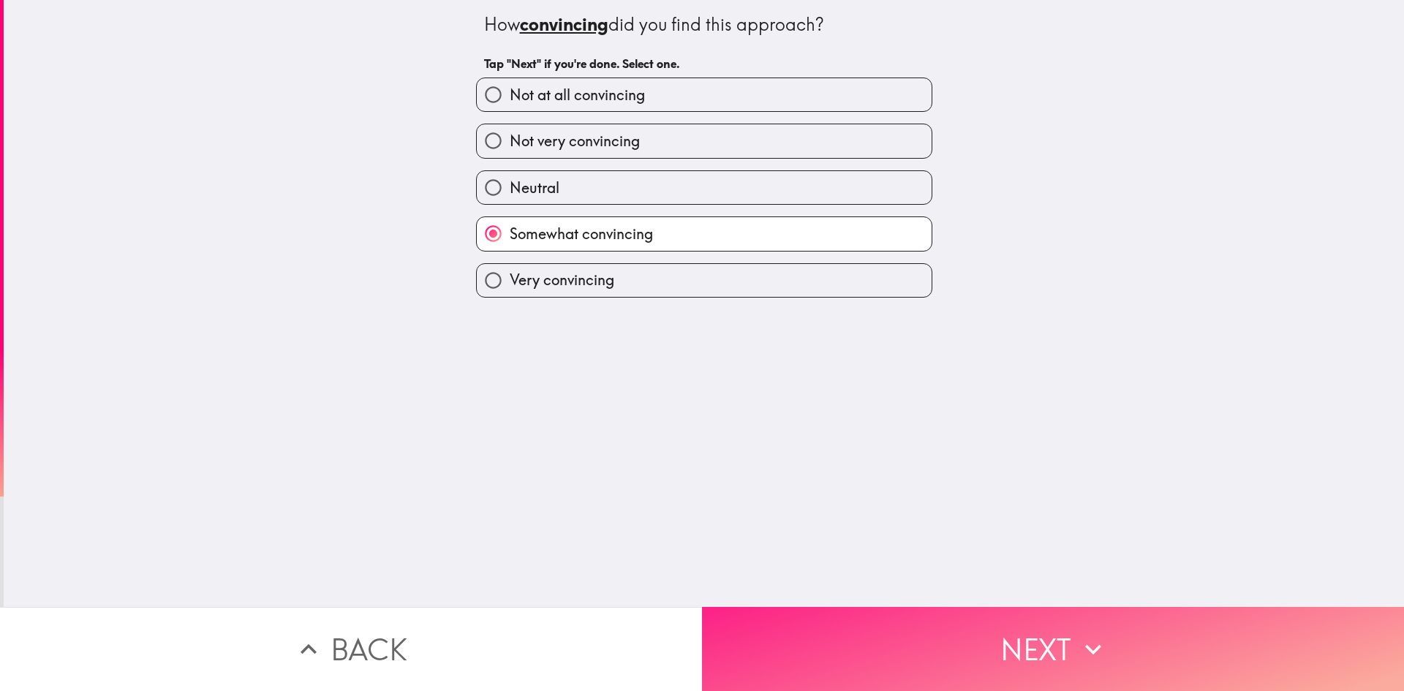
click at [784, 636] on button "Next" at bounding box center [1053, 649] width 702 height 84
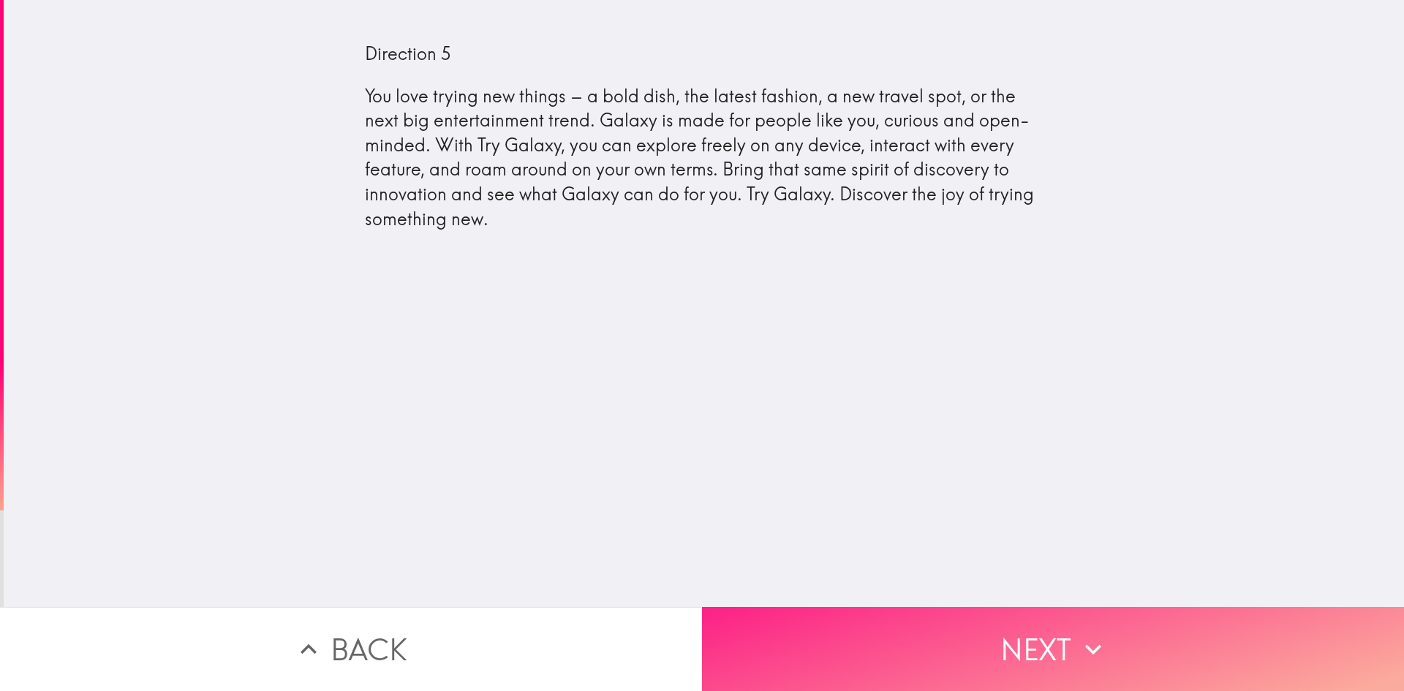
click at [958, 639] on button "Next" at bounding box center [1053, 649] width 702 height 84
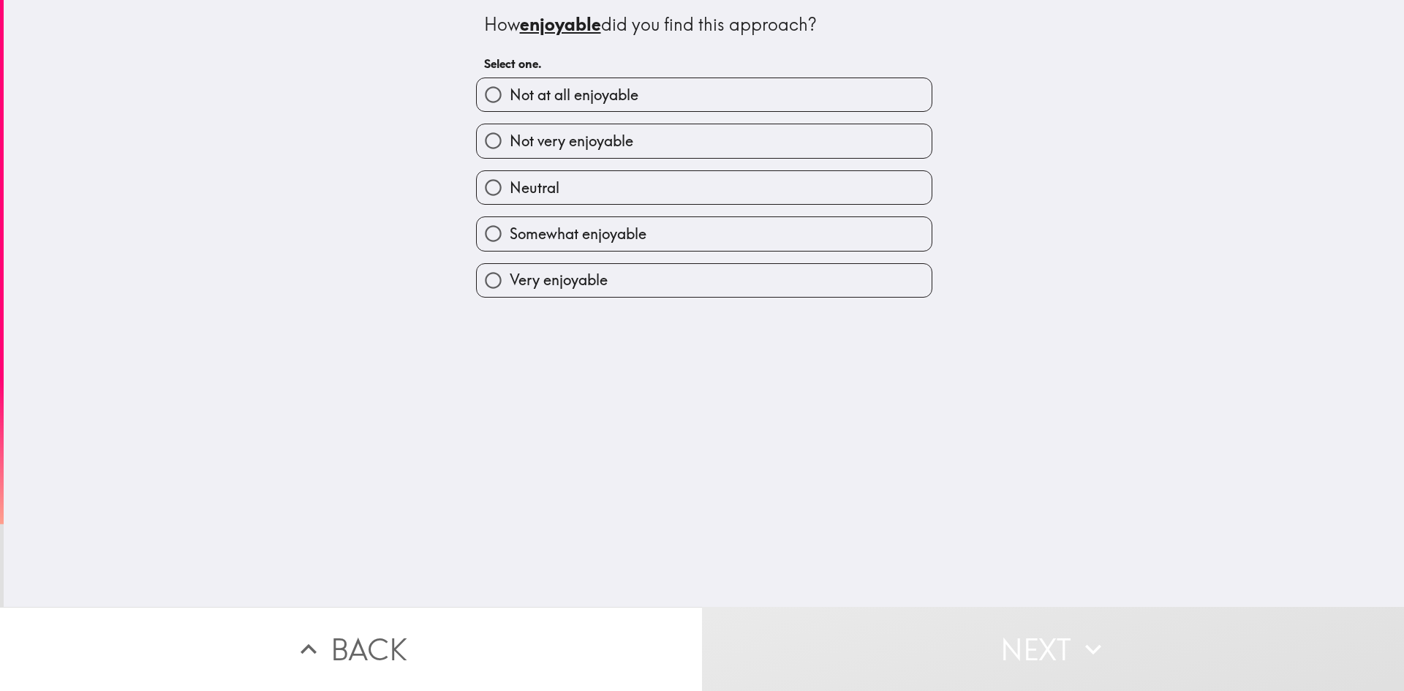
click at [575, 241] on span "Somewhat enjoyable" at bounding box center [578, 234] width 137 height 20
click at [510, 241] on input "Somewhat enjoyable" at bounding box center [493, 233] width 33 height 33
radio input "true"
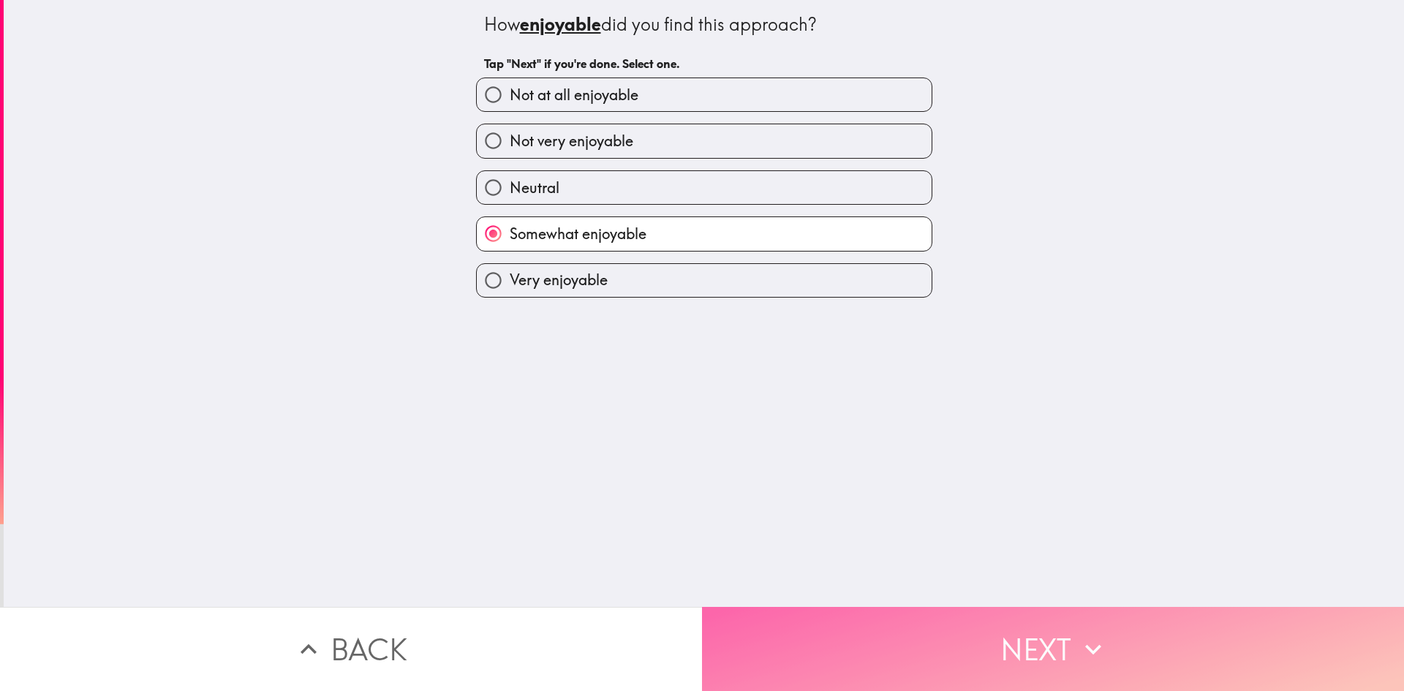
click at [891, 627] on button "Next" at bounding box center [1053, 649] width 702 height 84
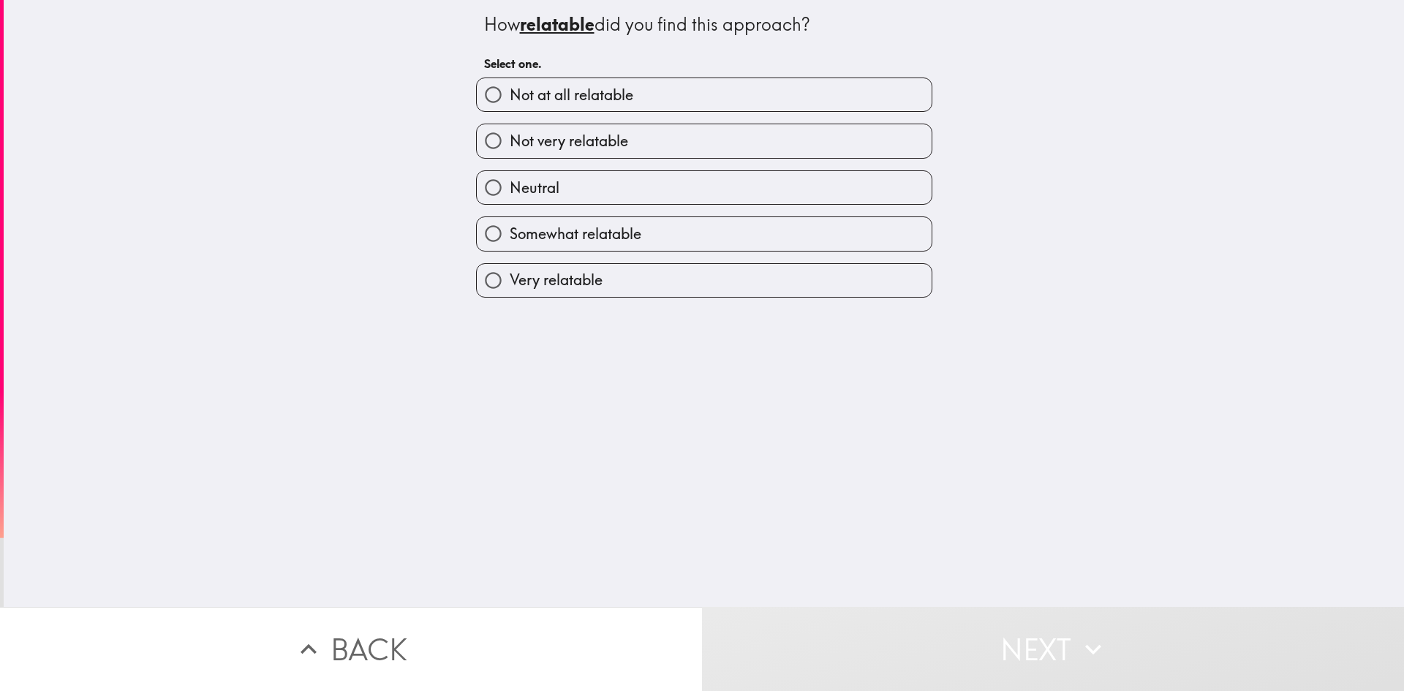
click at [615, 238] on span "Somewhat relatable" at bounding box center [576, 234] width 132 height 20
click at [510, 238] on input "Somewhat relatable" at bounding box center [493, 233] width 33 height 33
radio input "true"
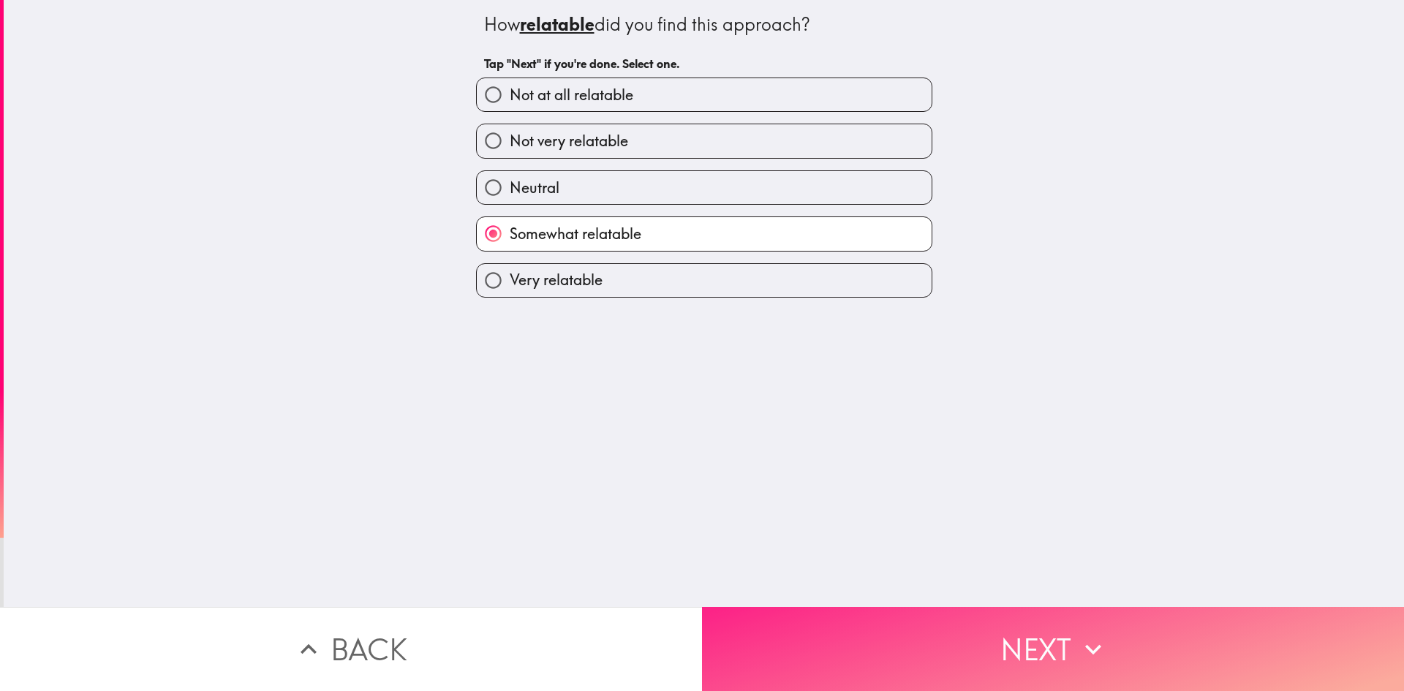
click at [808, 628] on button "Next" at bounding box center [1053, 649] width 702 height 84
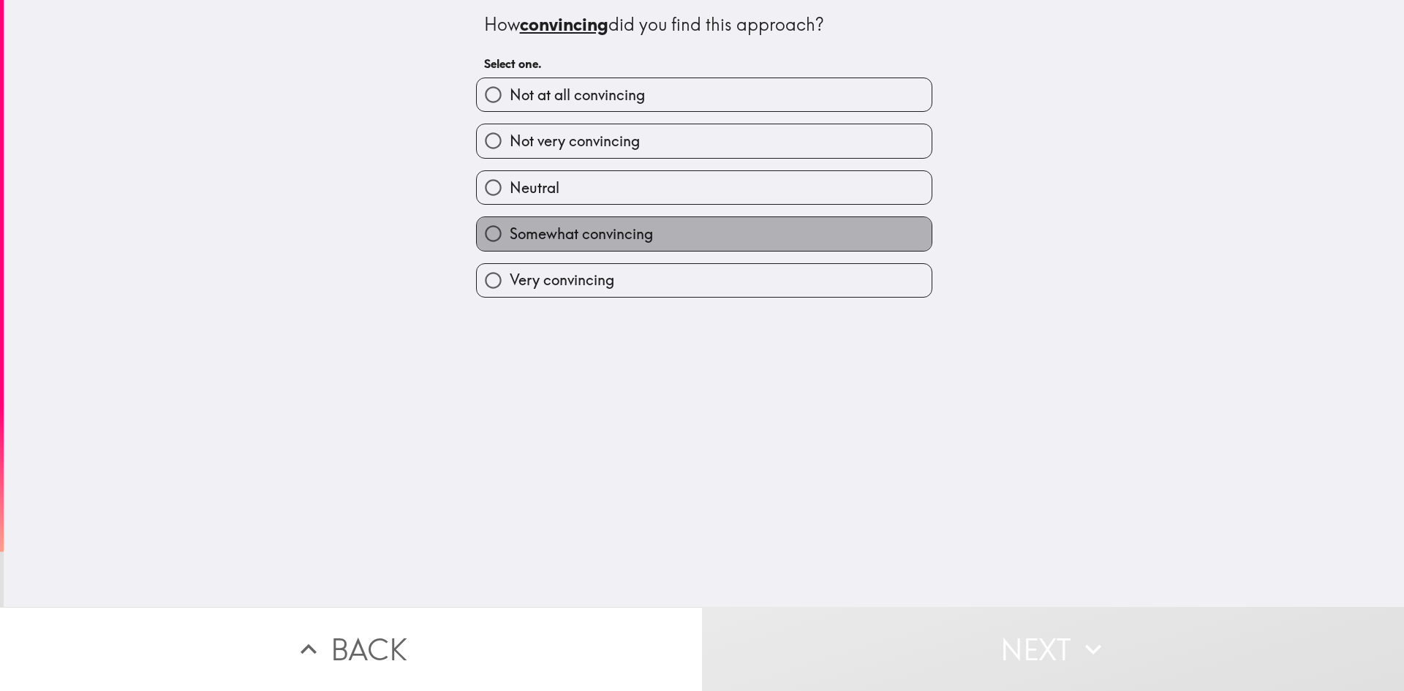
click at [587, 234] on span "Somewhat convincing" at bounding box center [581, 234] width 143 height 20
click at [510, 234] on input "Somewhat convincing" at bounding box center [493, 233] width 33 height 33
radio input "true"
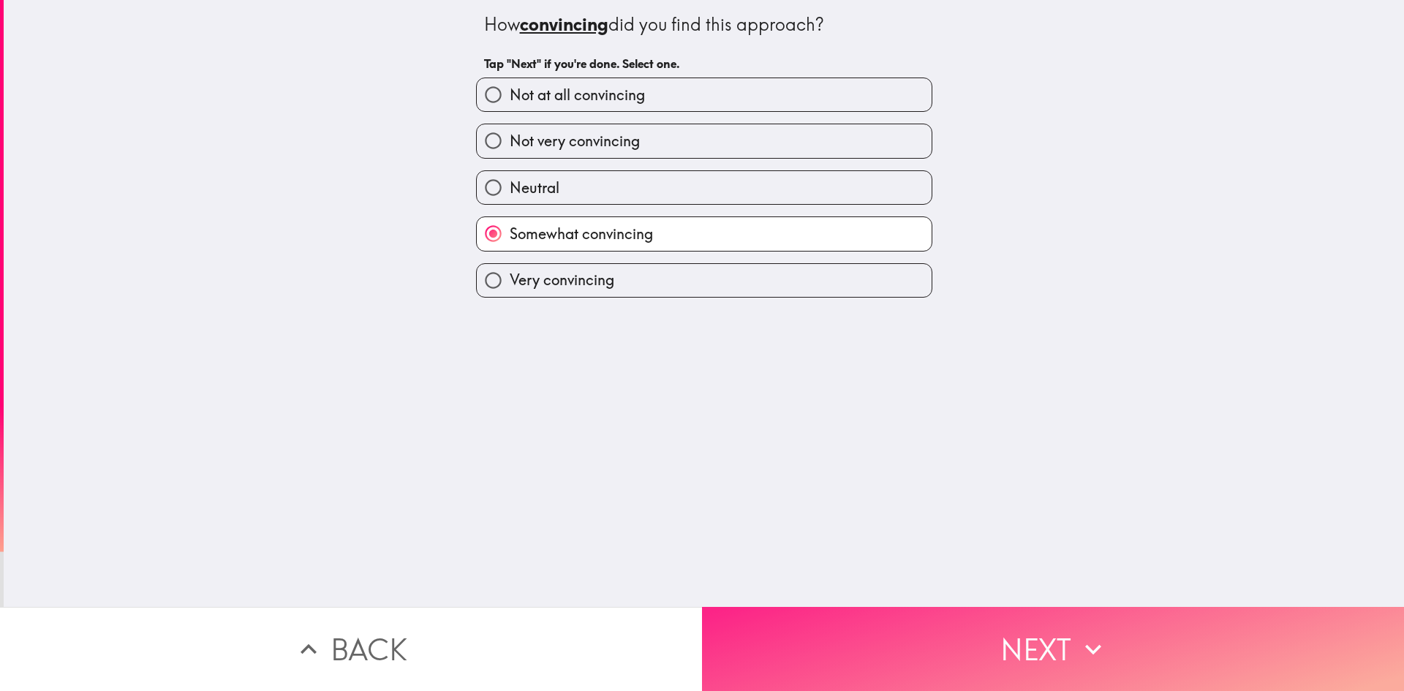
click at [889, 640] on button "Next" at bounding box center [1053, 649] width 702 height 84
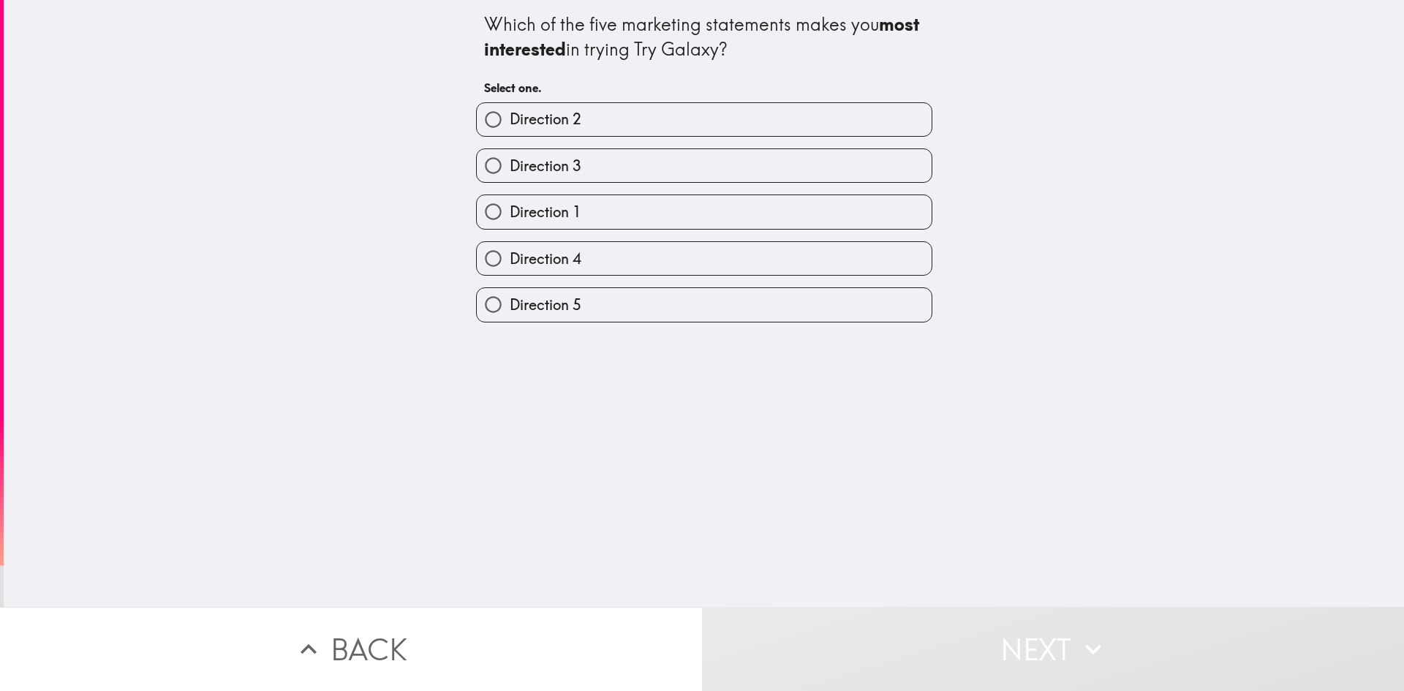
click at [626, 262] on label "Direction 4" at bounding box center [704, 258] width 455 height 33
click at [510, 262] on input "Direction 4" at bounding box center [493, 258] width 33 height 33
radio input "true"
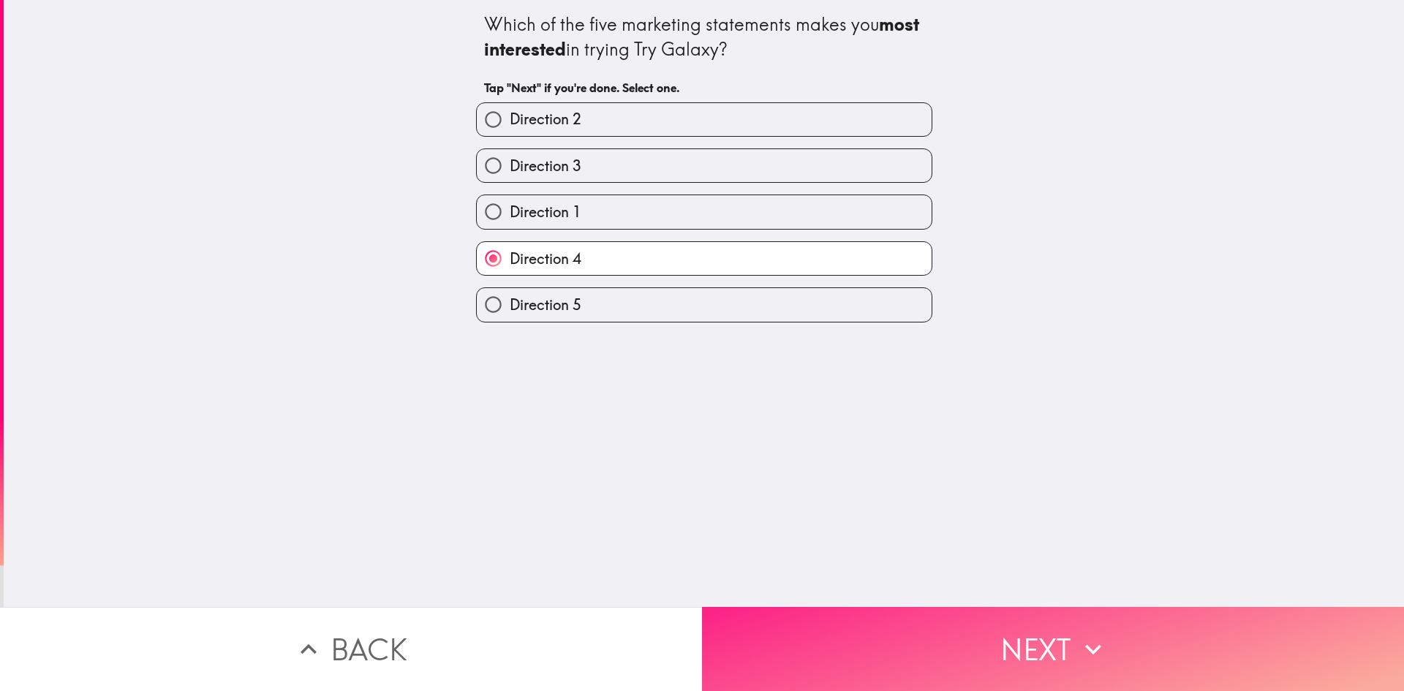
click at [844, 638] on button "Next" at bounding box center [1053, 649] width 702 height 84
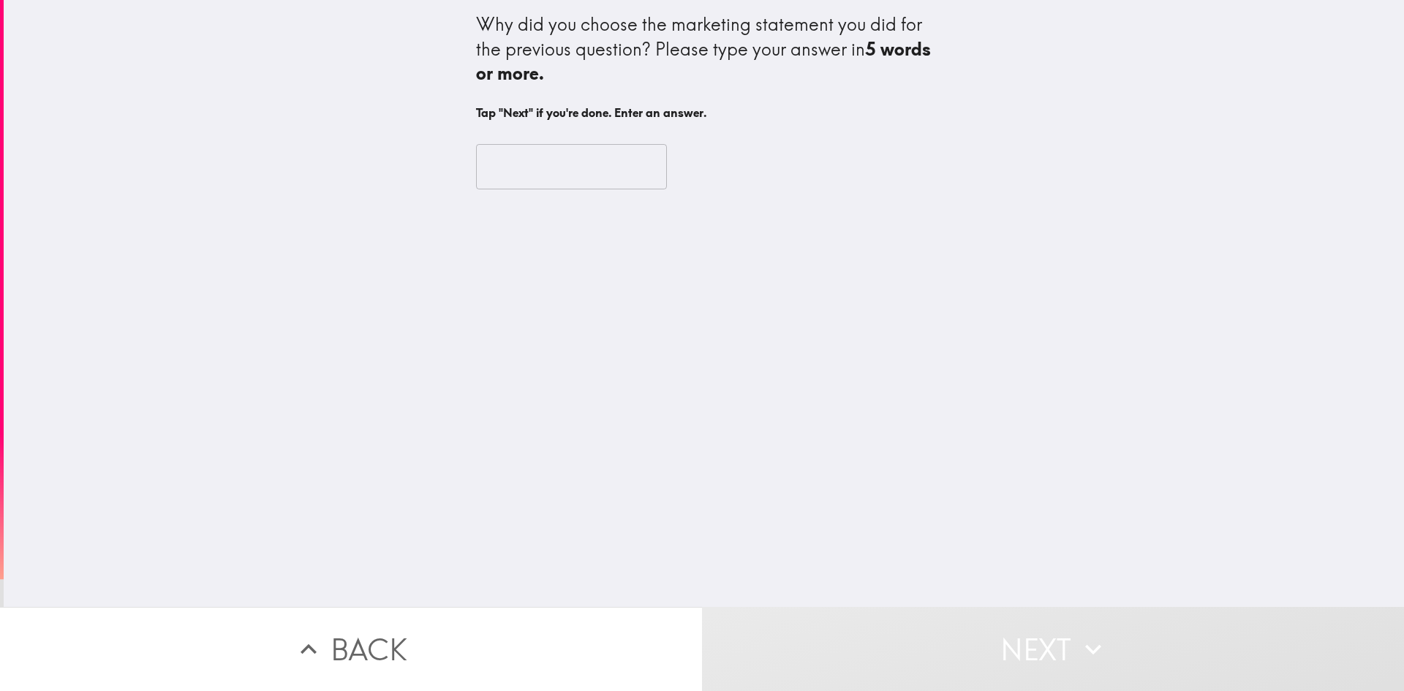
click at [540, 169] on input "text" at bounding box center [571, 166] width 191 height 45
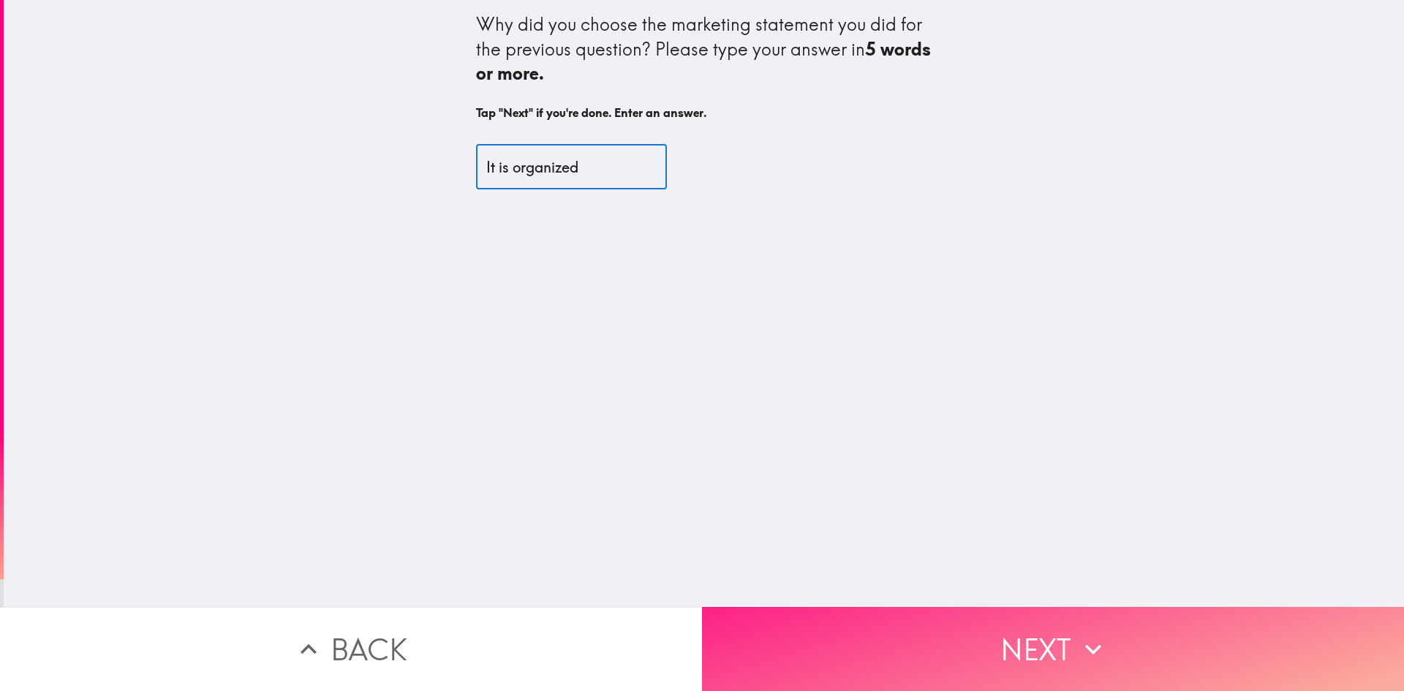
type input "It is organized"
click at [866, 652] on button "Next" at bounding box center [1053, 649] width 702 height 84
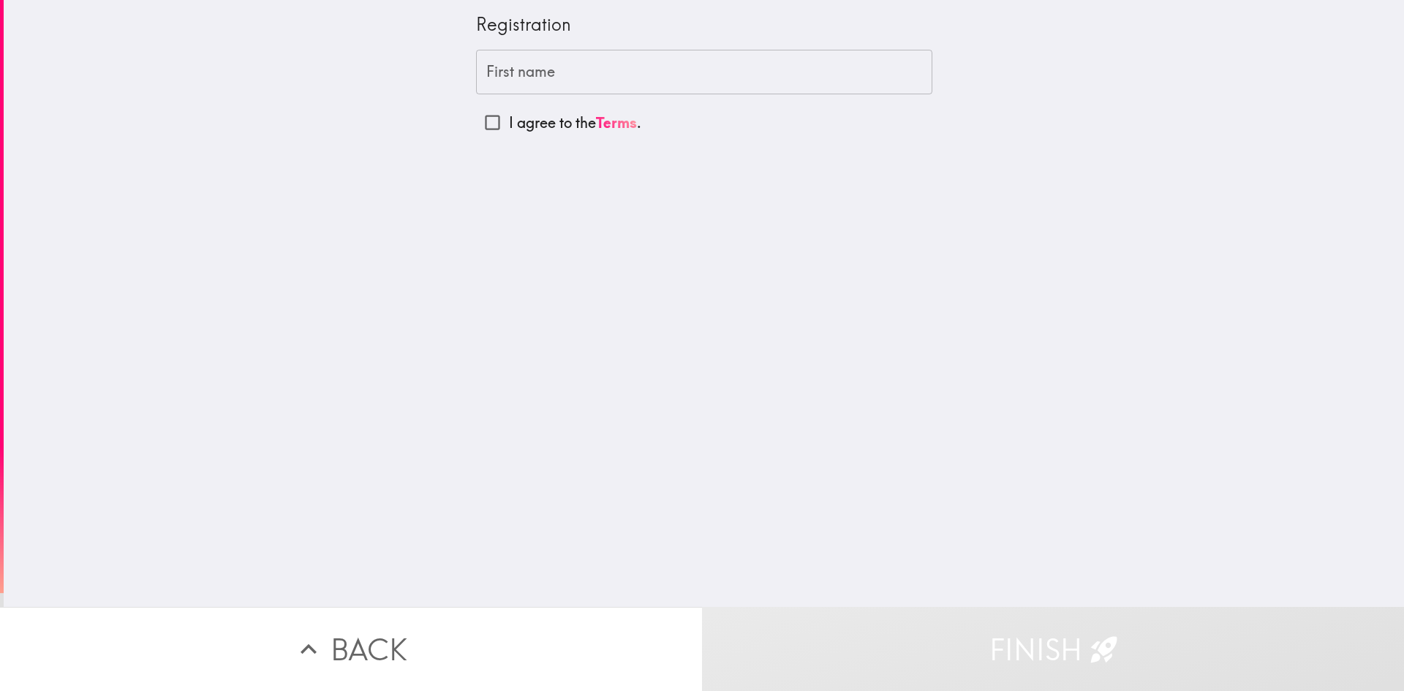
click at [500, 61] on div "First name First name" at bounding box center [704, 72] width 456 height 45
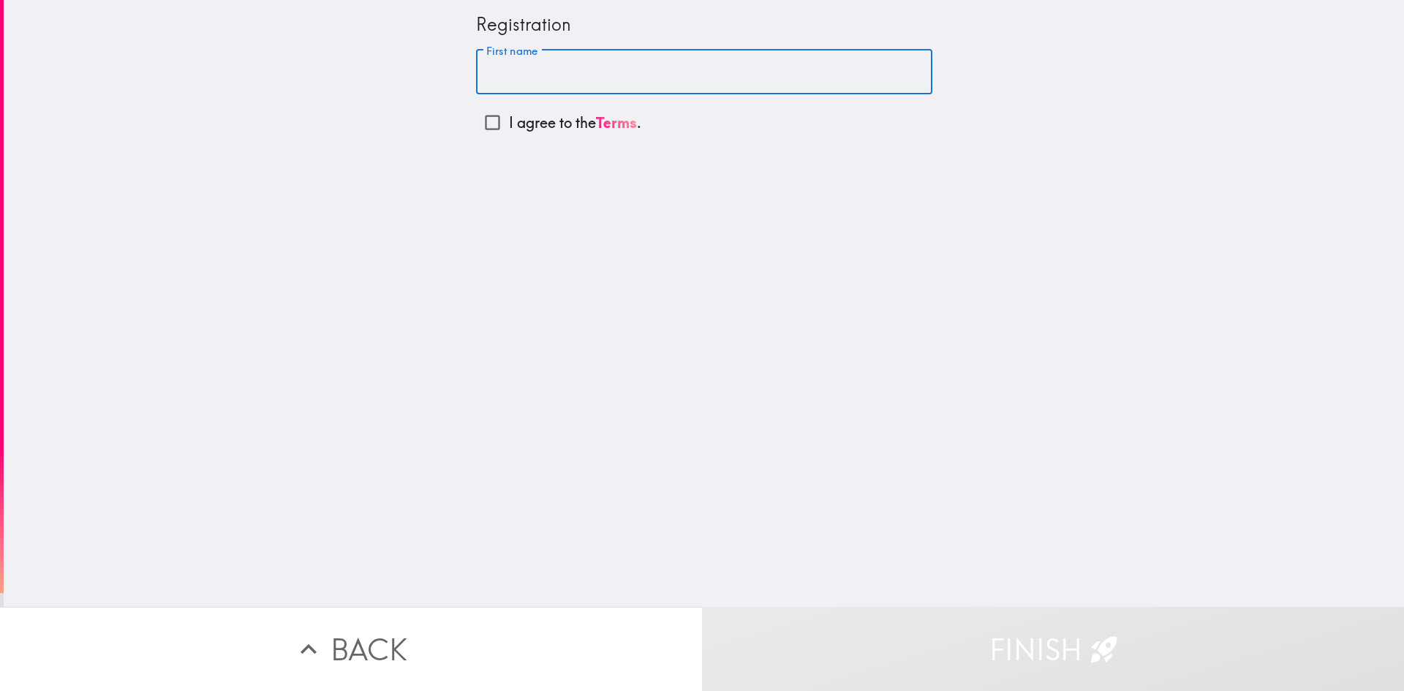
type input "[PERSON_NAME]"
click at [479, 121] on input "I agree to the Terms ." at bounding box center [492, 122] width 33 height 33
checkbox input "true"
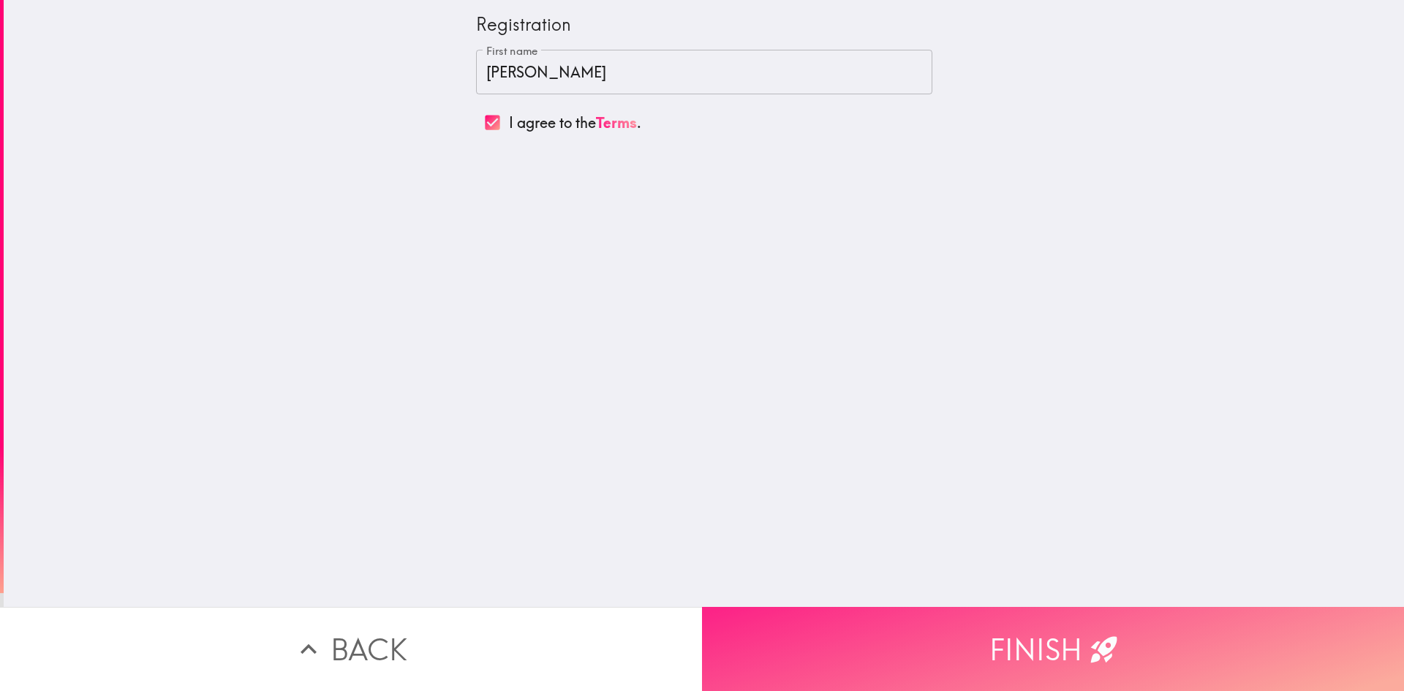
click at [834, 609] on button "Finish" at bounding box center [1053, 649] width 702 height 84
